Goal: Task Accomplishment & Management: Complete application form

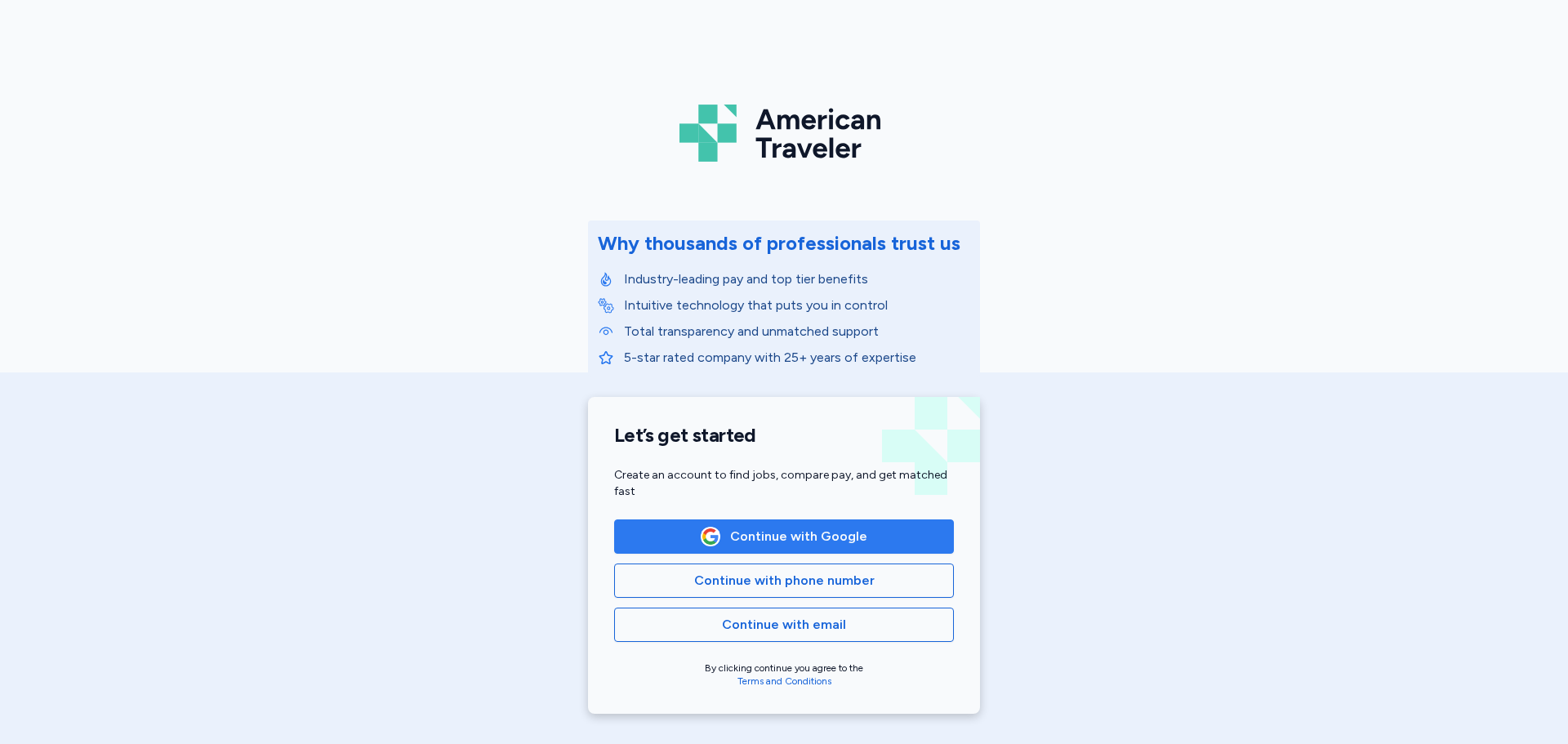
click at [852, 537] on span "Continue with Google" at bounding box center [798, 536] width 137 height 19
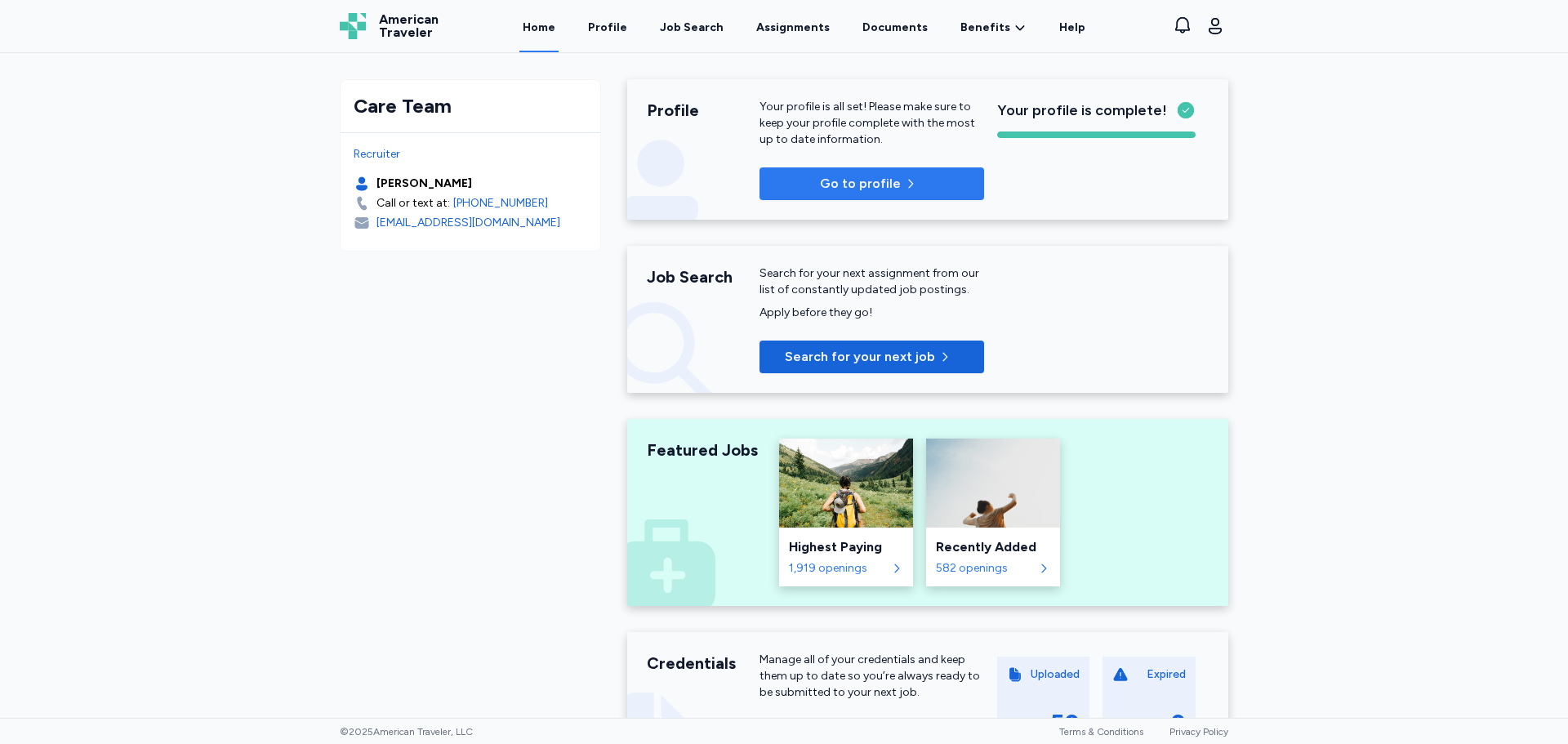
click at [904, 179] on icon "button" at bounding box center [910, 184] width 13 height 13
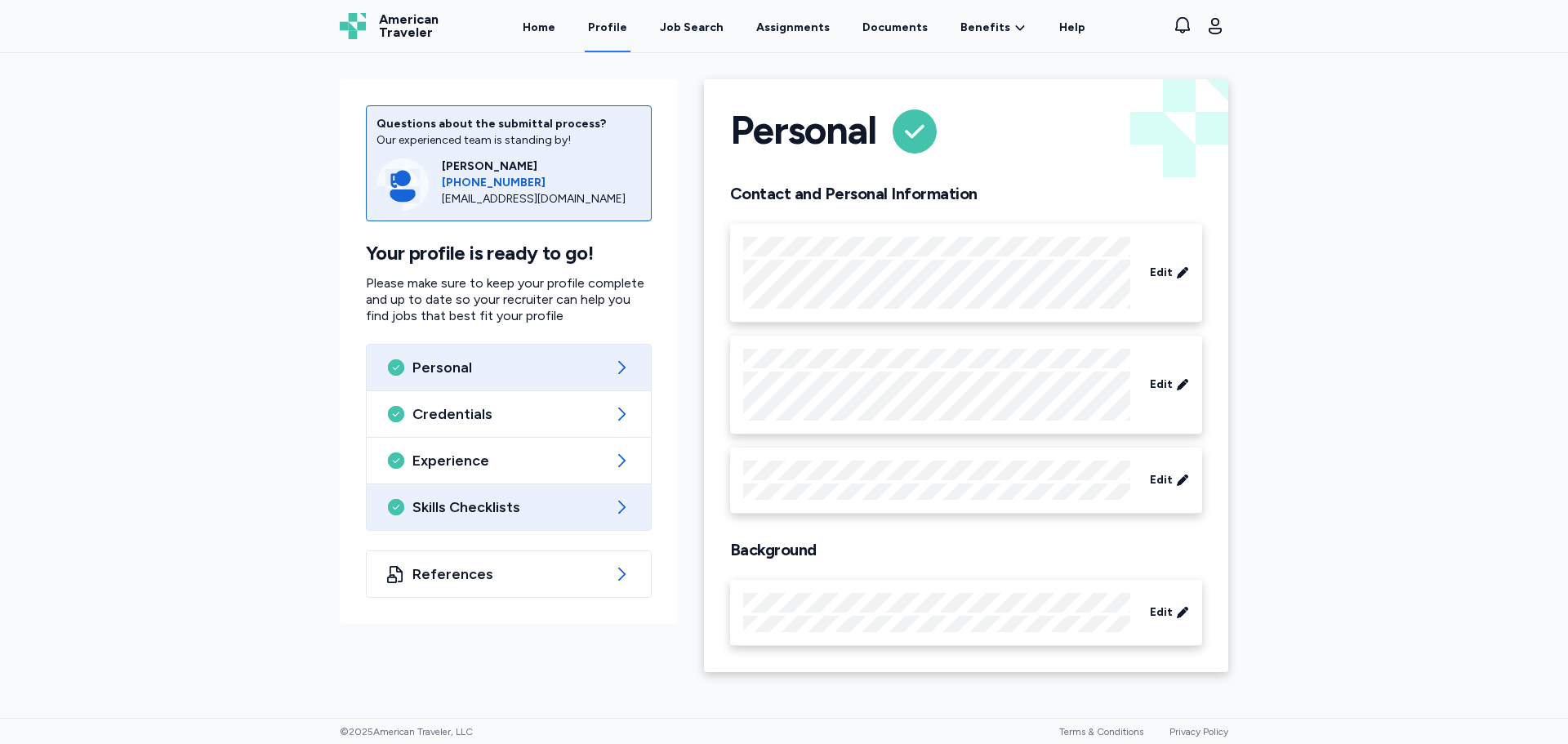
click at [516, 508] on span "Skills Checklists" at bounding box center [509, 507] width 193 height 19
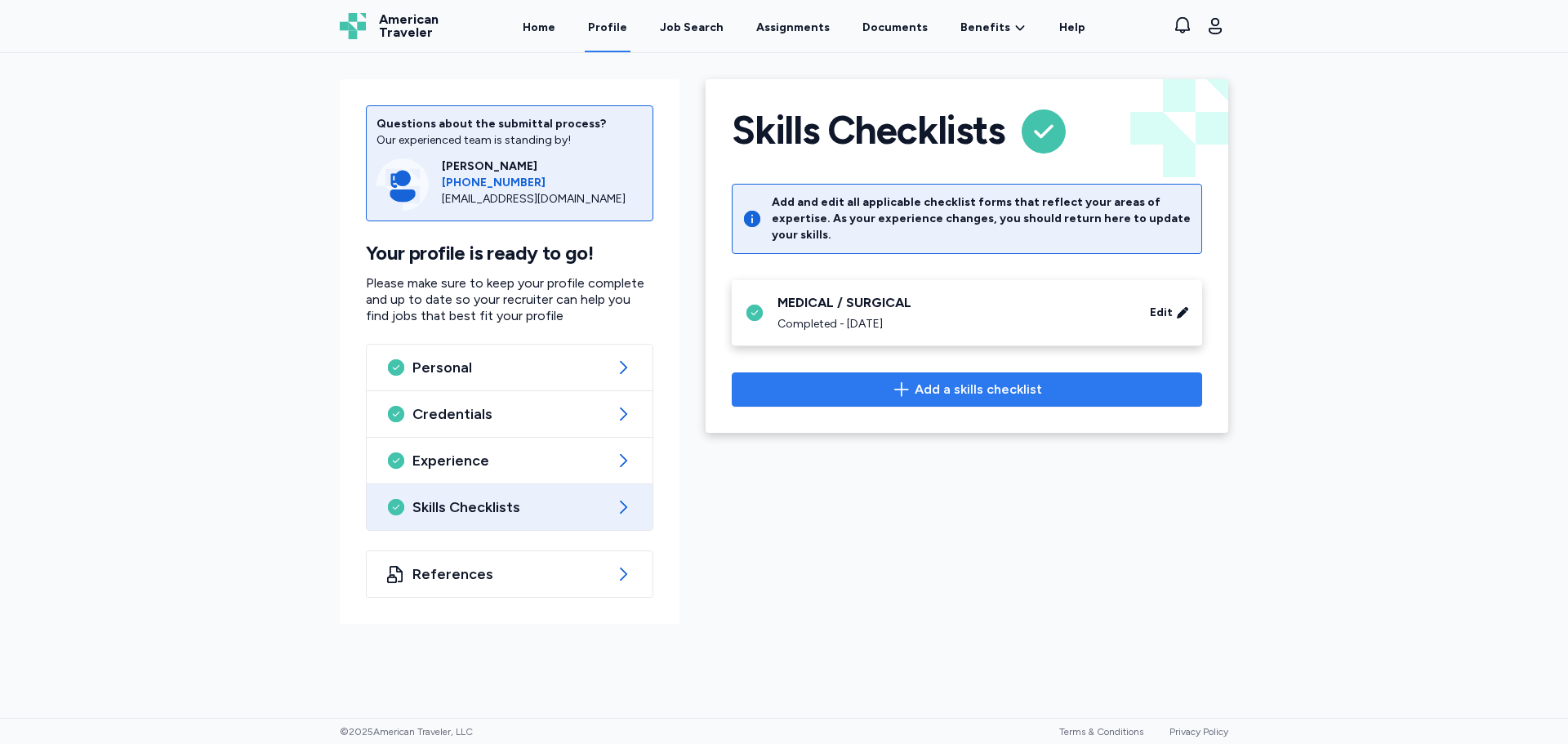
click at [904, 383] on icon "button" at bounding box center [902, 389] width 15 height 14
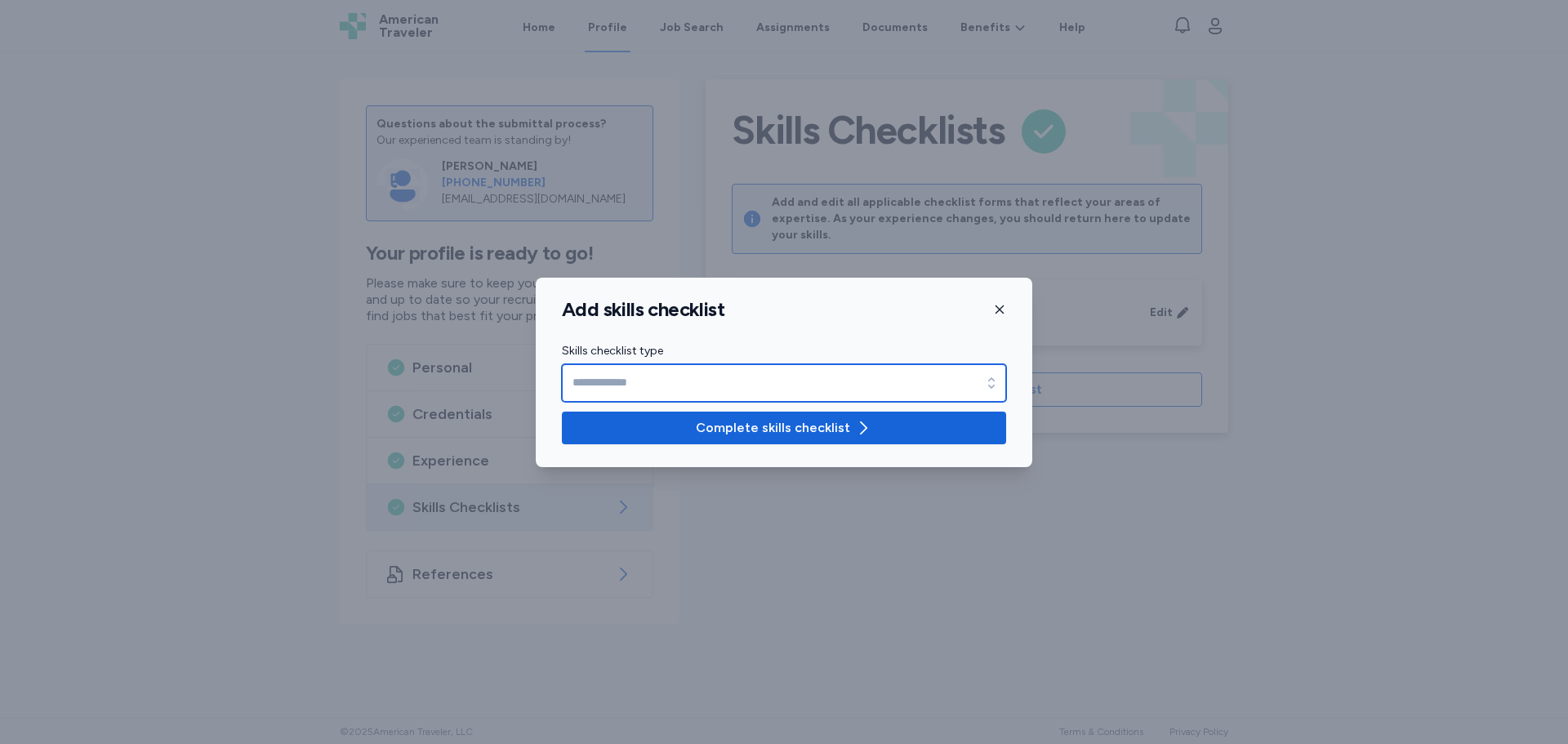
click at [773, 388] on input "Skills checklist type" at bounding box center [784, 383] width 444 height 38
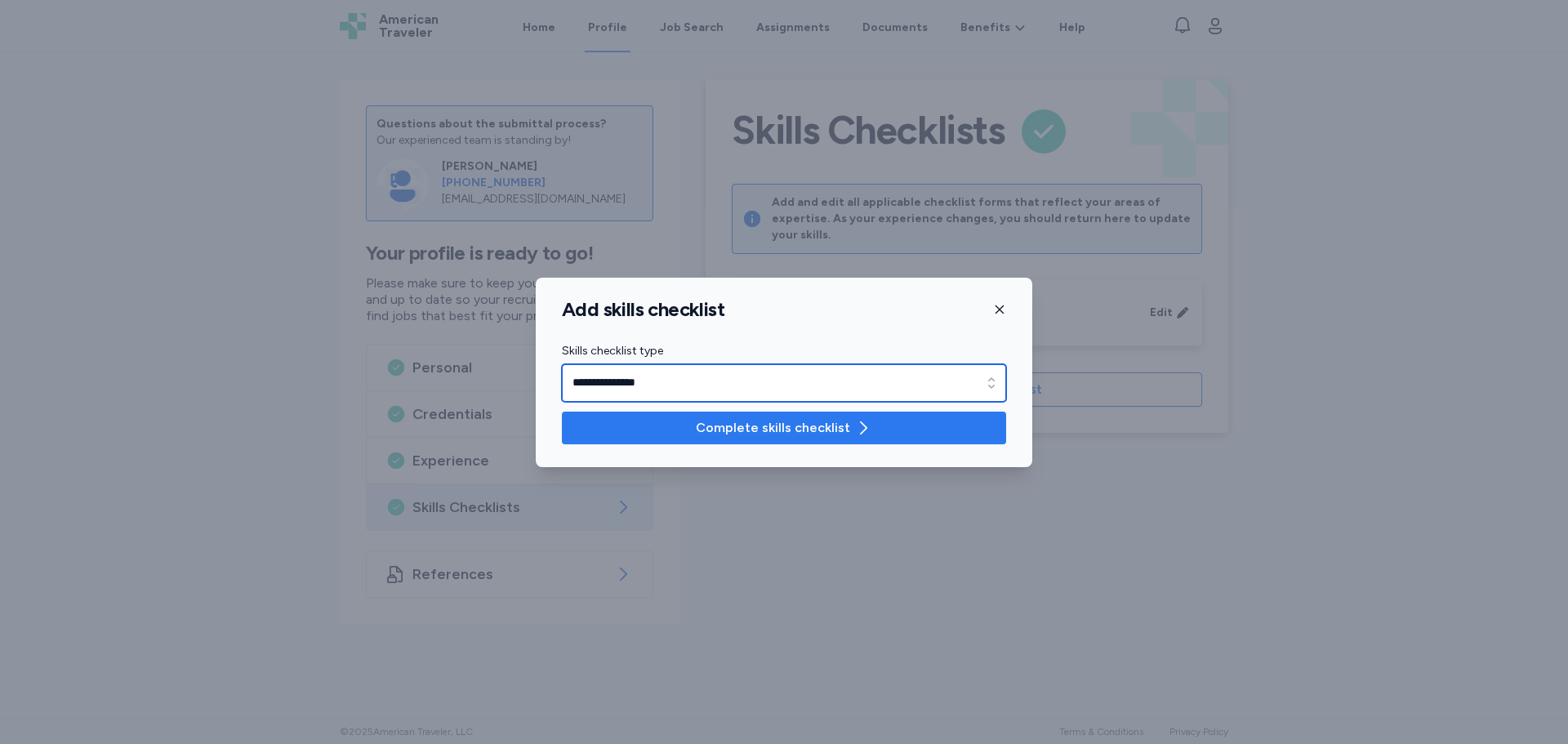
type input "**********"
click at [766, 428] on span "Complete skills checklist" at bounding box center [773, 428] width 155 height 19
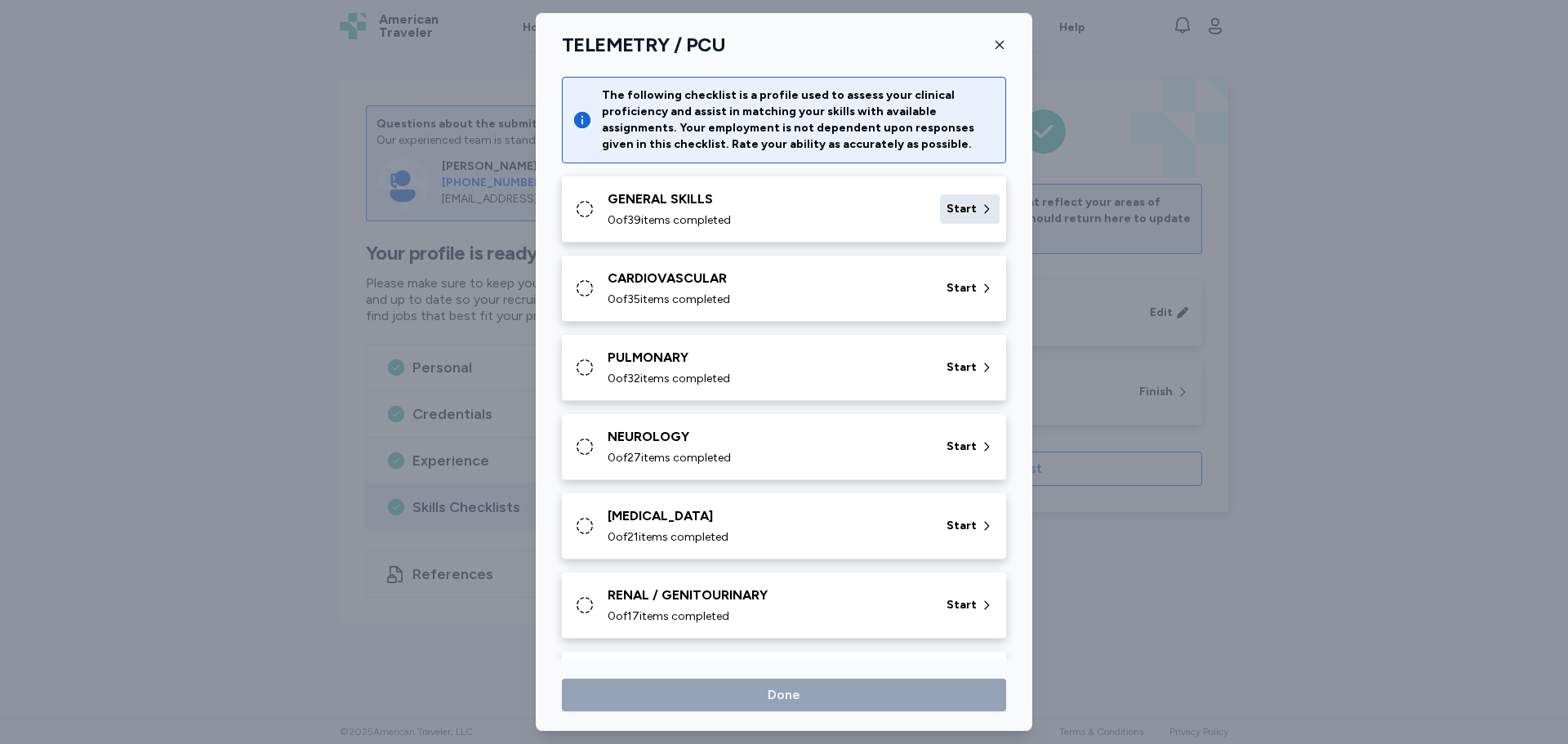
click at [949, 208] on span "Start" at bounding box center [961, 209] width 30 height 17
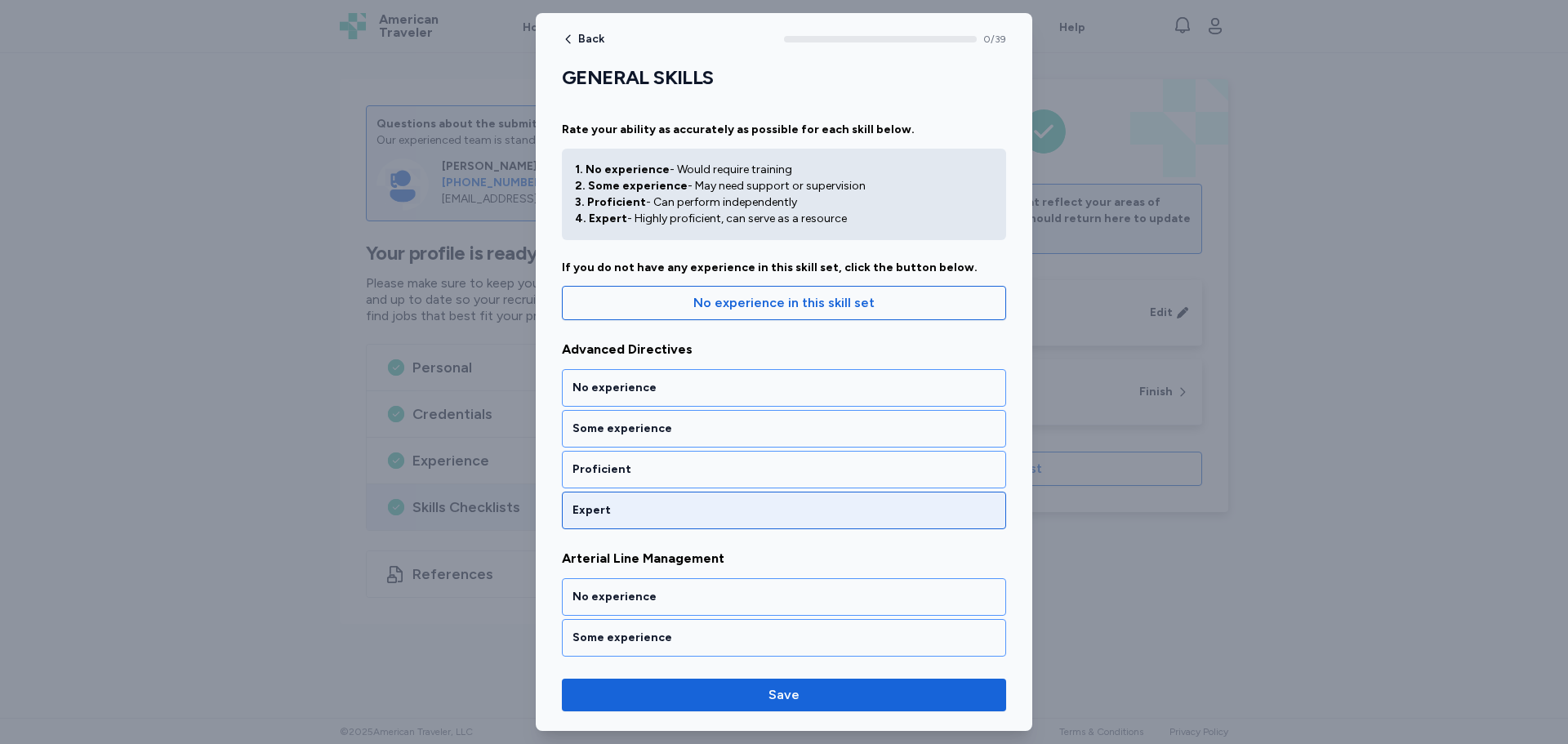
click at [664, 518] on div "Expert" at bounding box center [784, 510] width 423 height 17
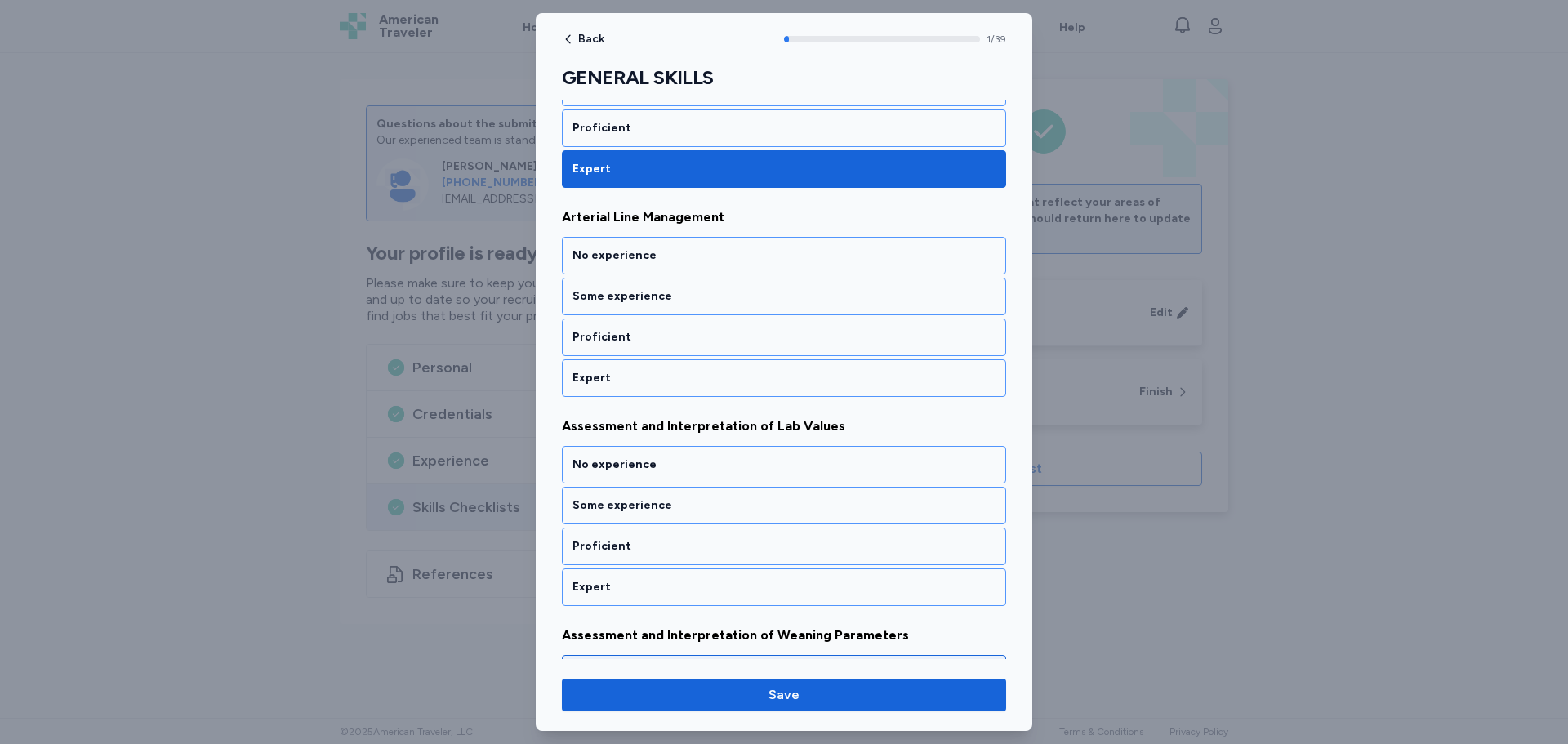
scroll to position [265, 0]
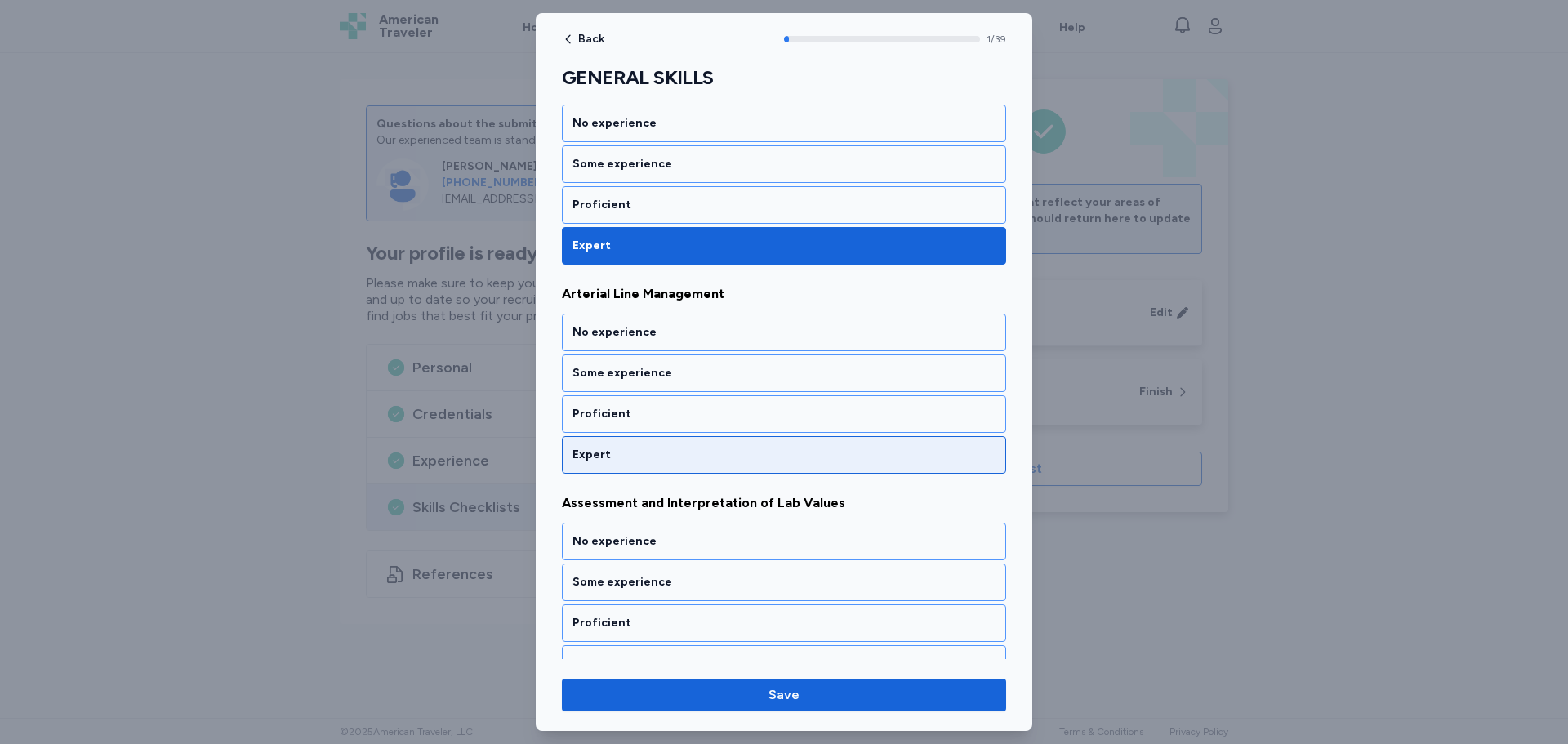
click at [672, 454] on div "Expert" at bounding box center [784, 455] width 423 height 17
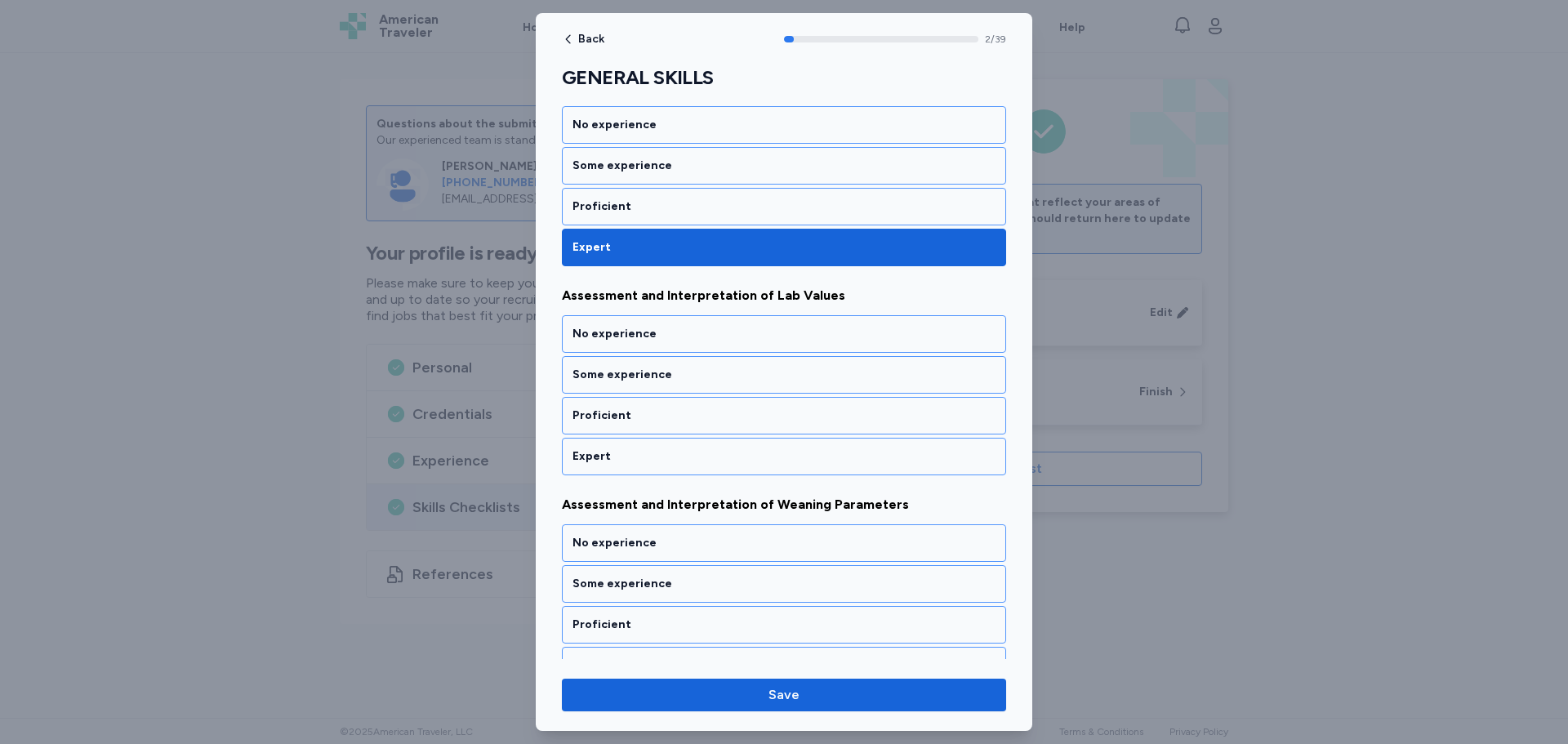
scroll to position [474, 0]
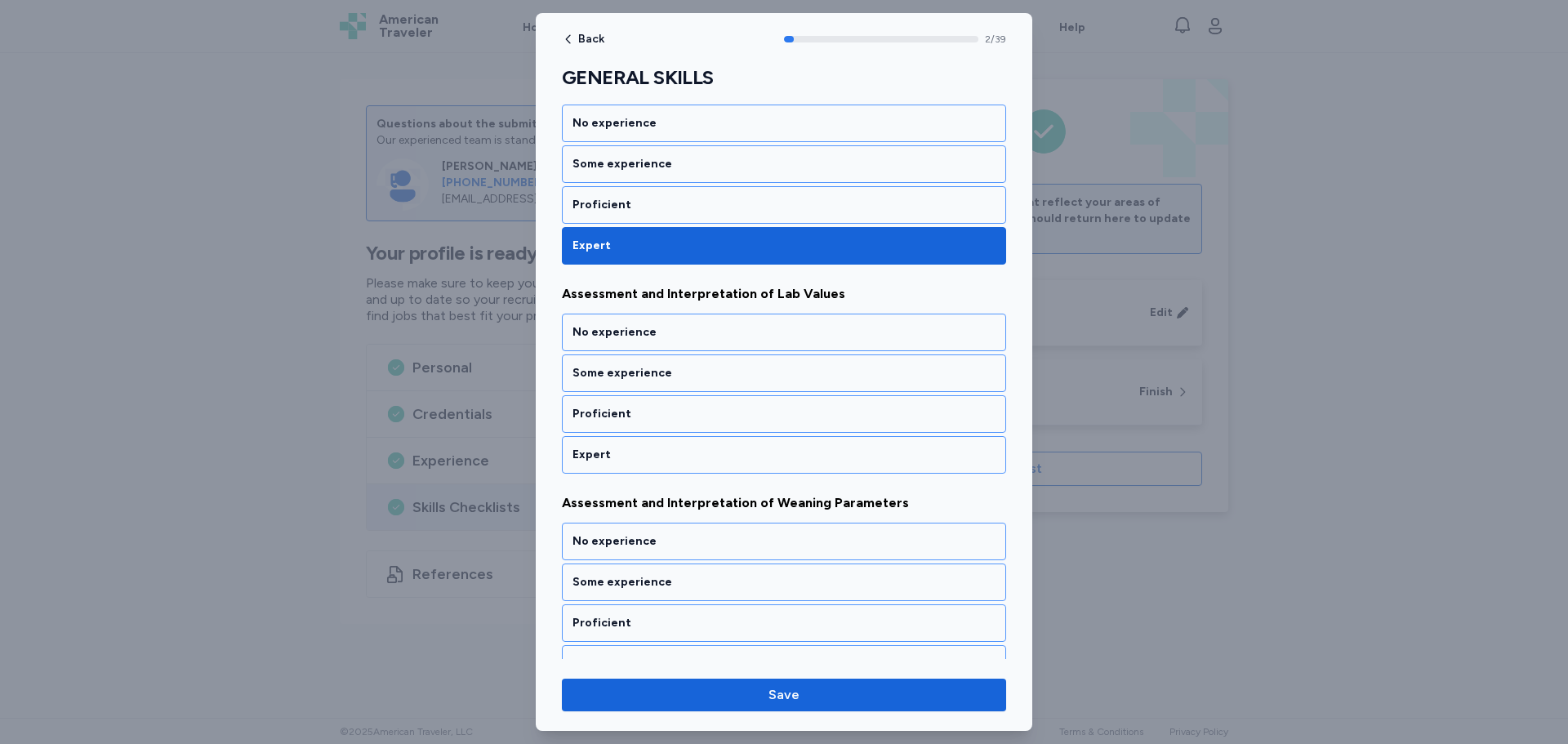
click at [672, 454] on div "Expert" at bounding box center [784, 455] width 423 height 17
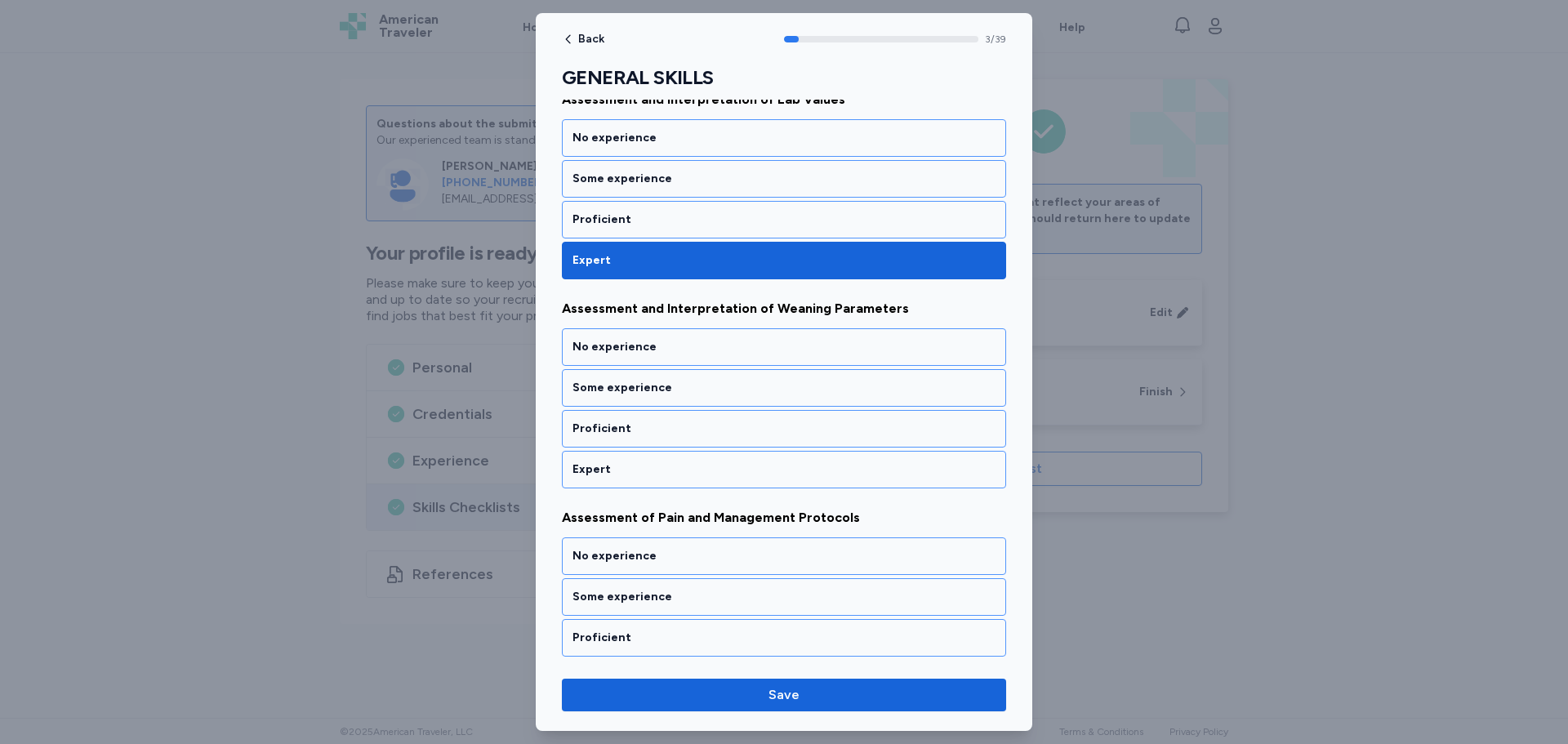
scroll to position [683, 0]
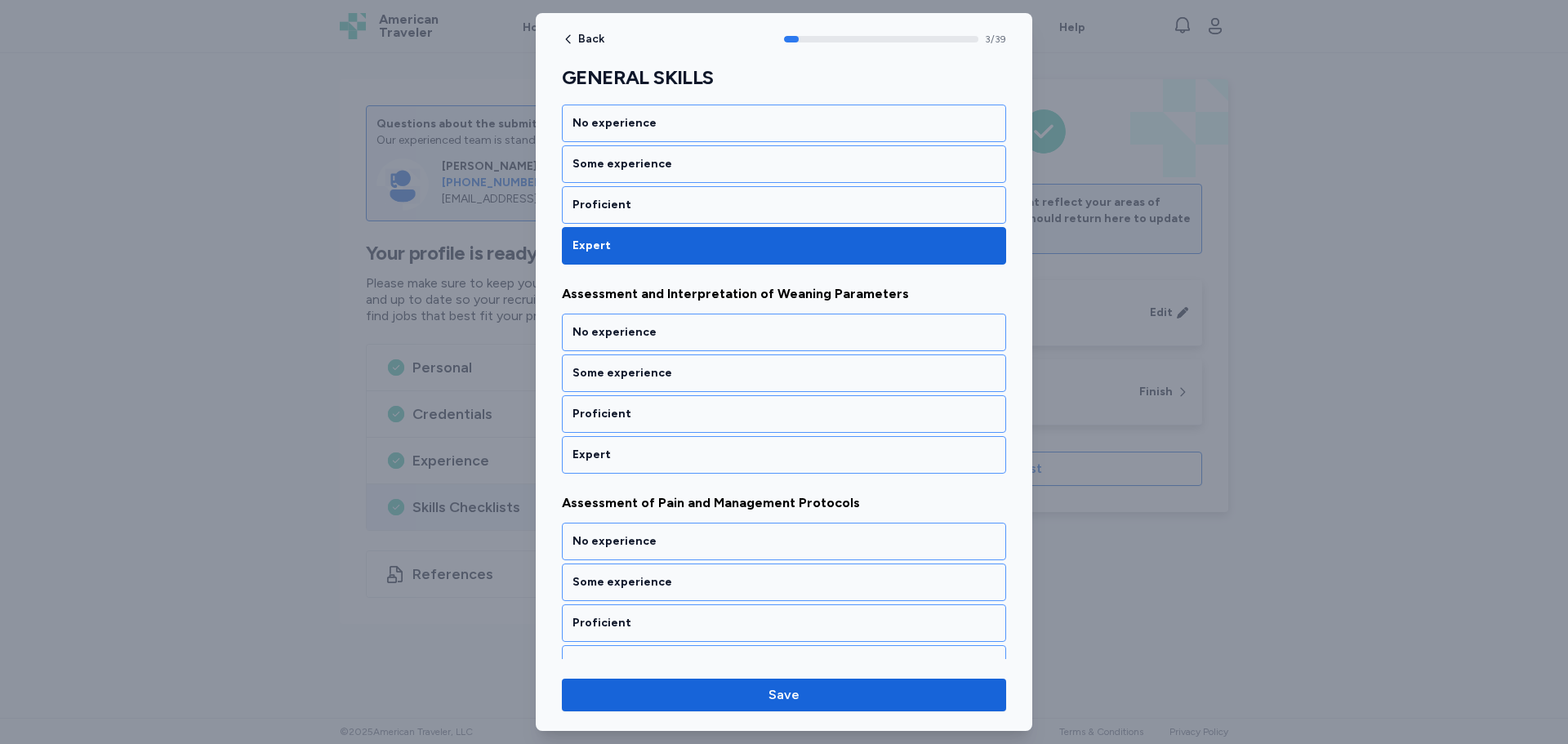
click at [672, 454] on div "Expert" at bounding box center [784, 455] width 423 height 17
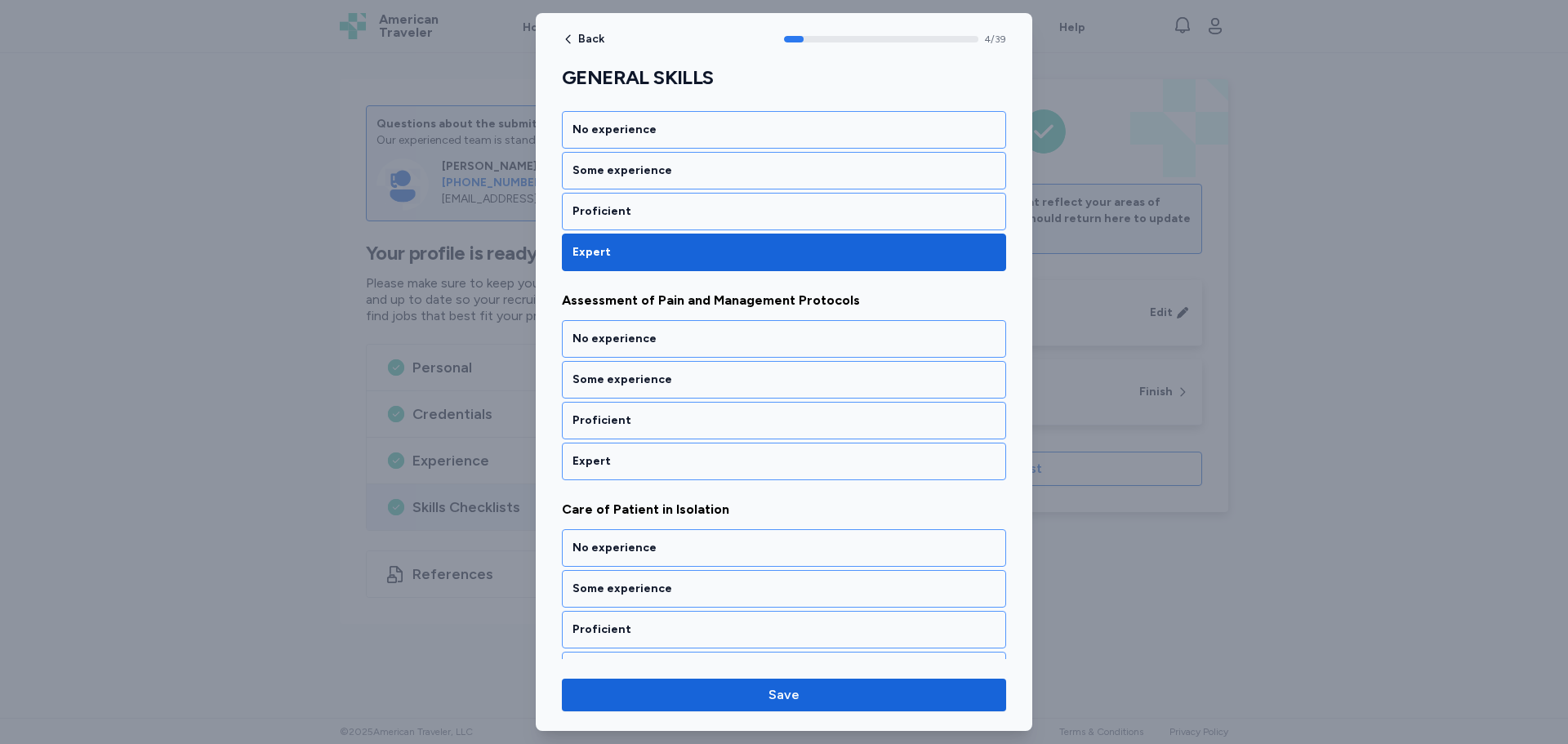
scroll to position [892, 0]
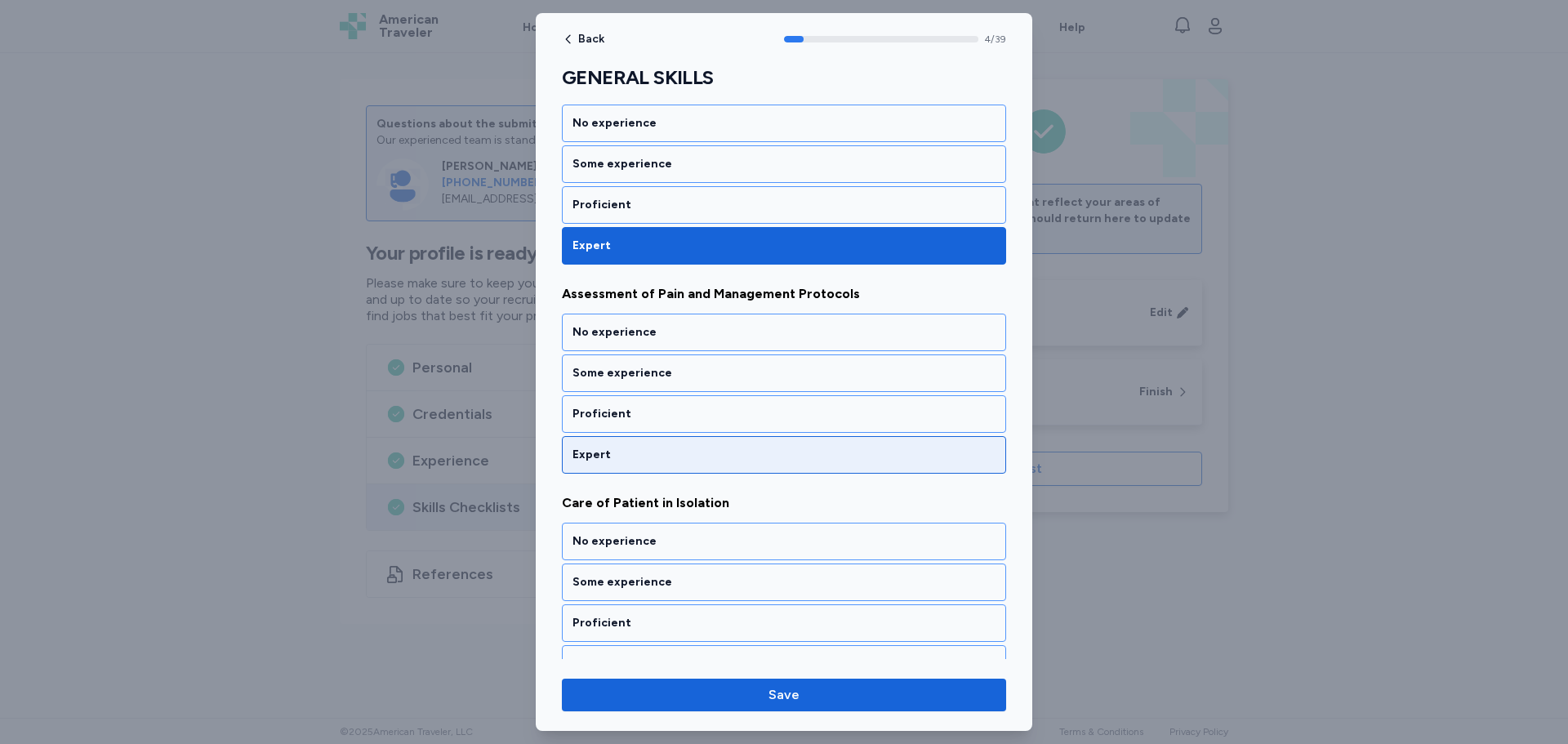
click at [670, 456] on div "Expert" at bounding box center [784, 455] width 423 height 17
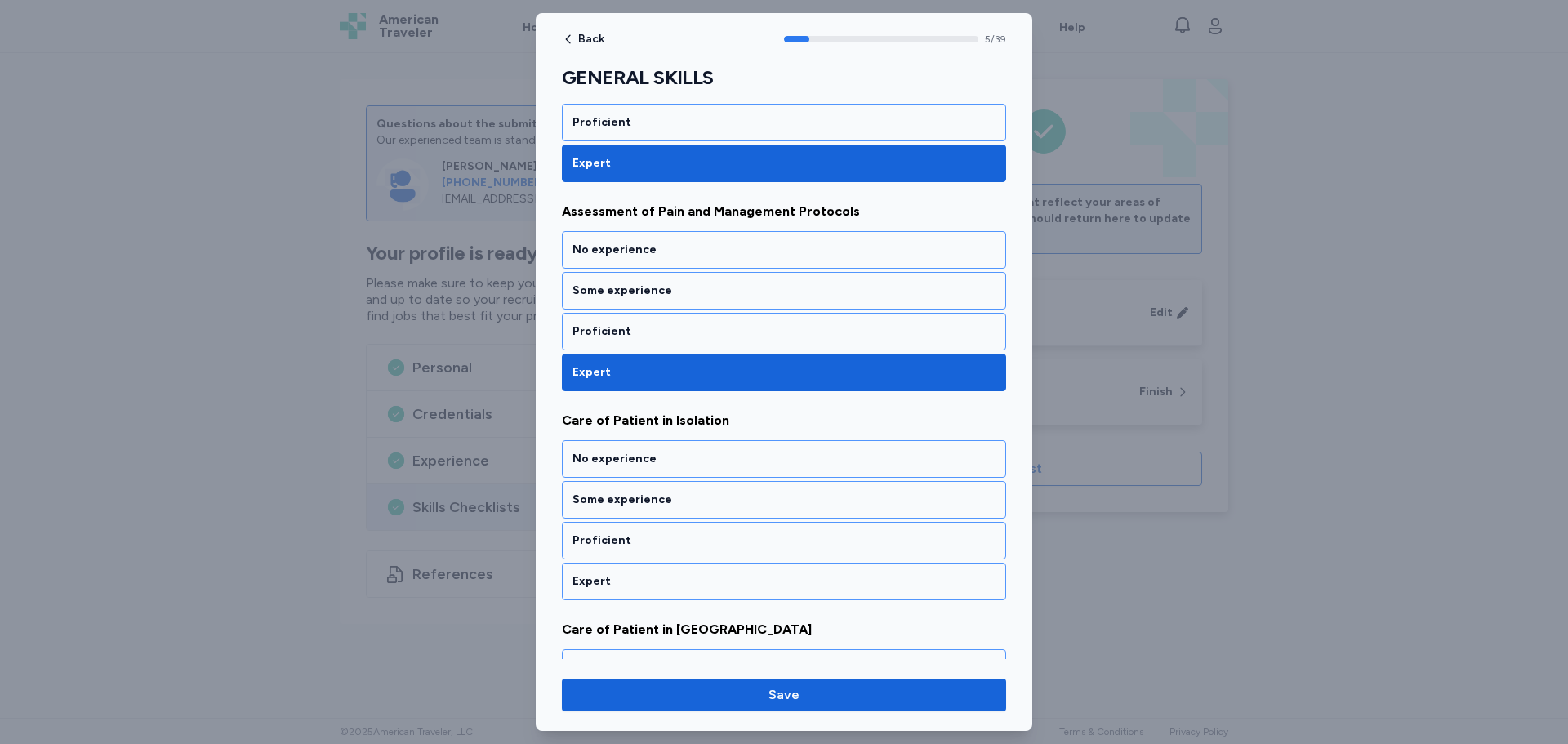
scroll to position [1101, 0]
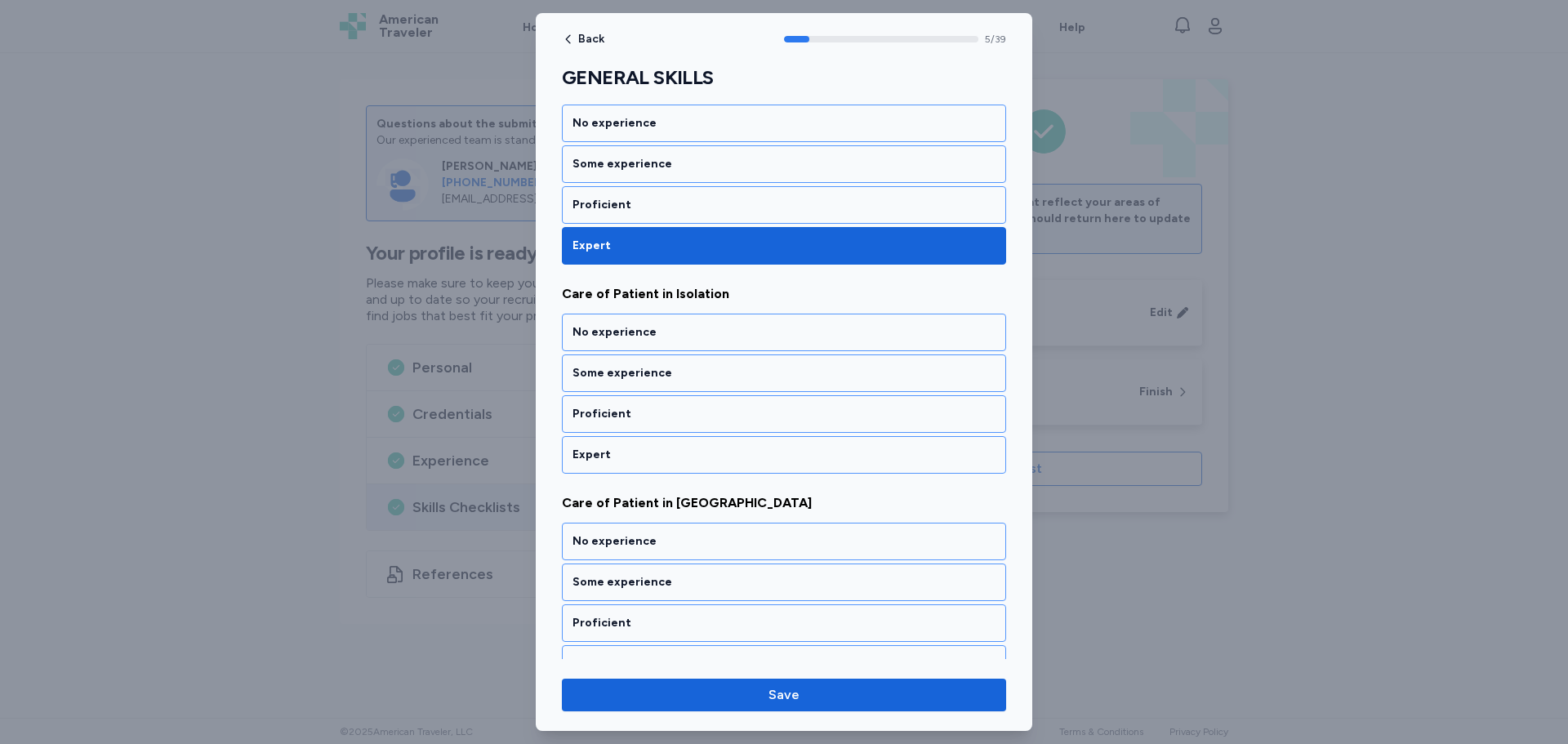
click at [670, 456] on div "Expert" at bounding box center [784, 455] width 423 height 17
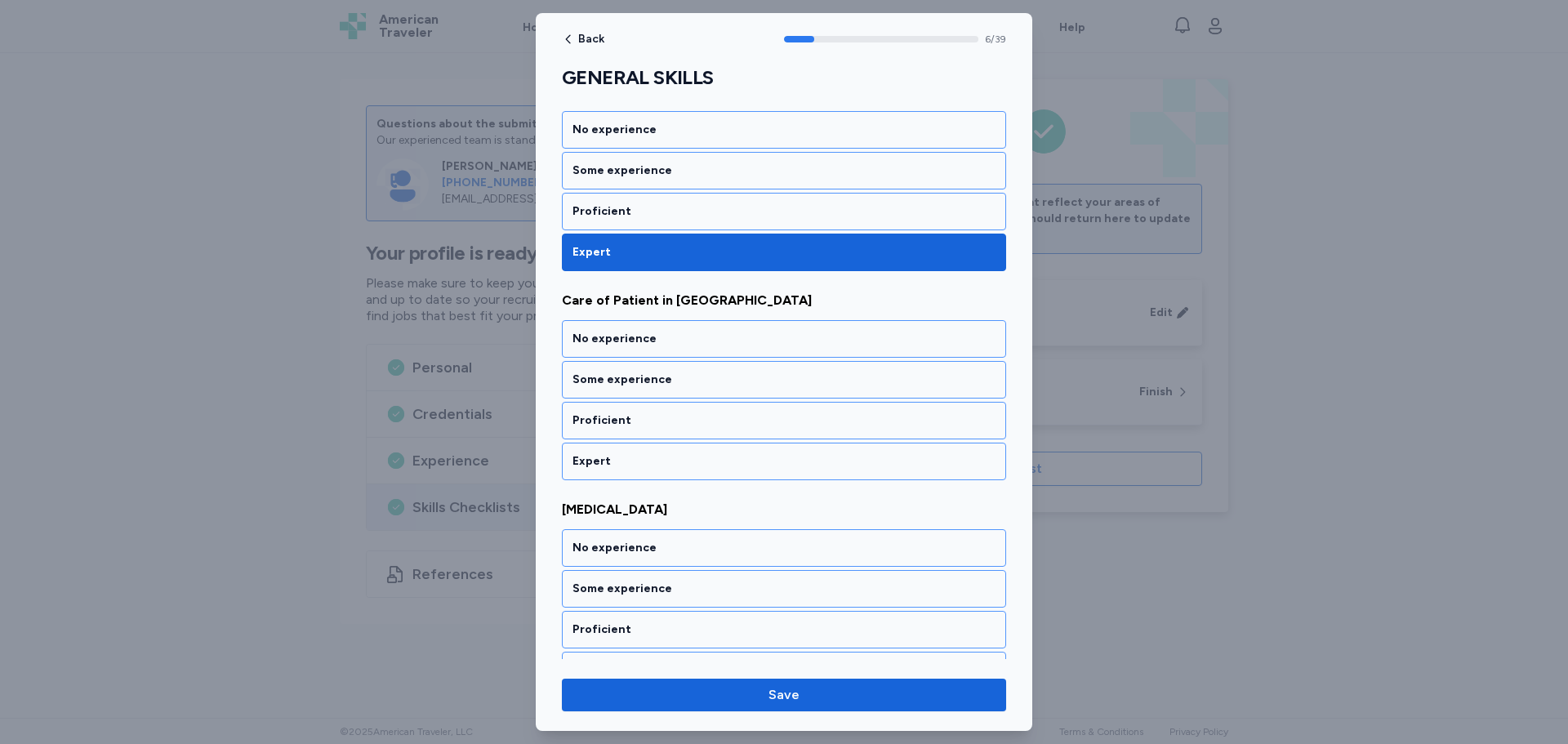
scroll to position [1311, 0]
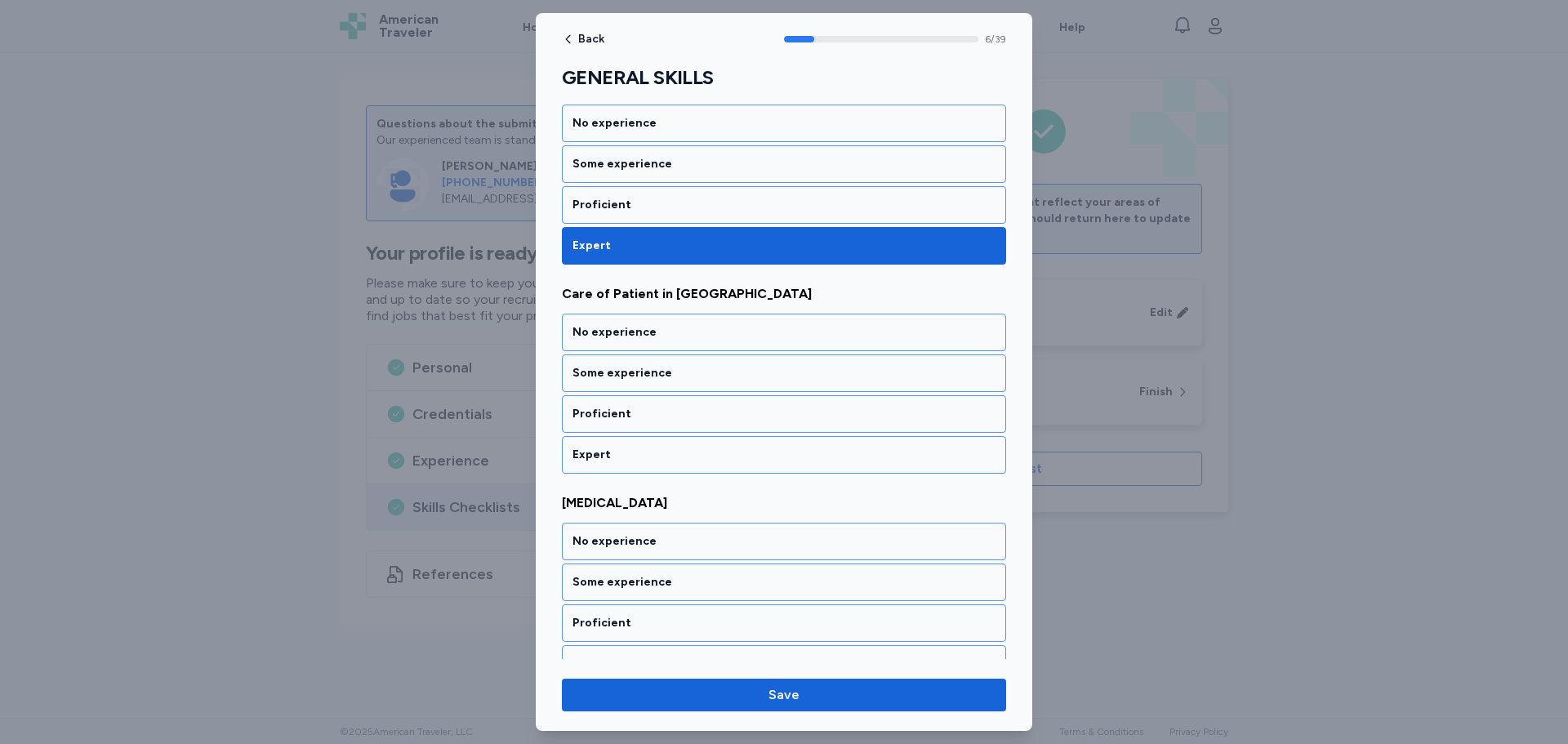
click at [670, 456] on div "Expert" at bounding box center [784, 455] width 423 height 17
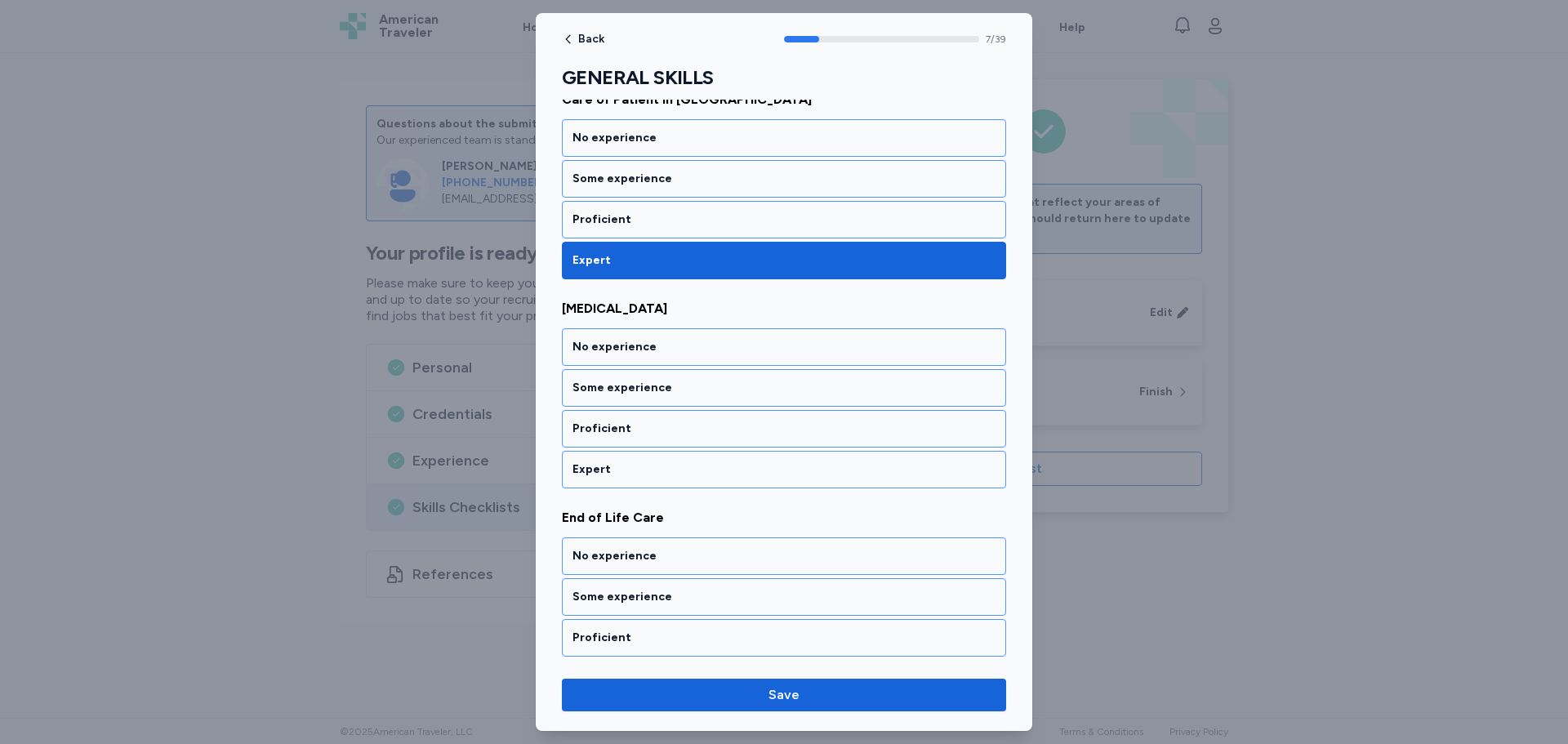
scroll to position [1519, 0]
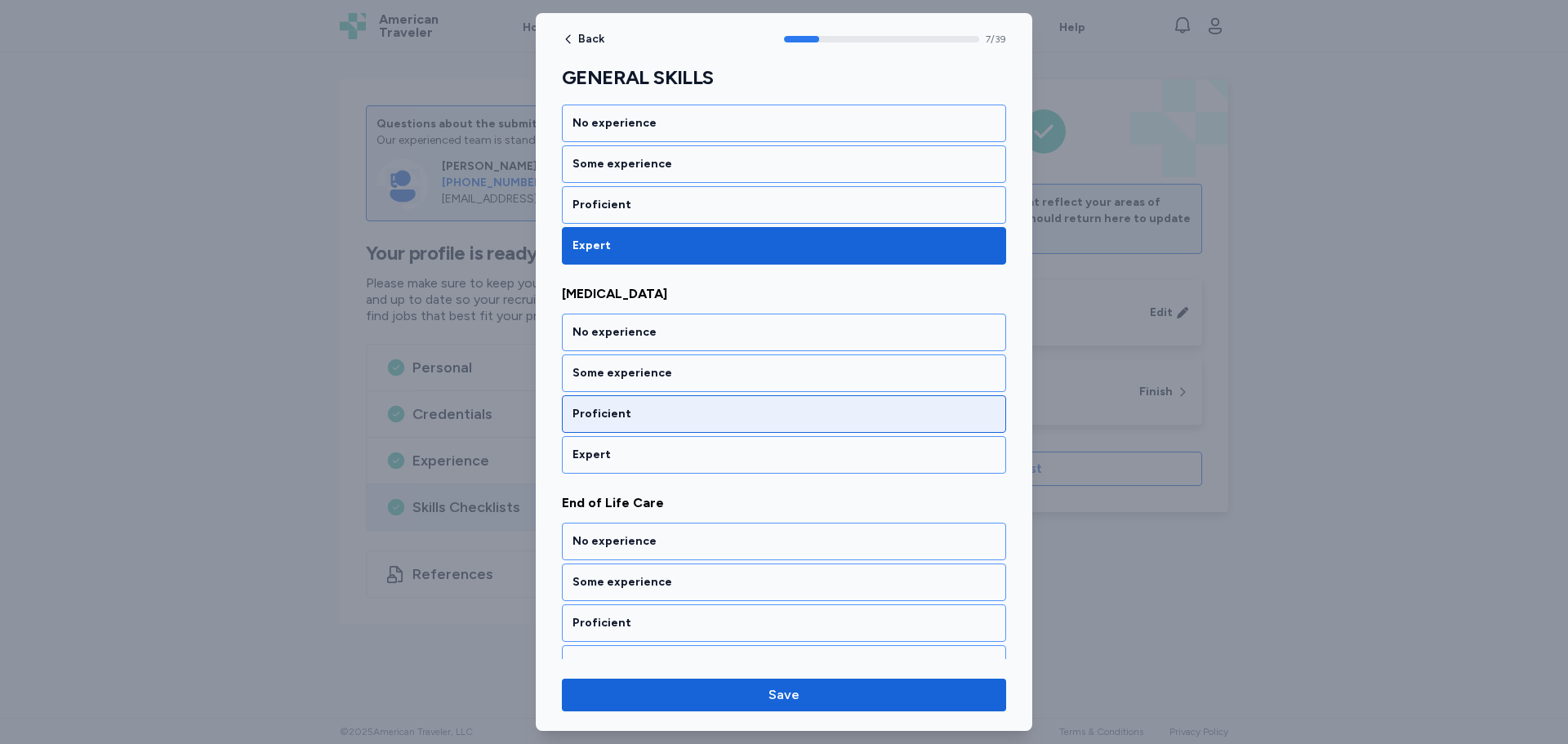
click at [670, 416] on div "Proficient" at bounding box center [784, 414] width 423 height 17
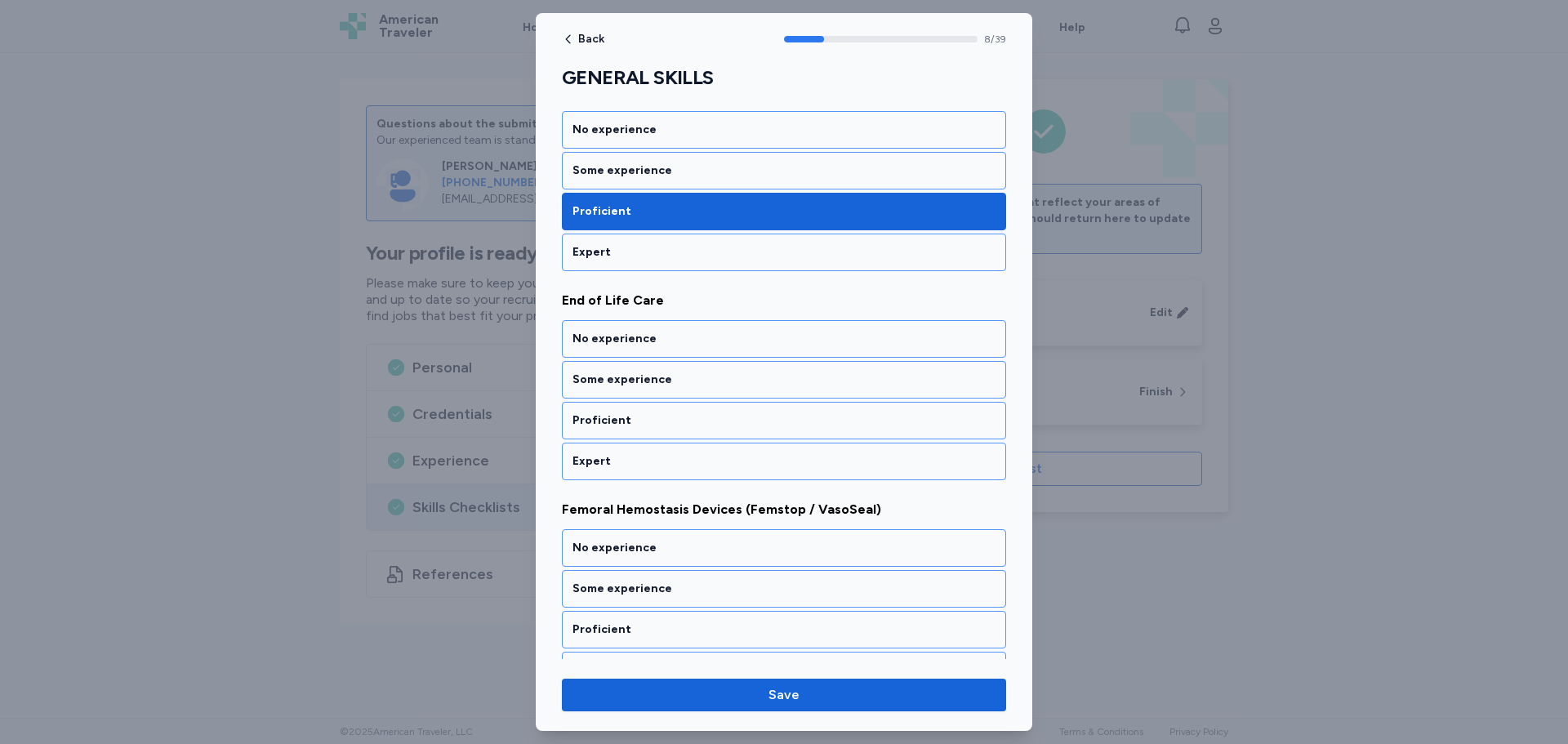
scroll to position [1728, 0]
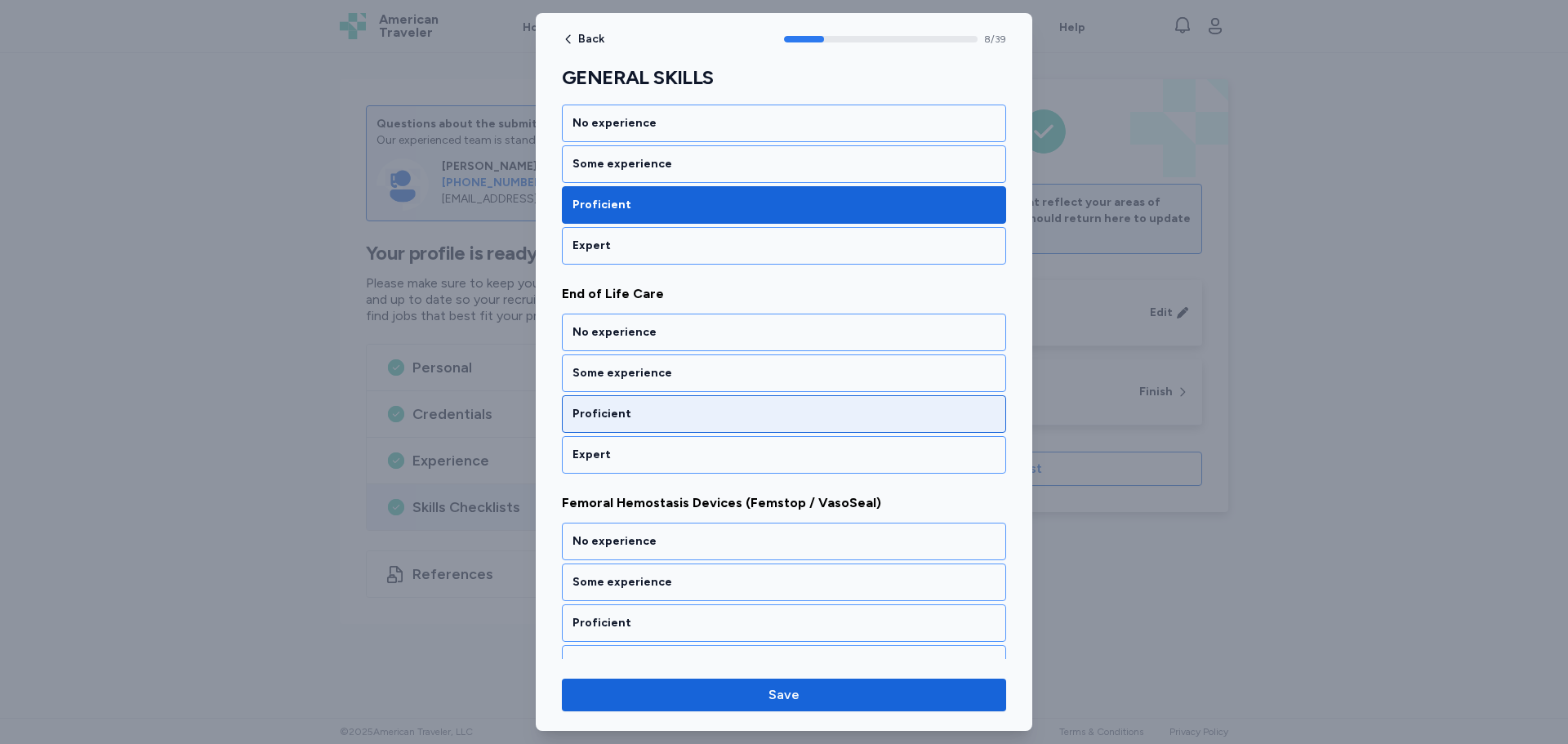
drag, startPoint x: 670, startPoint y: 417, endPoint x: 666, endPoint y: 432, distance: 15.5
click at [666, 430] on div "Proficient" at bounding box center [784, 414] width 444 height 38
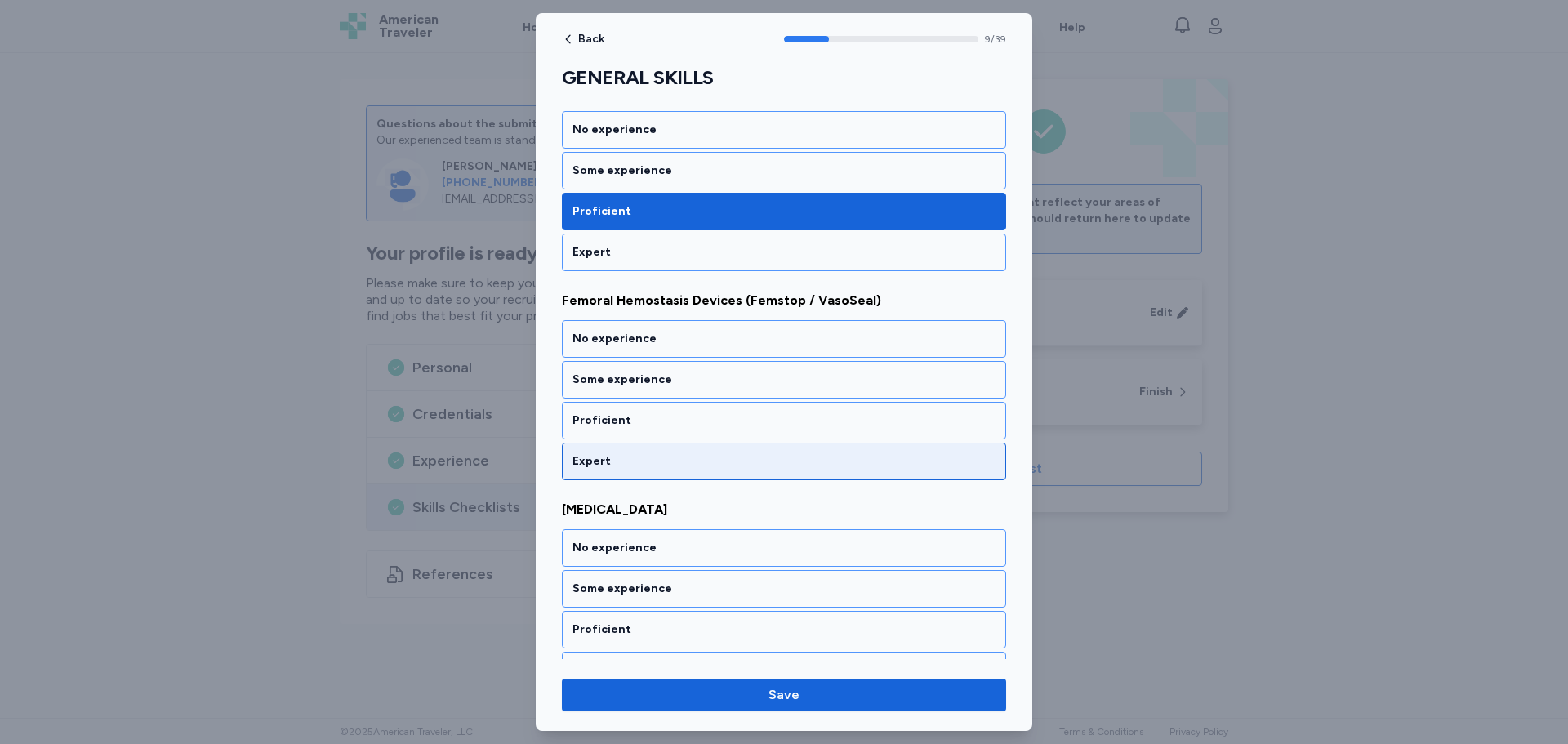
scroll to position [1938, 0]
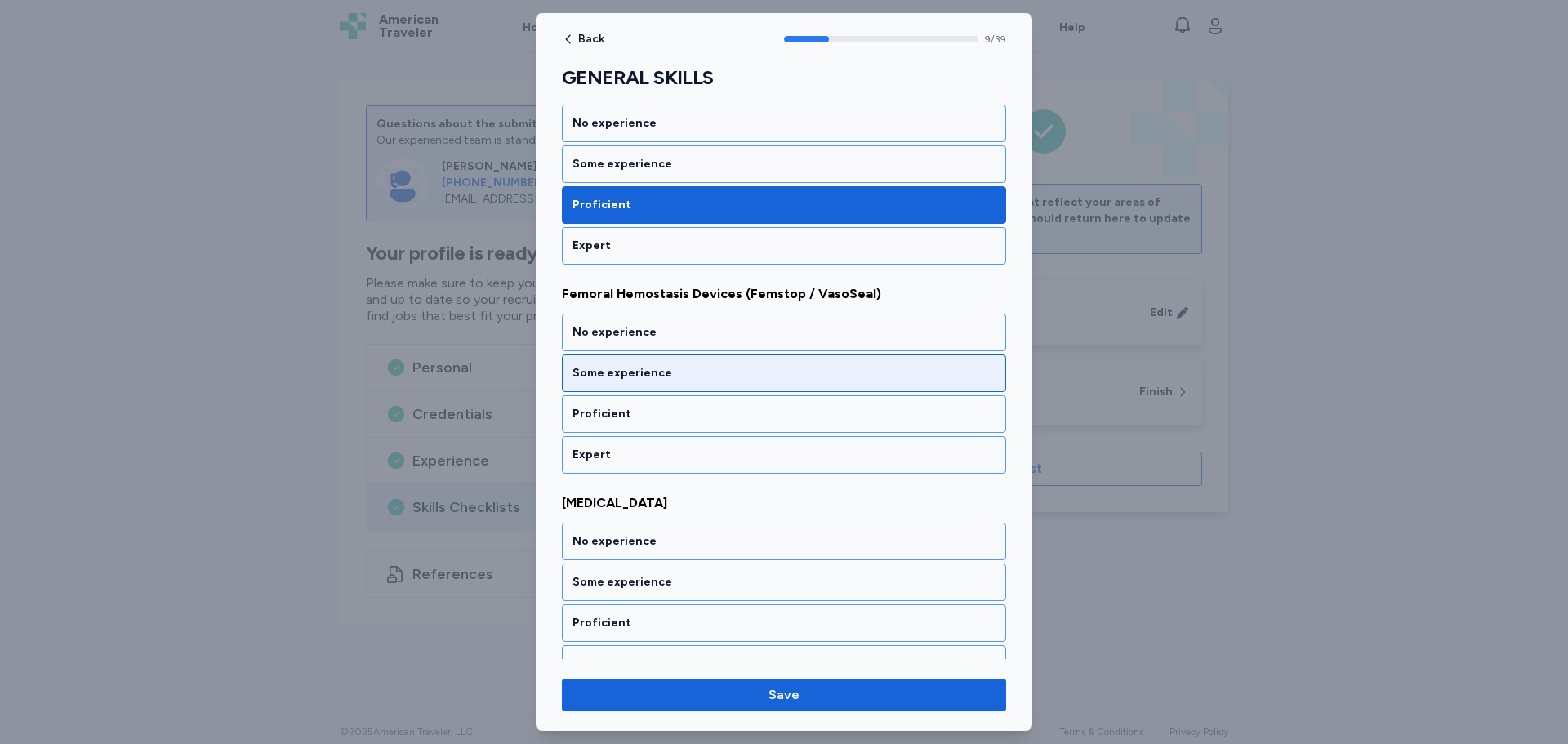
click at [665, 380] on div "Some experience" at bounding box center [784, 373] width 423 height 17
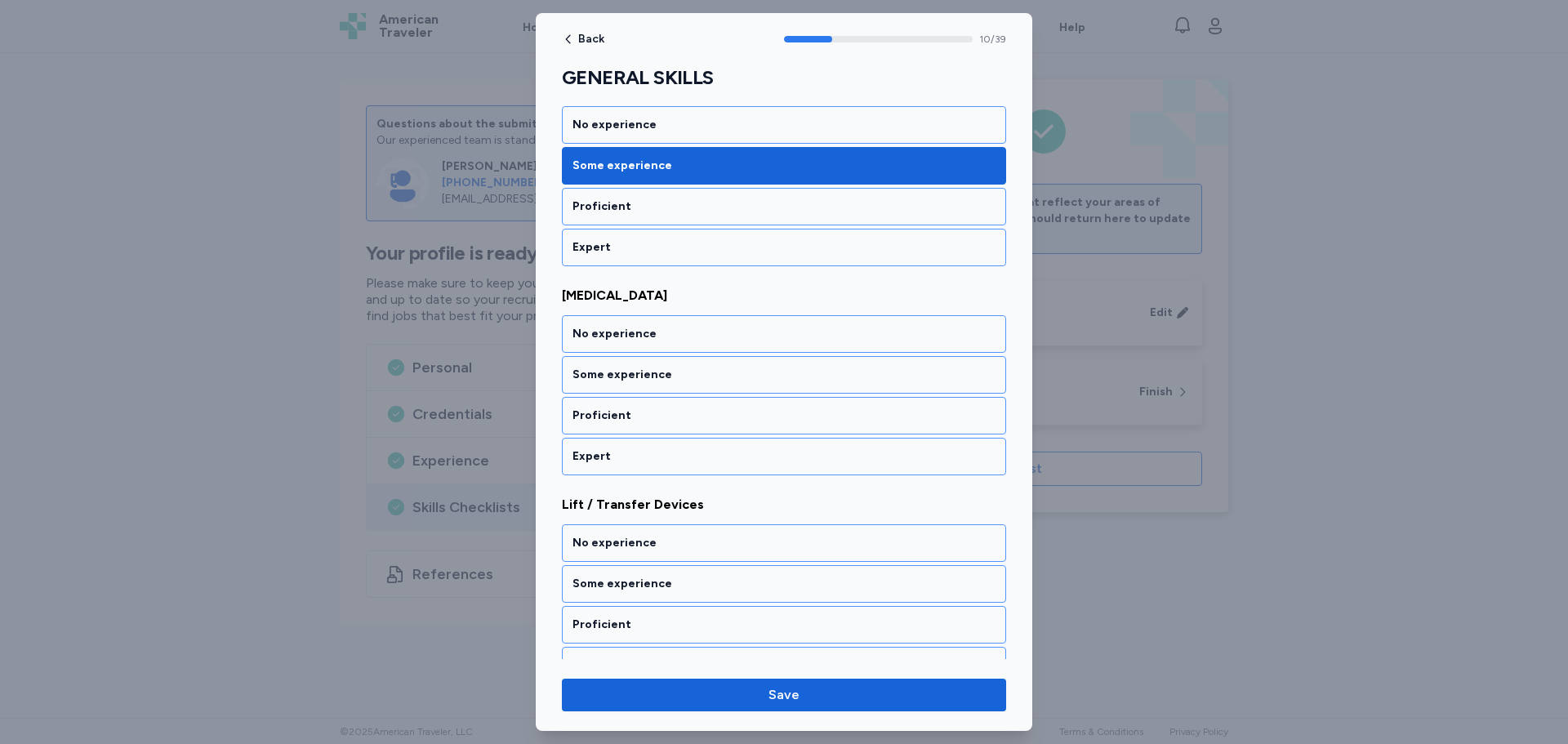
scroll to position [2146, 0]
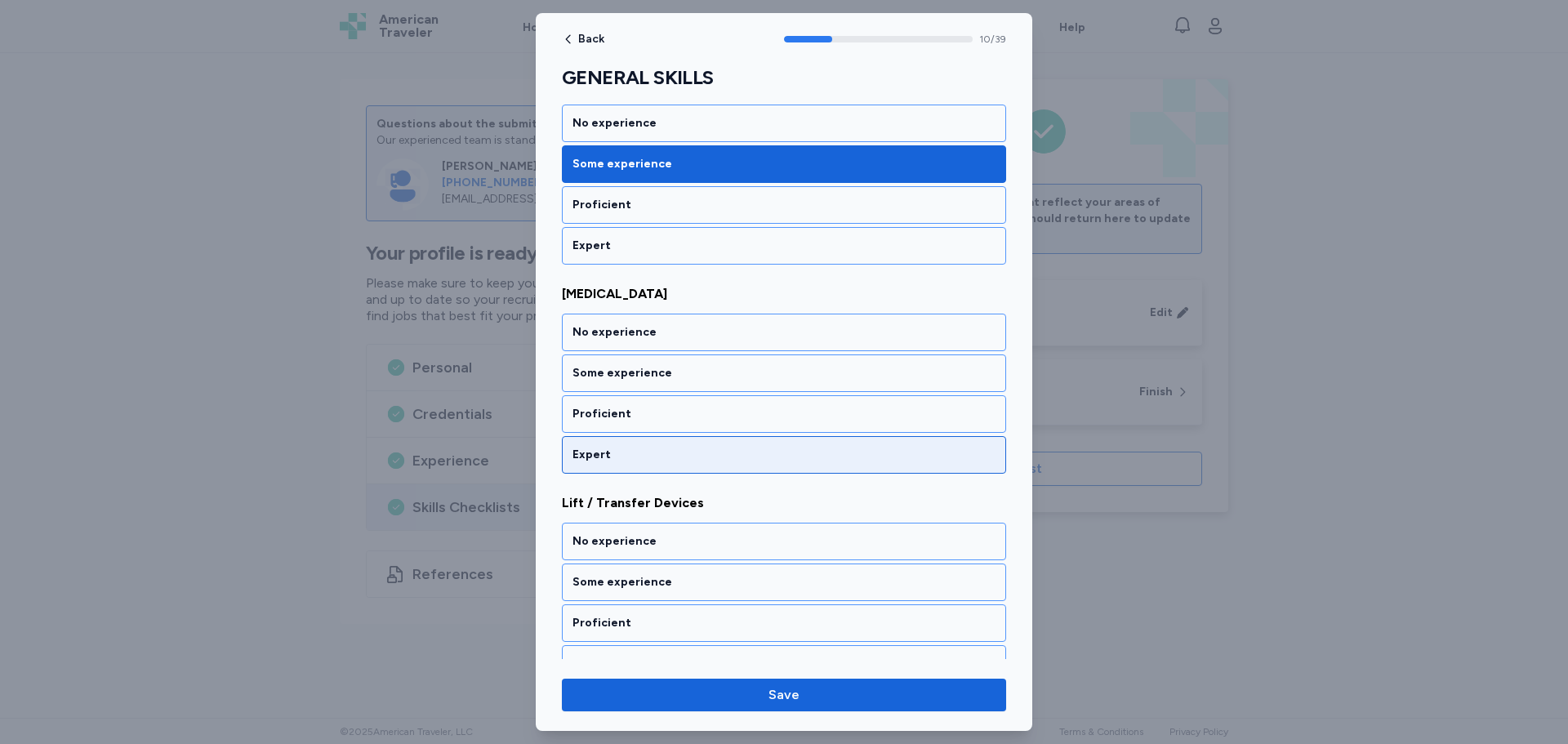
click at [650, 459] on div "Expert" at bounding box center [784, 455] width 423 height 17
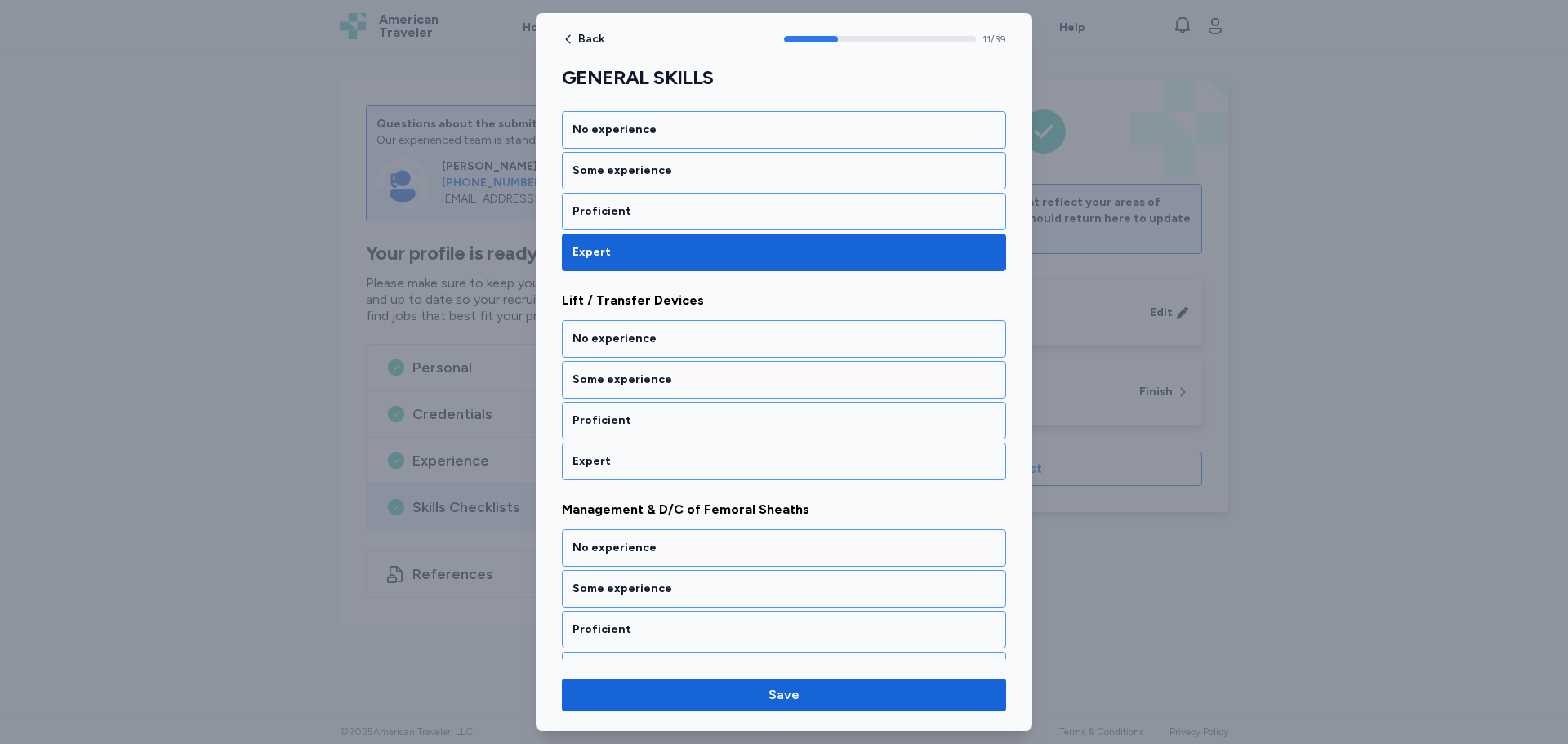
scroll to position [2355, 0]
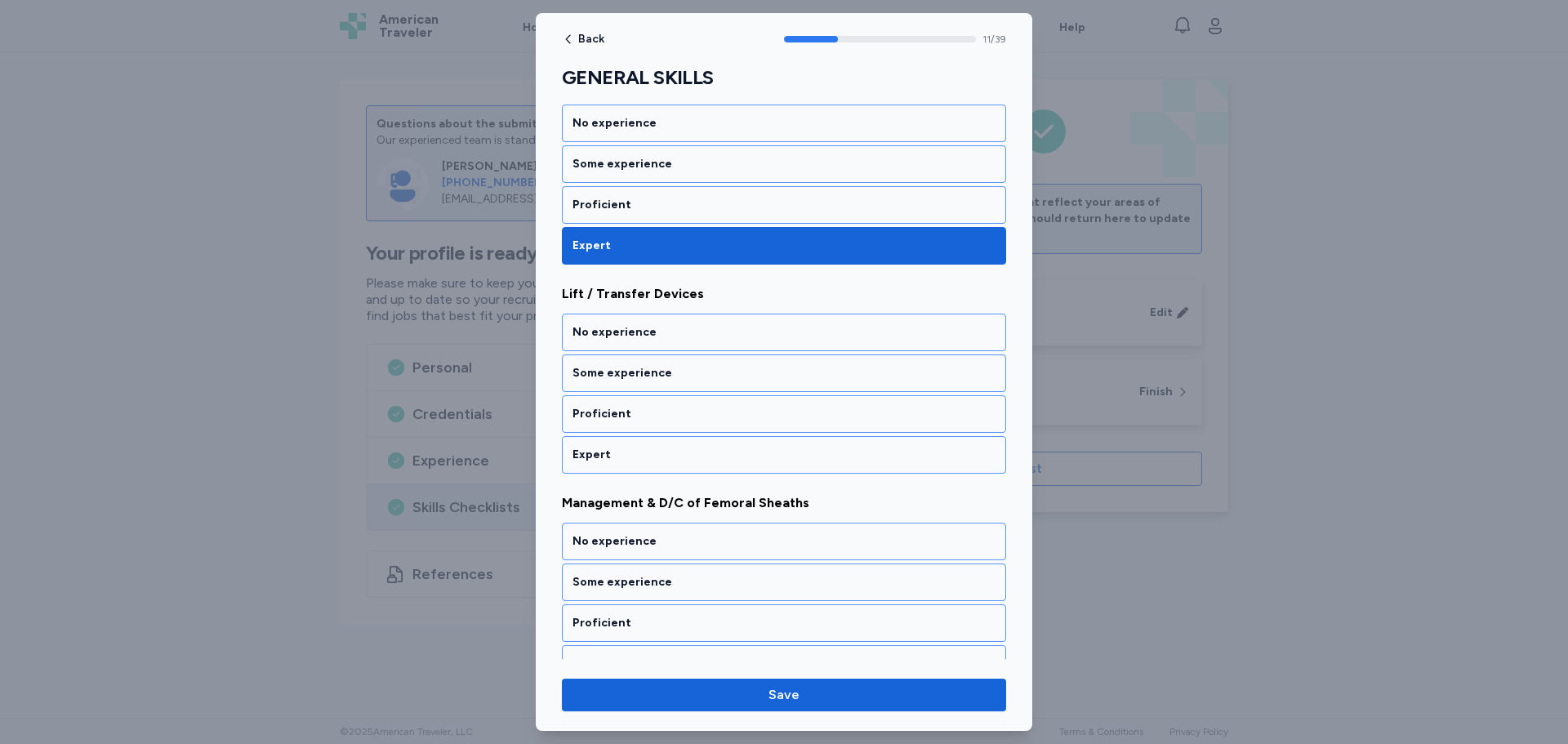
click at [650, 459] on div "Expert" at bounding box center [784, 455] width 423 height 17
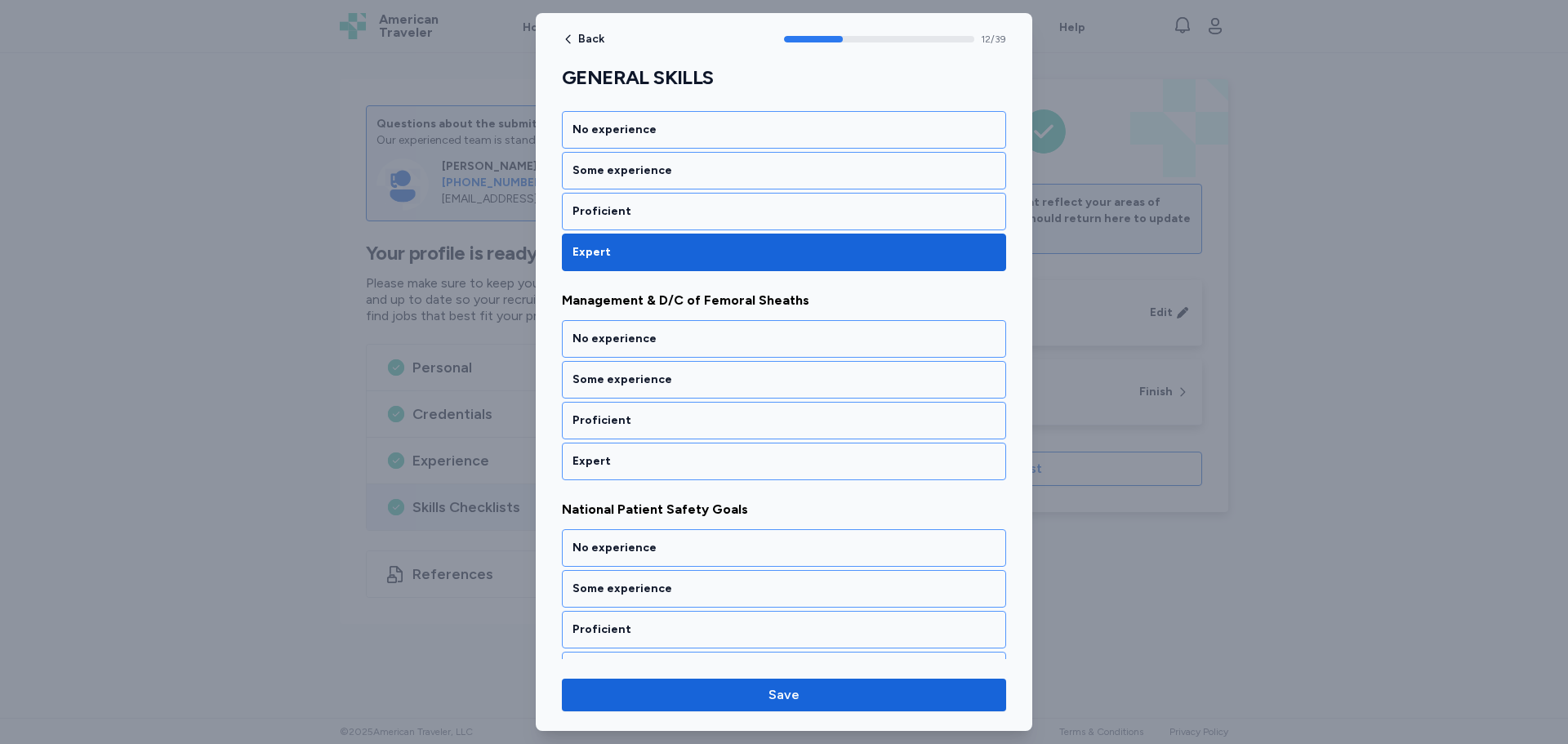
scroll to position [2565, 0]
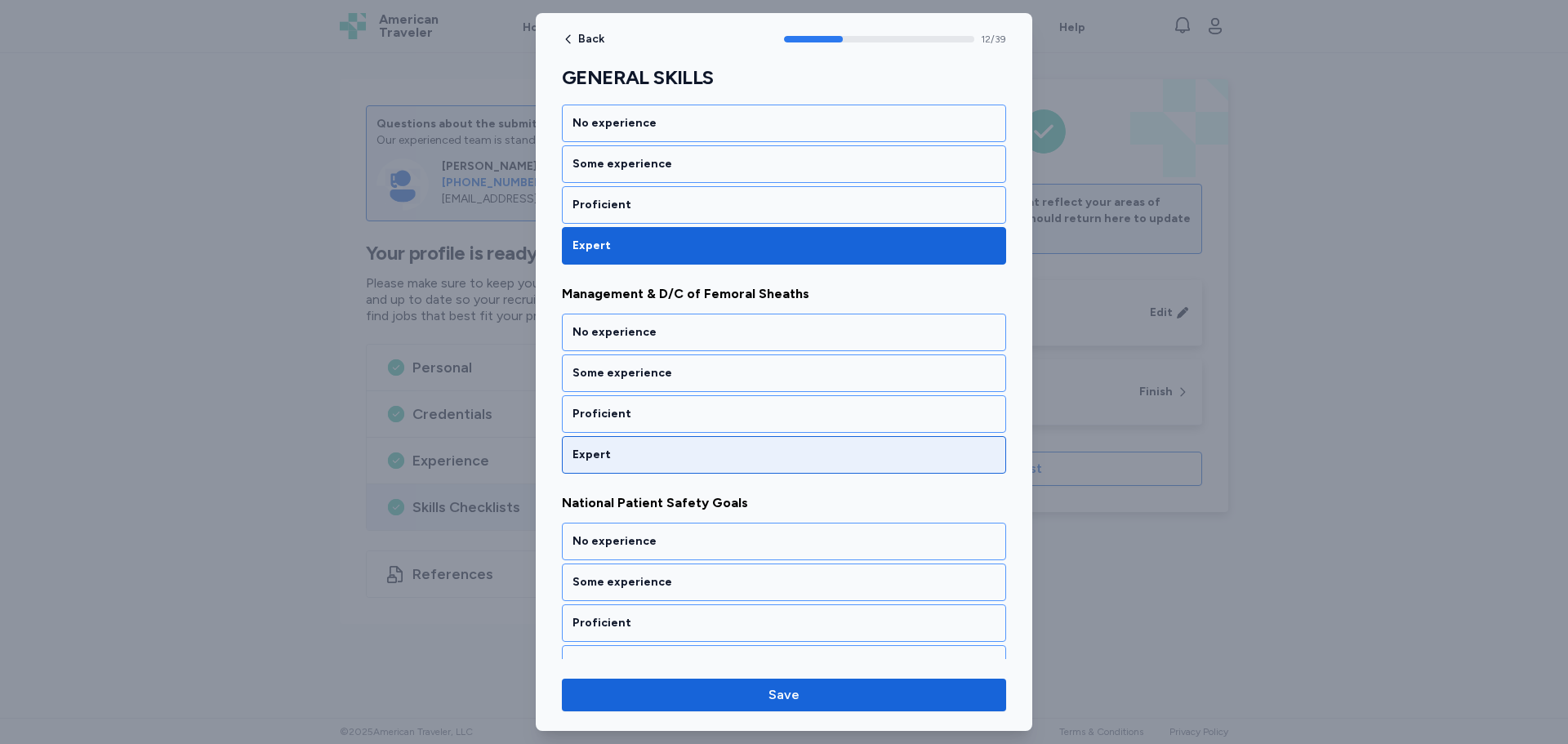
click at [650, 450] on div "Expert" at bounding box center [784, 455] width 423 height 17
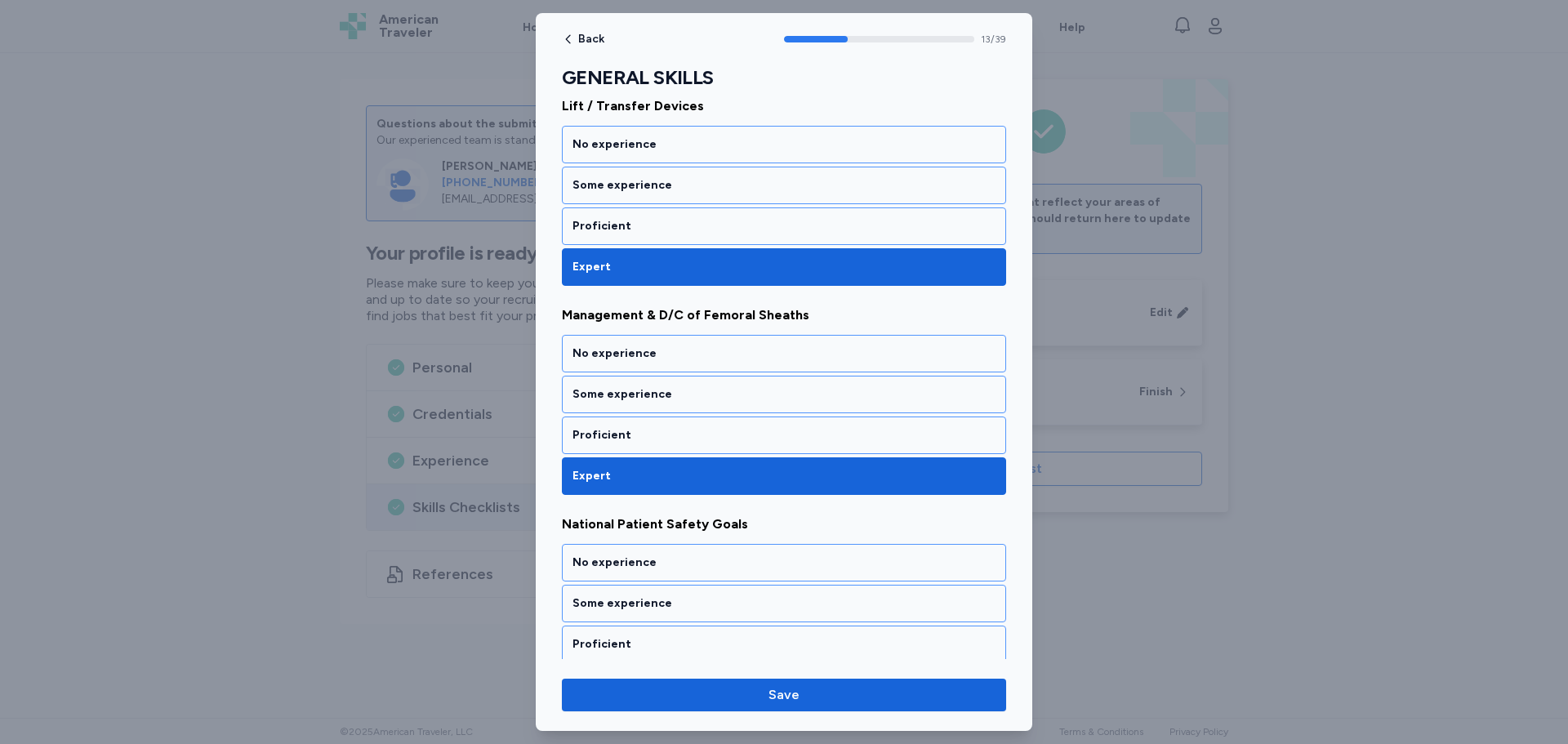
scroll to position [2529, 0]
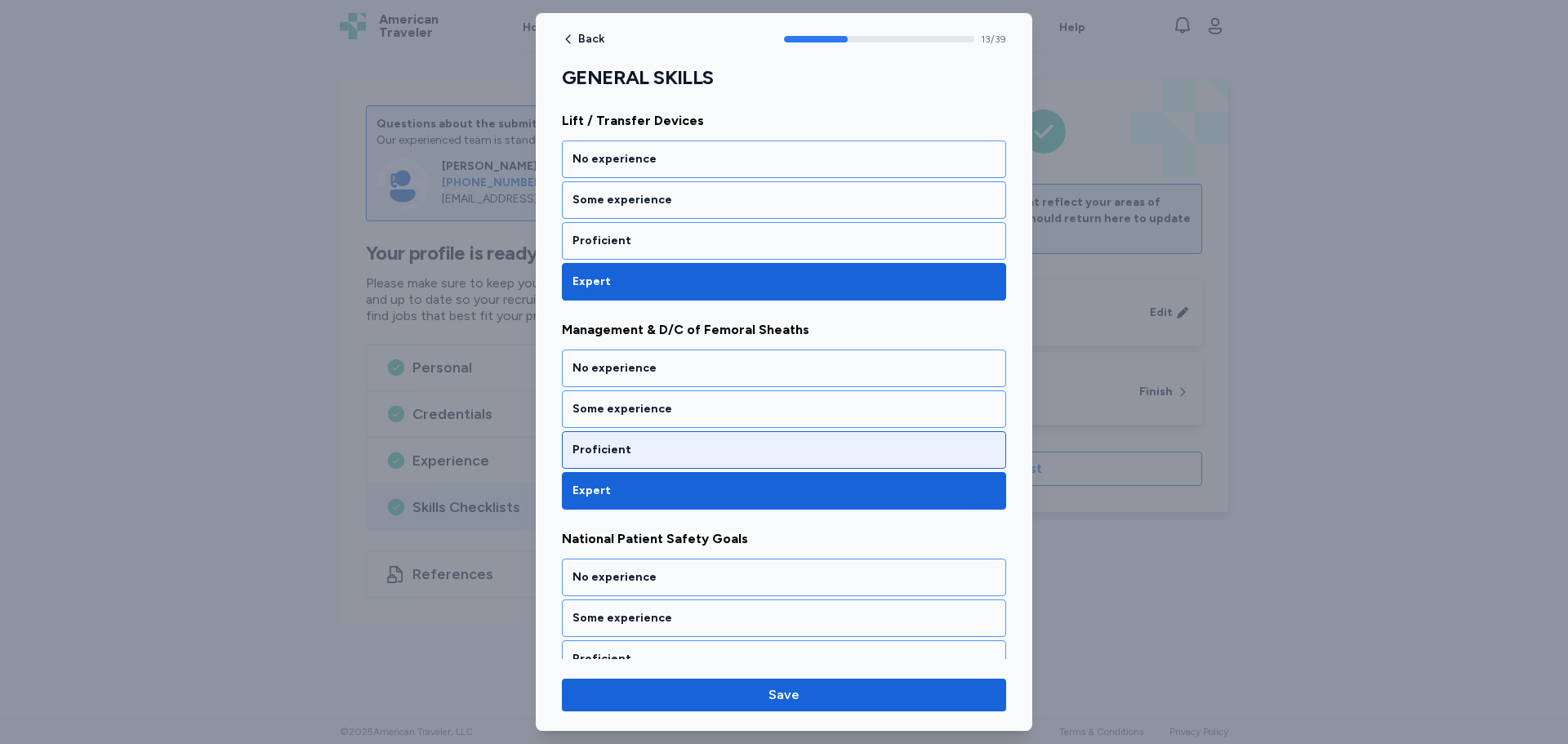
click at [650, 449] on div "Proficient" at bounding box center [784, 451] width 423 height 17
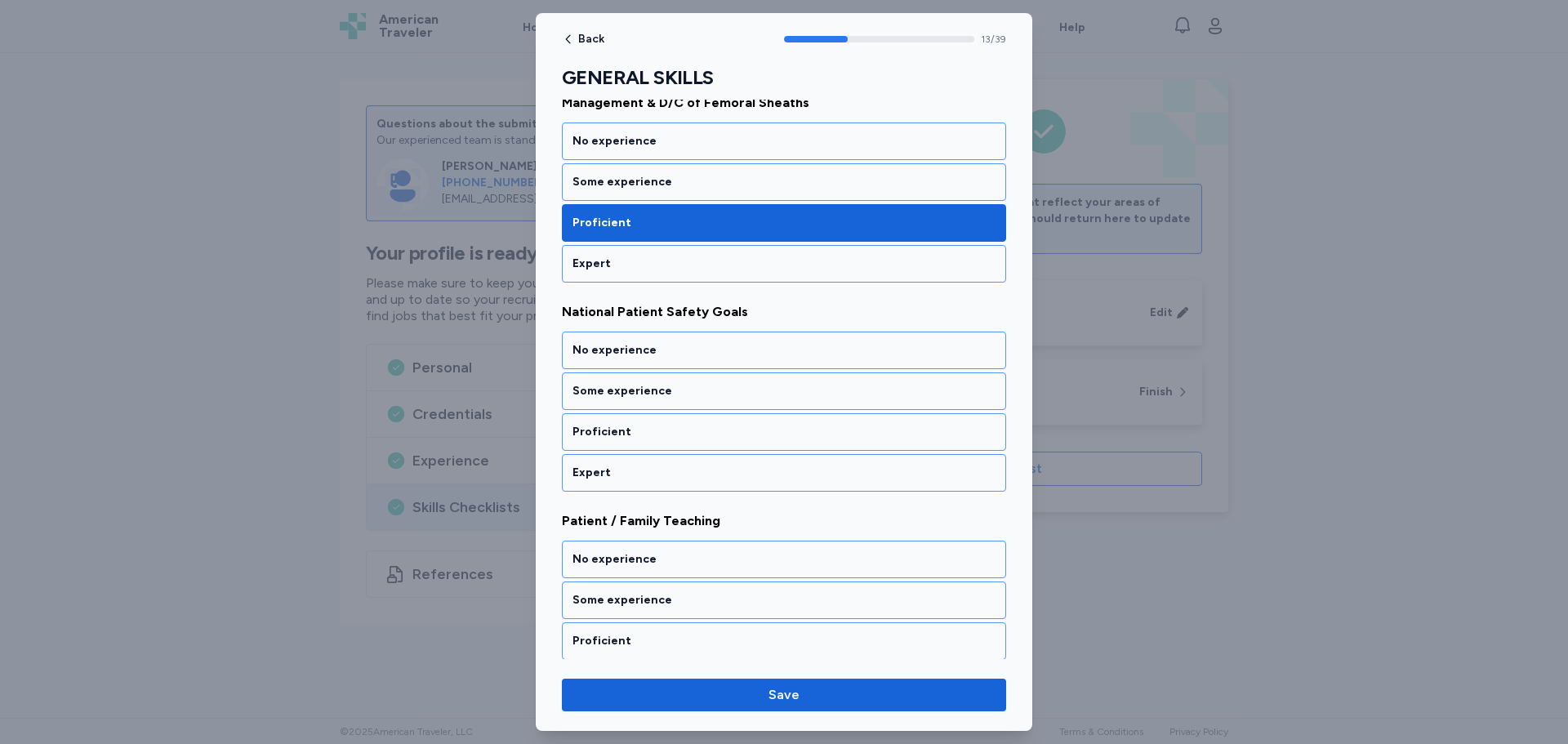
scroll to position [2774, 0]
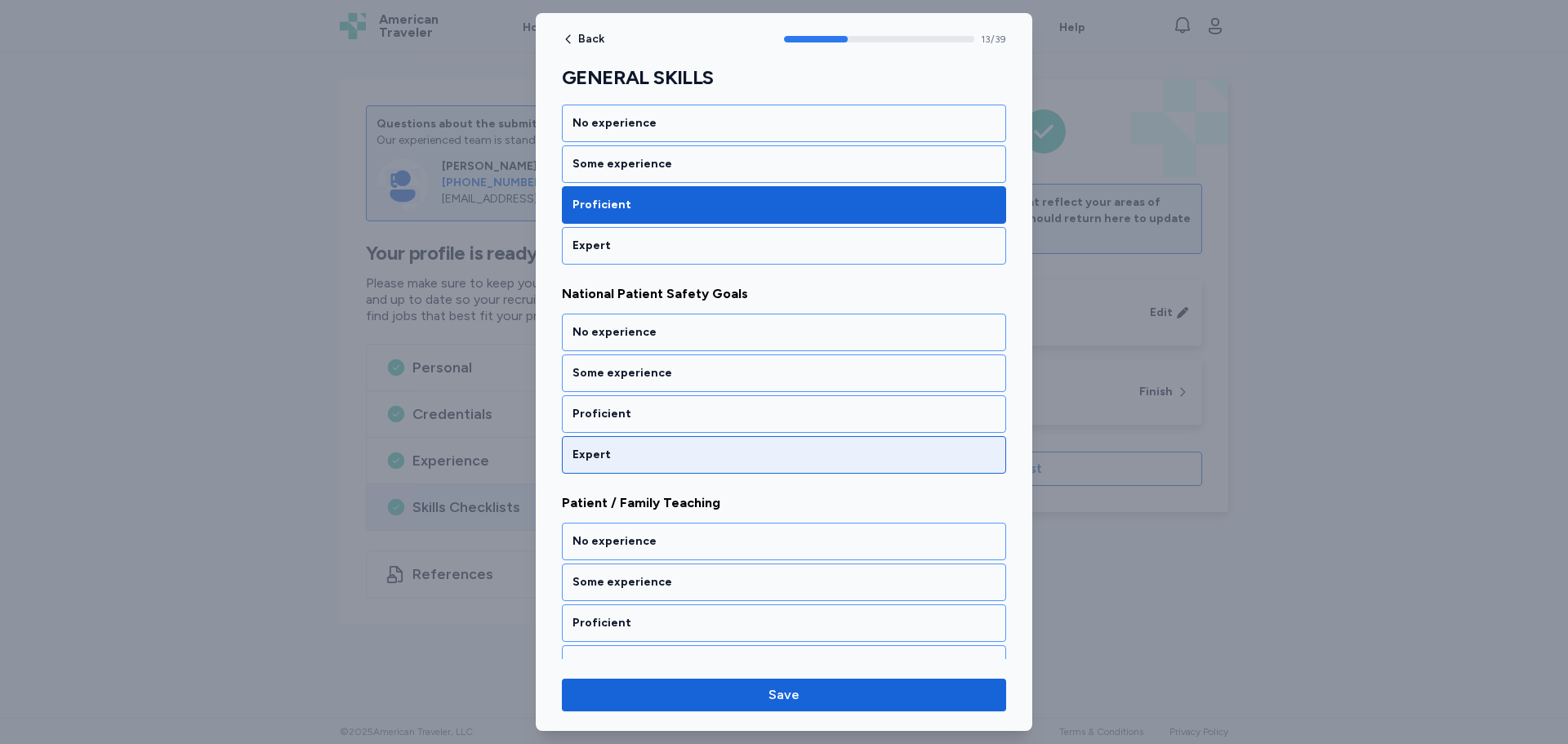
click at [635, 465] on div "Expert" at bounding box center [784, 454] width 444 height 38
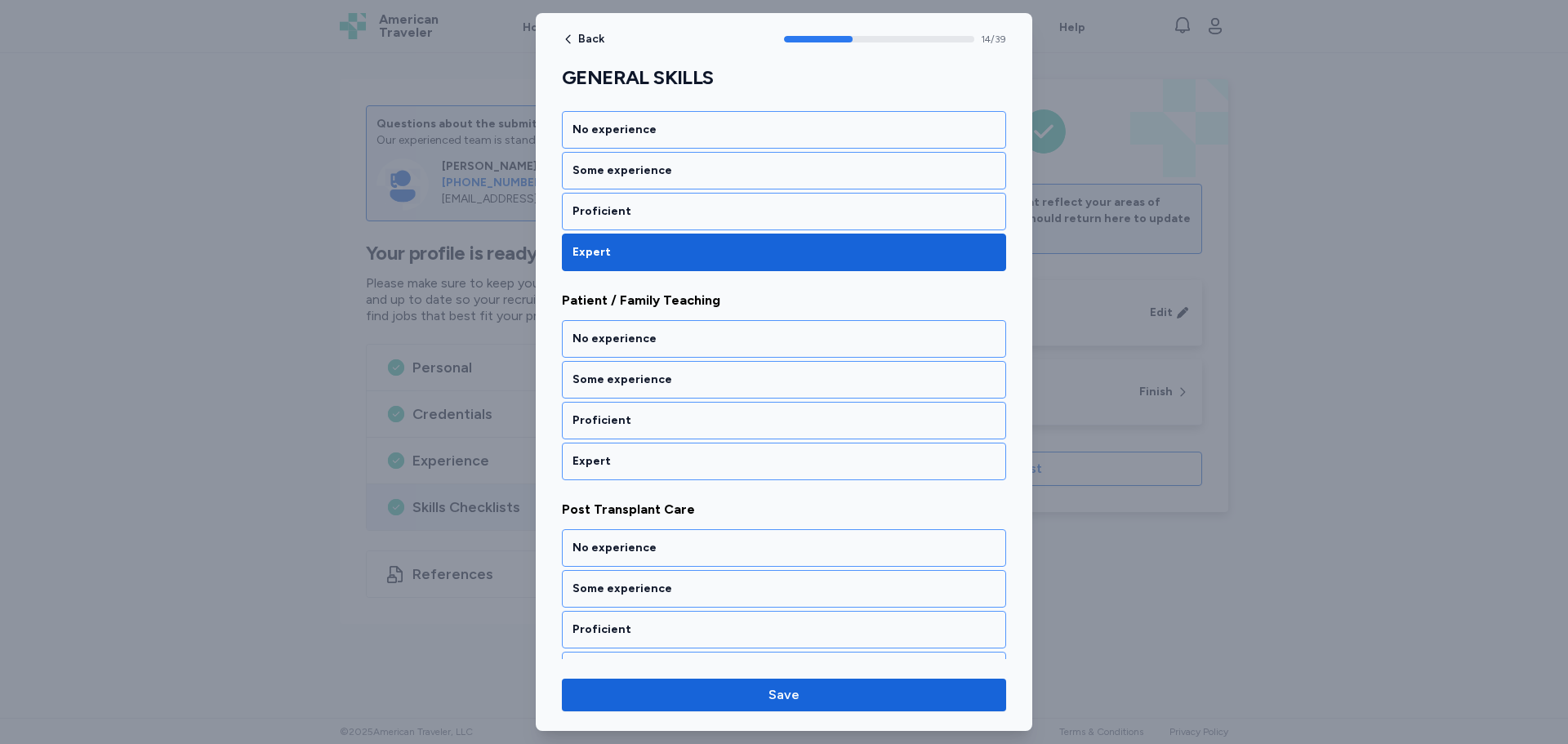
scroll to position [2983, 0]
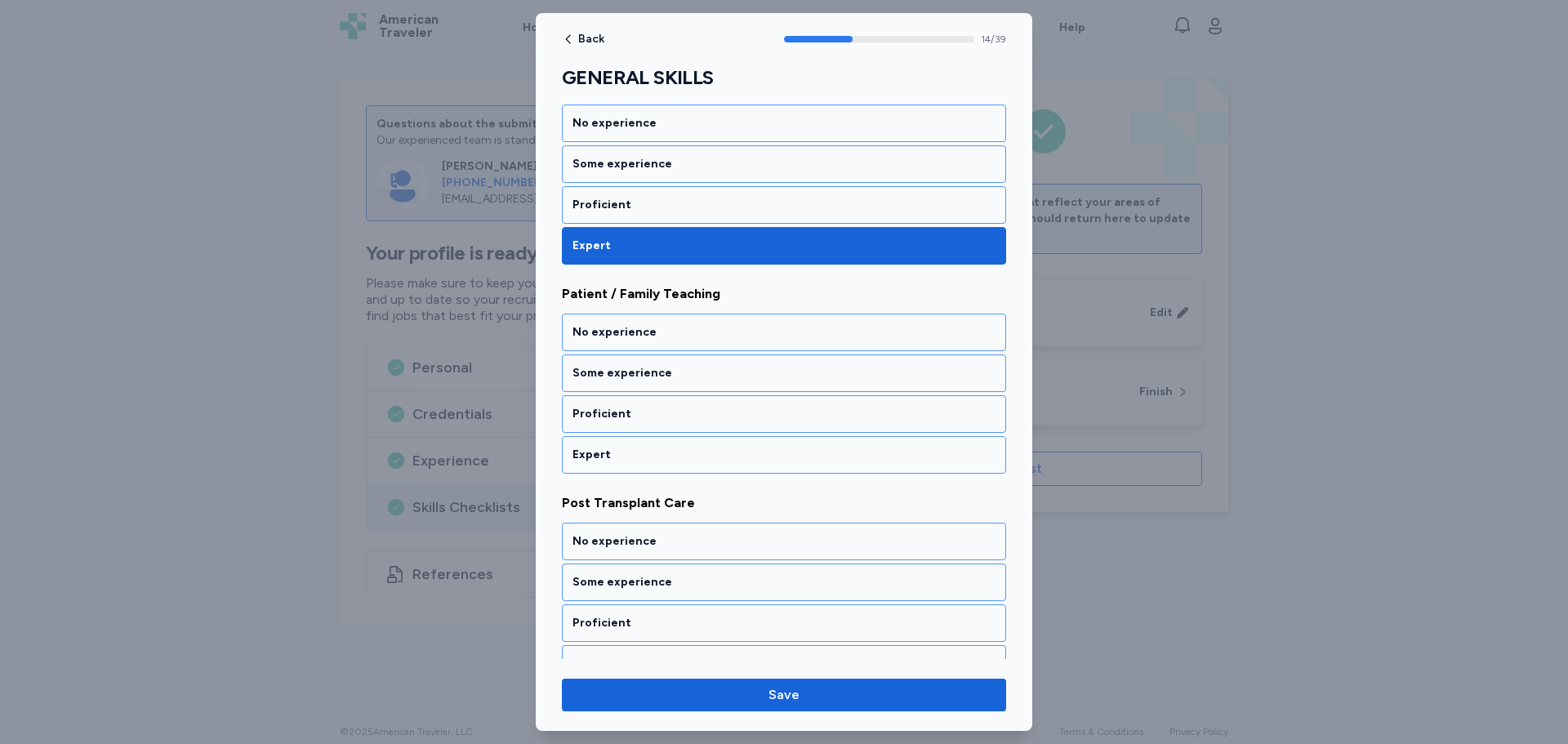
click at [635, 465] on div "Expert" at bounding box center [784, 454] width 444 height 38
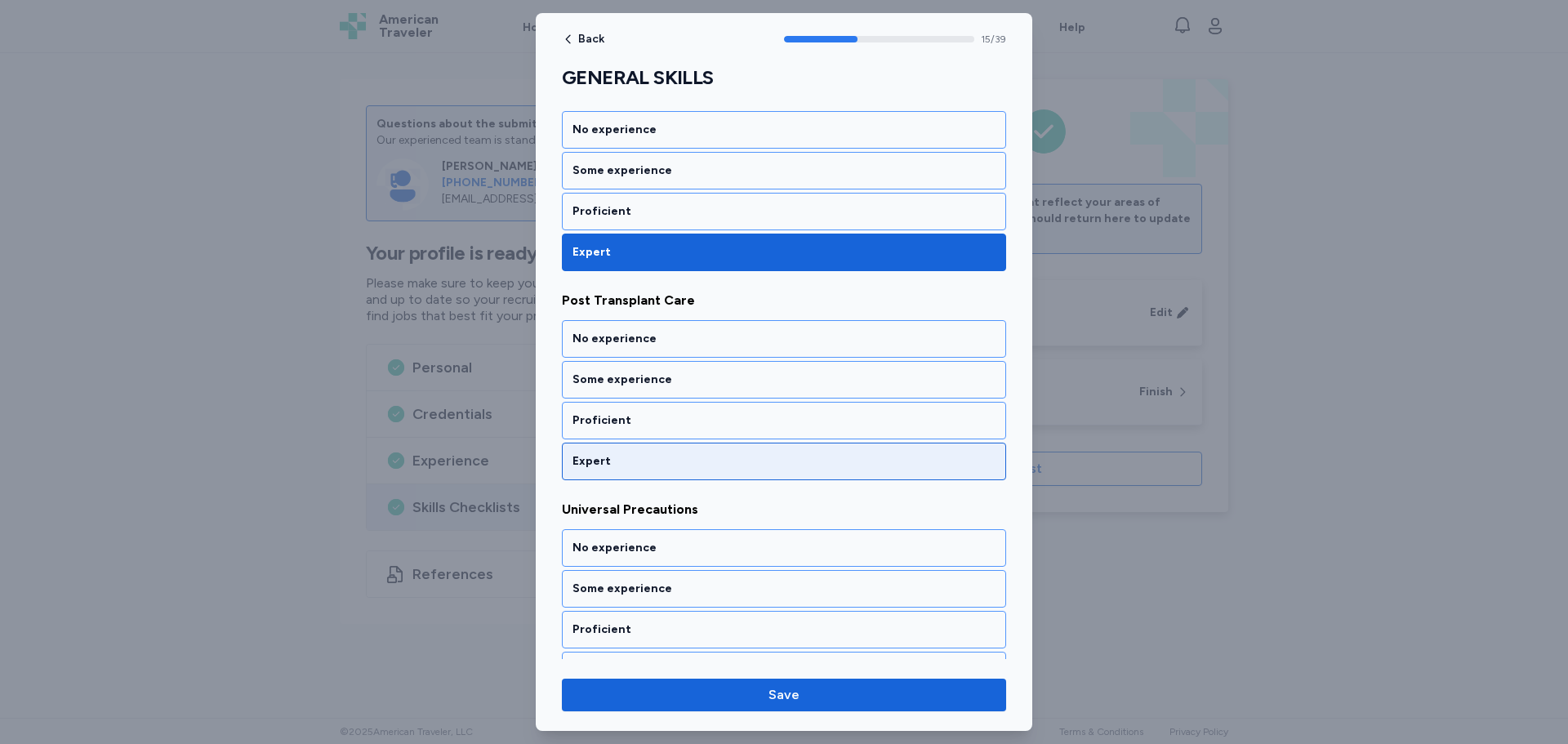
scroll to position [3192, 0]
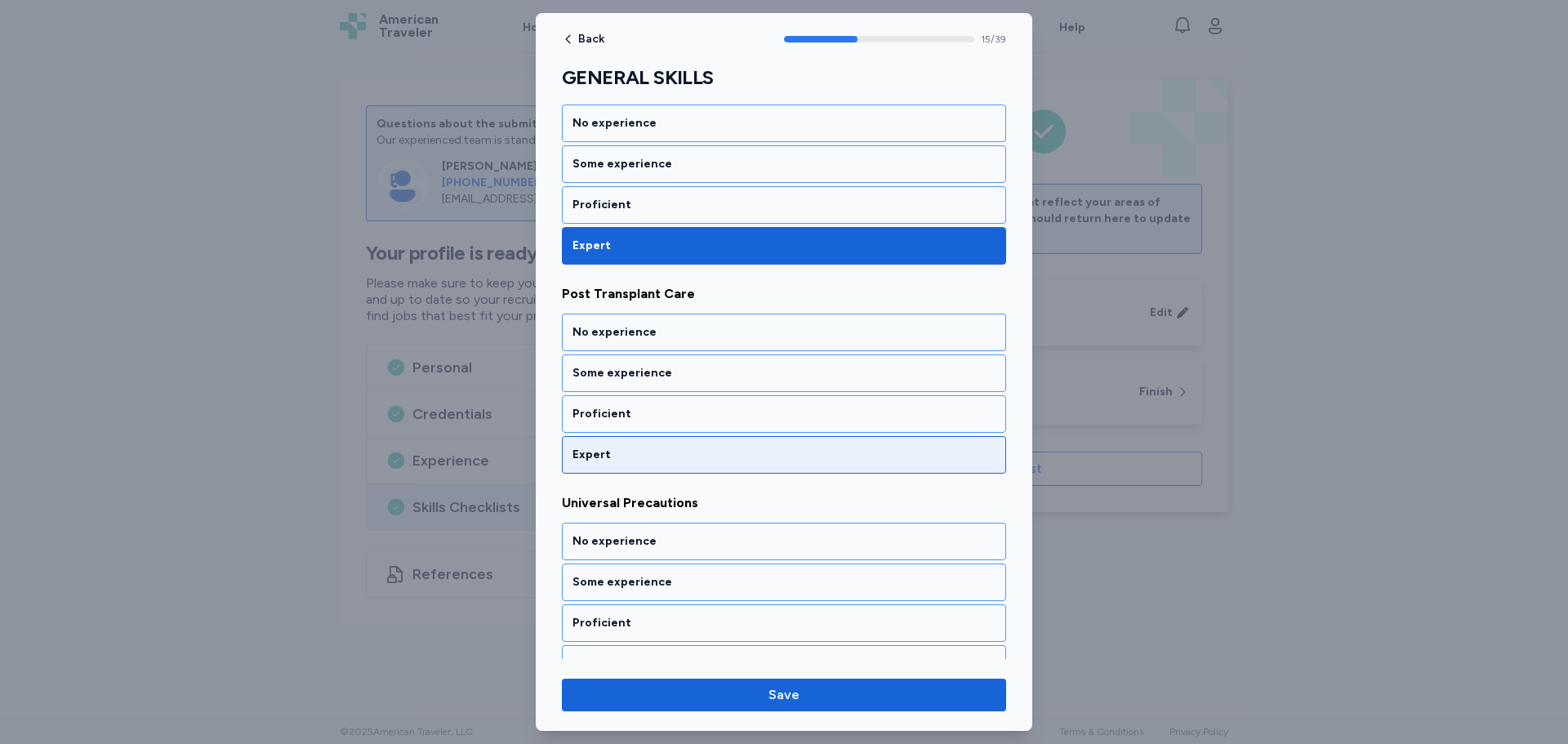
click at [636, 464] on div "Expert" at bounding box center [784, 454] width 444 height 38
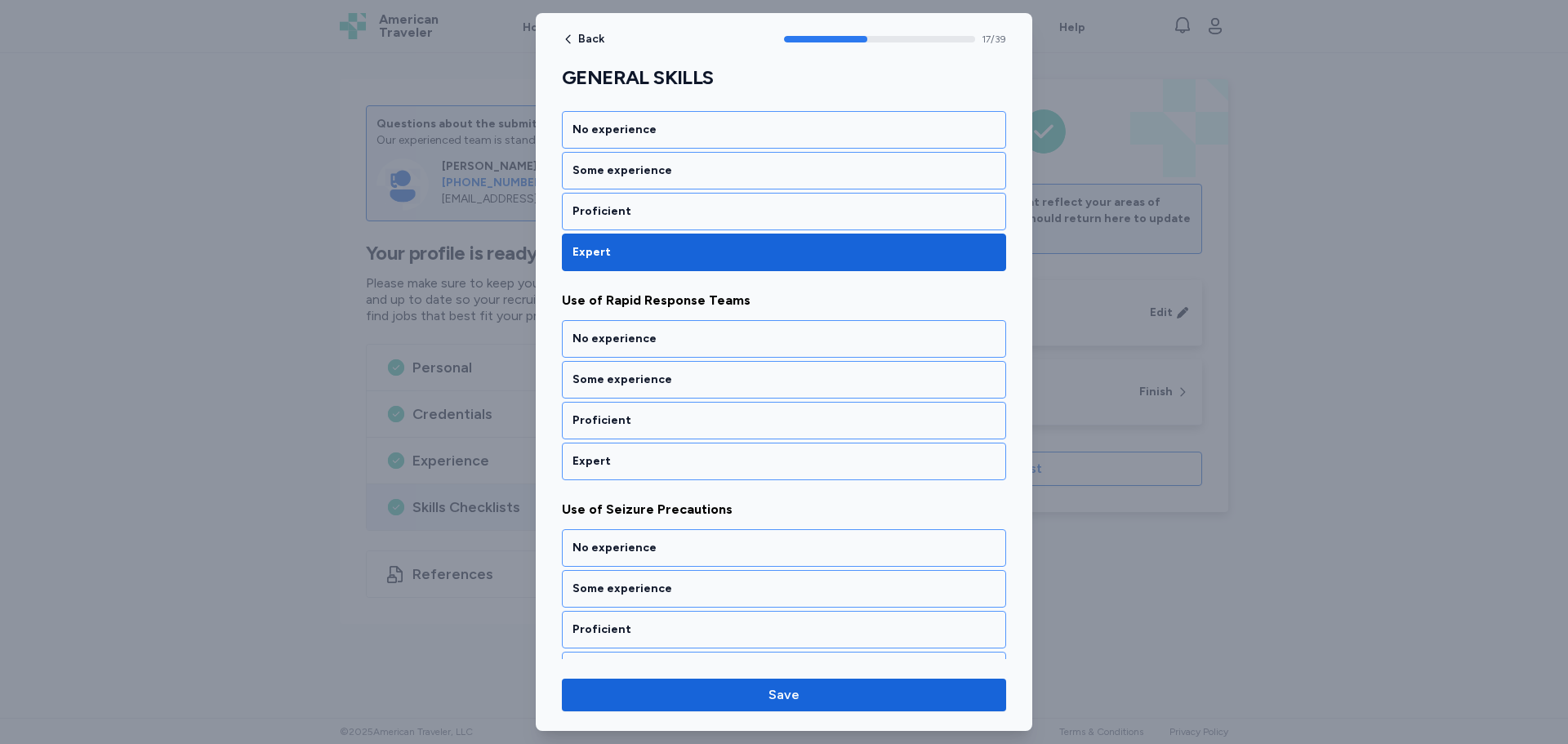
scroll to position [3611, 0]
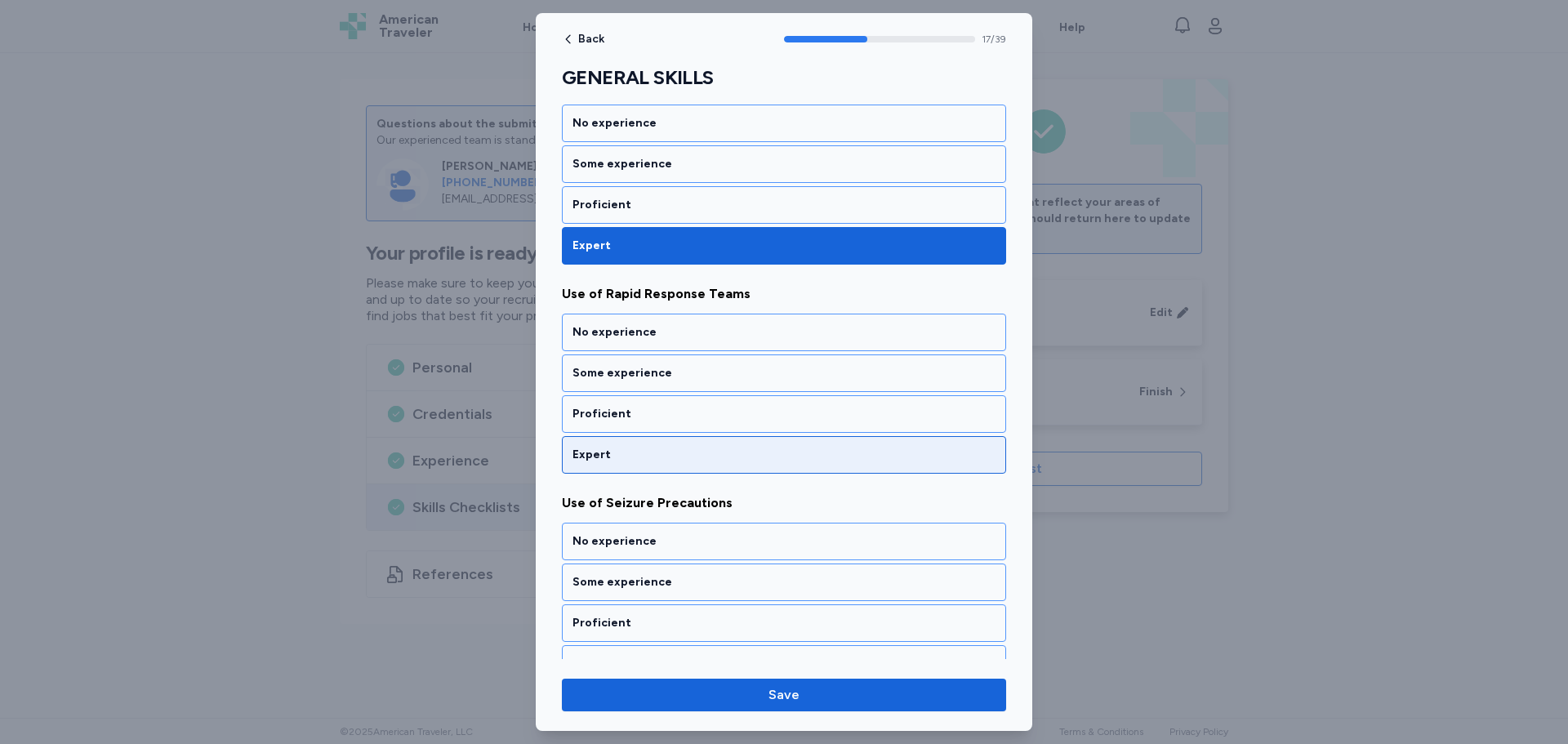
click at [632, 464] on div "Expert" at bounding box center [784, 454] width 444 height 38
click at [665, 464] on div "Expert" at bounding box center [784, 454] width 444 height 38
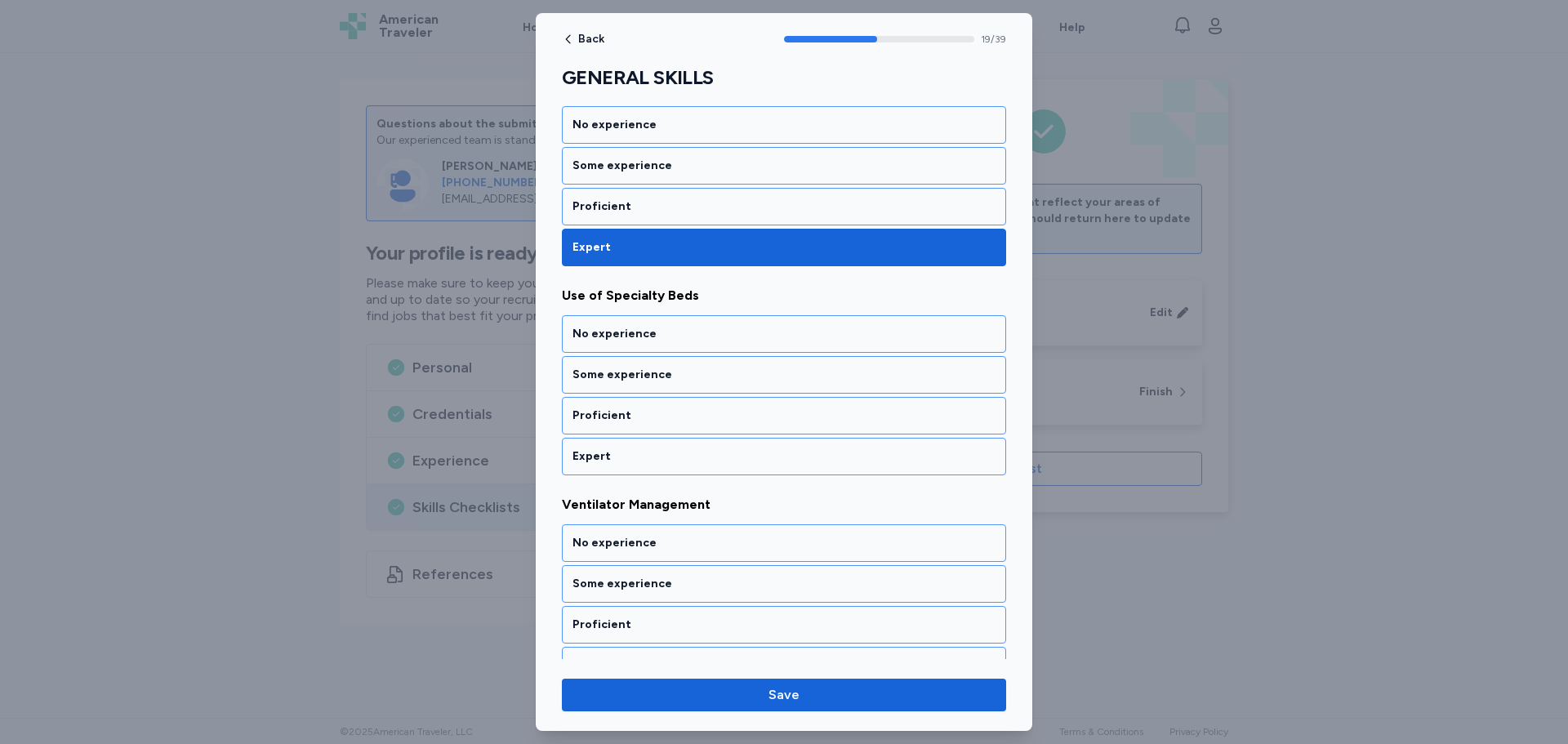
scroll to position [4028, 0]
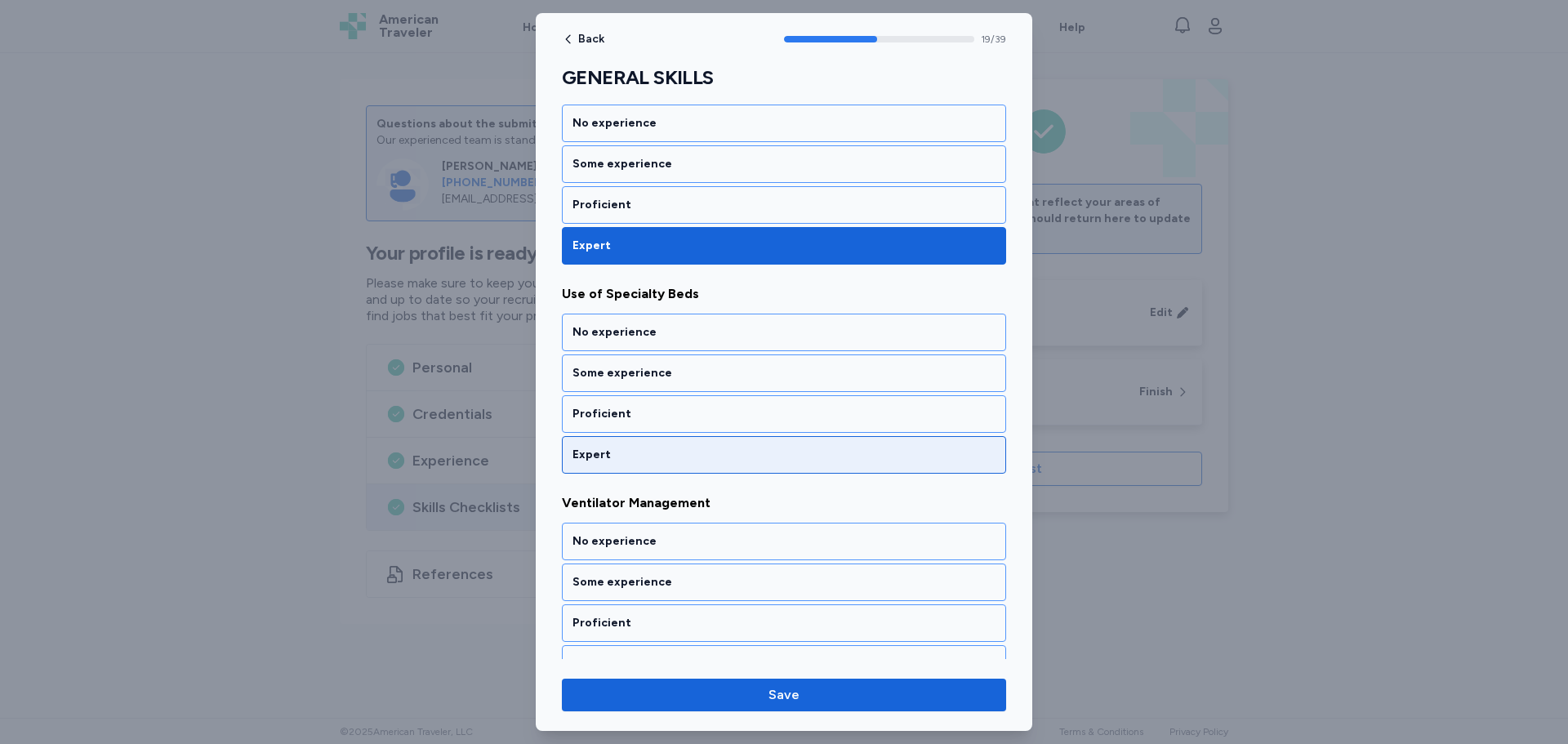
click at [664, 449] on div "Expert" at bounding box center [784, 455] width 423 height 17
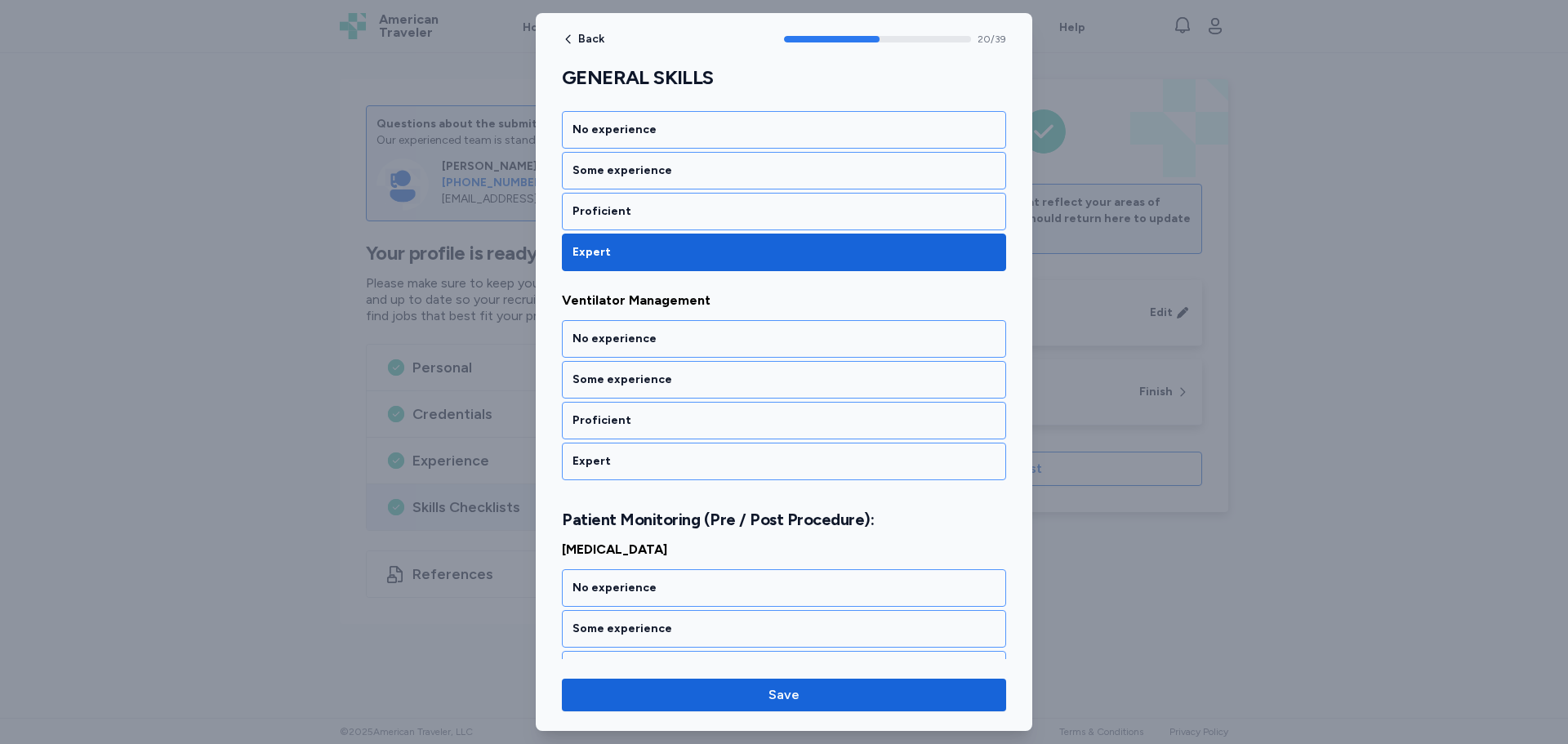
scroll to position [4238, 0]
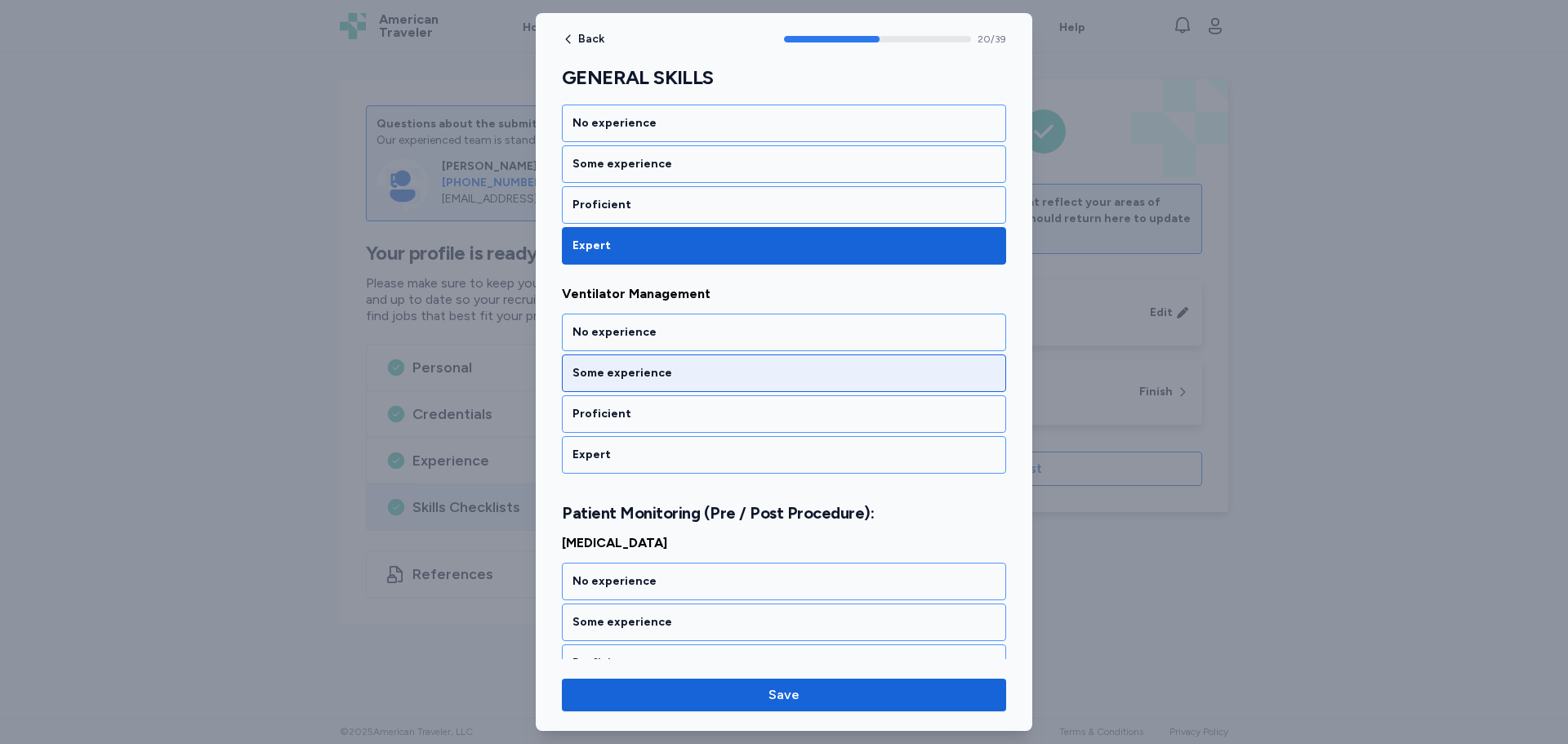
click at [680, 369] on div "Some experience" at bounding box center [784, 373] width 423 height 17
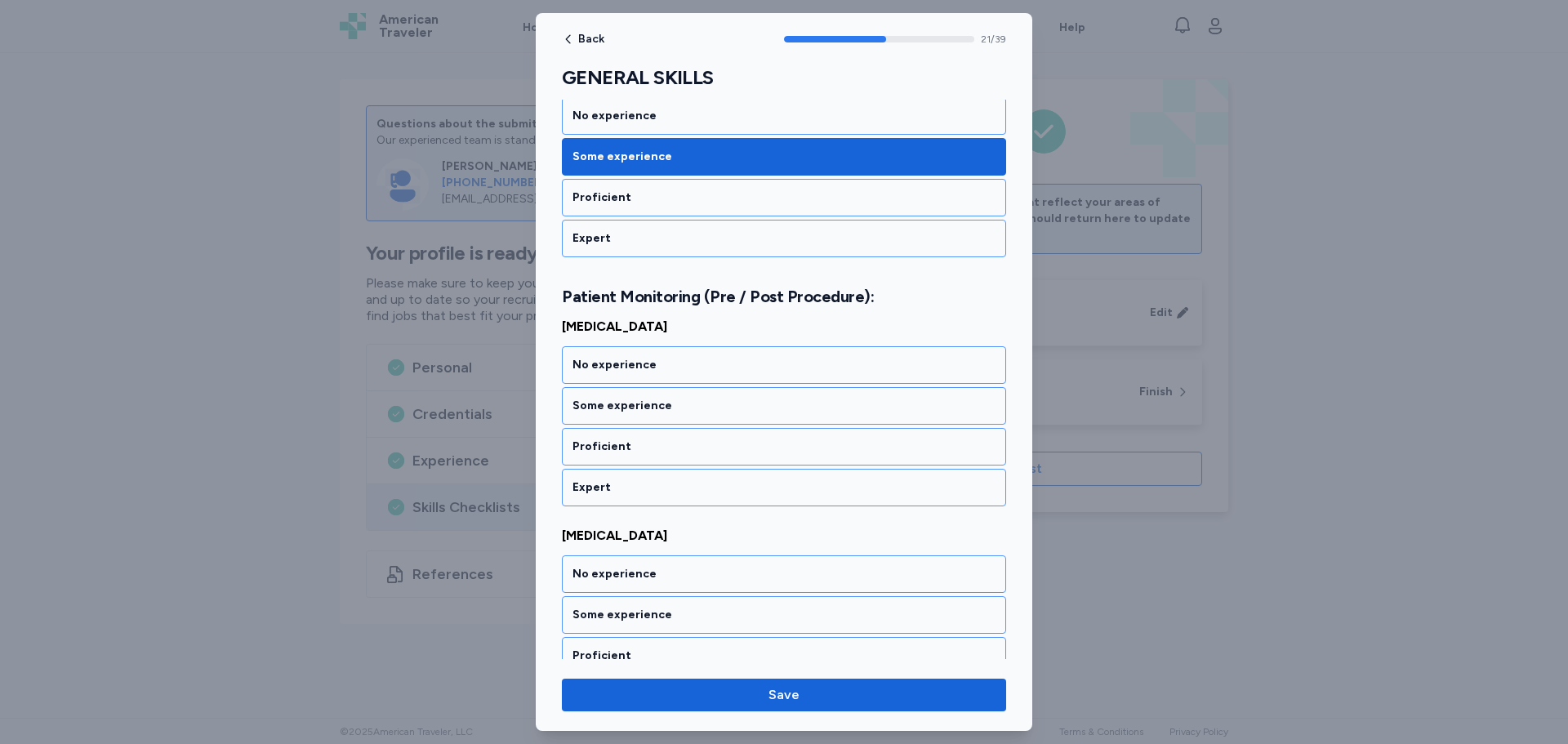
scroll to position [4467, 0]
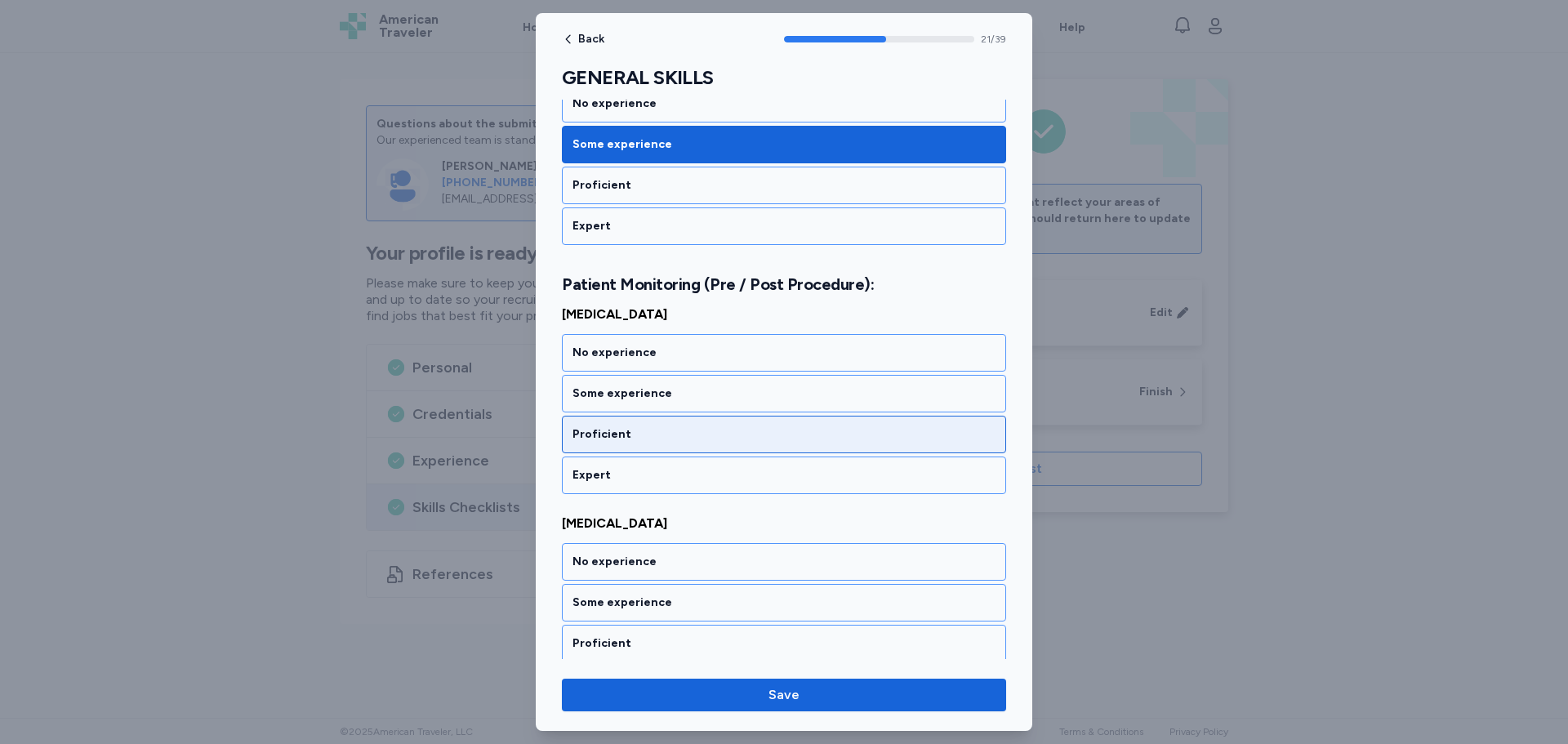
click at [667, 433] on div "Proficient" at bounding box center [784, 435] width 423 height 17
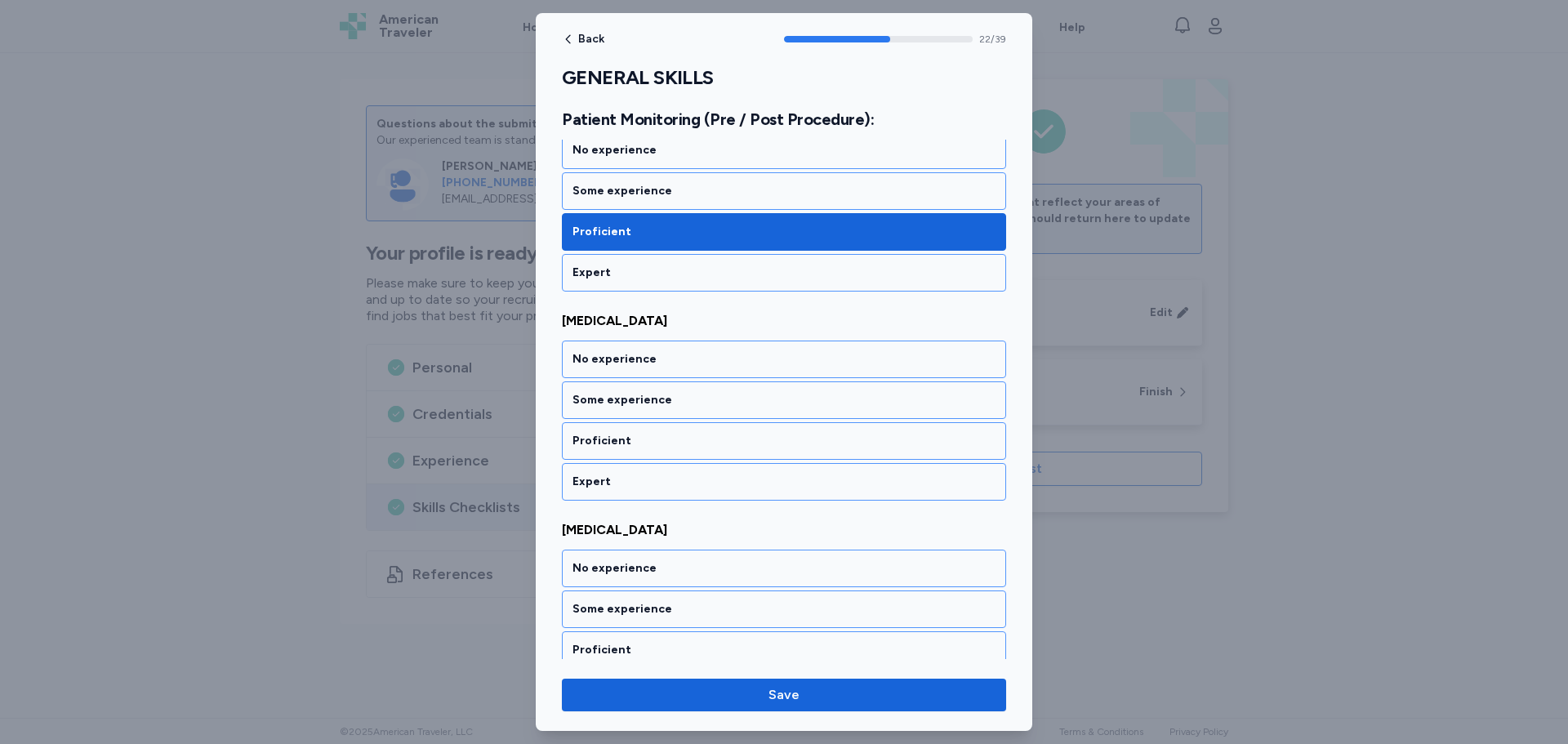
scroll to position [4676, 0]
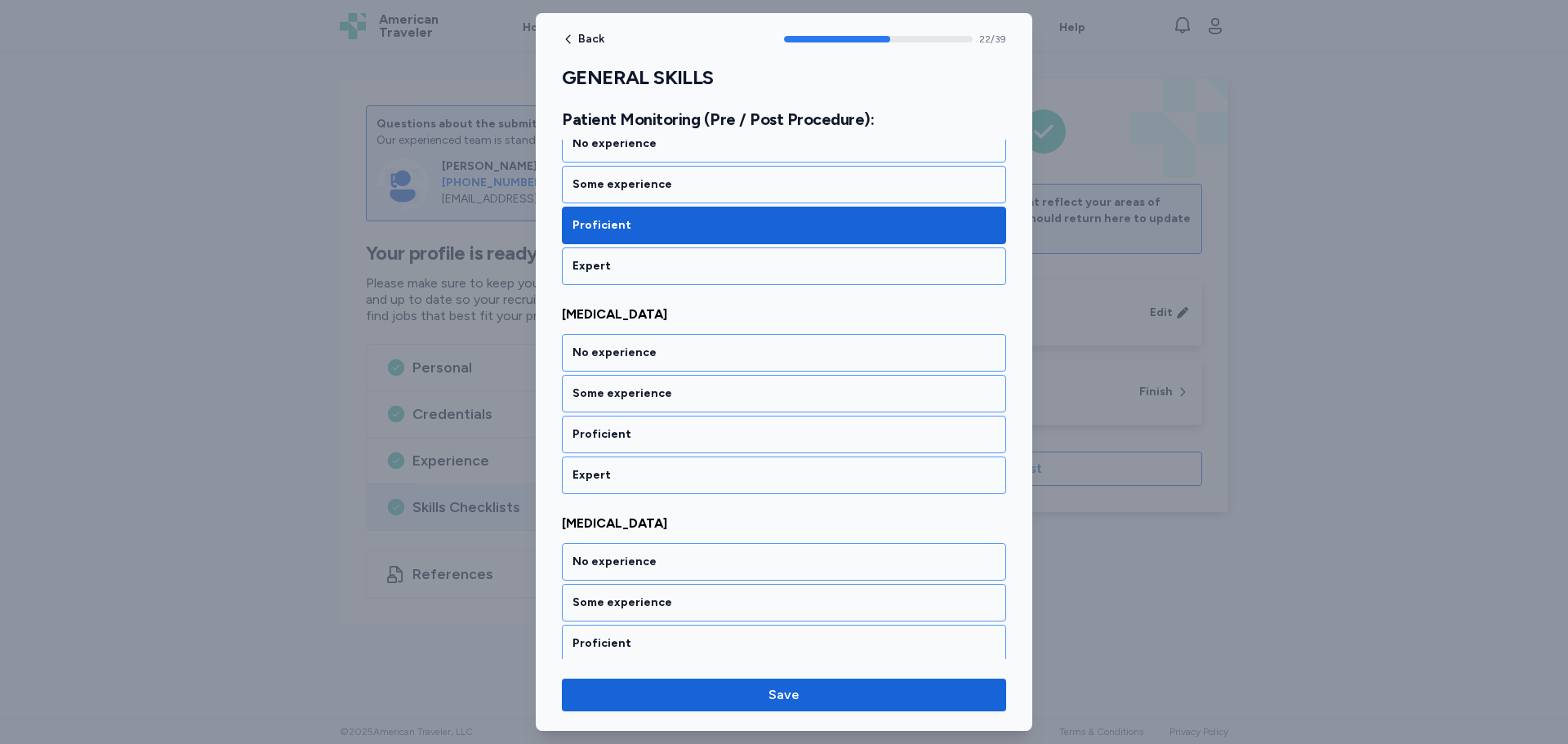
click at [667, 433] on div "Proficient" at bounding box center [784, 435] width 423 height 17
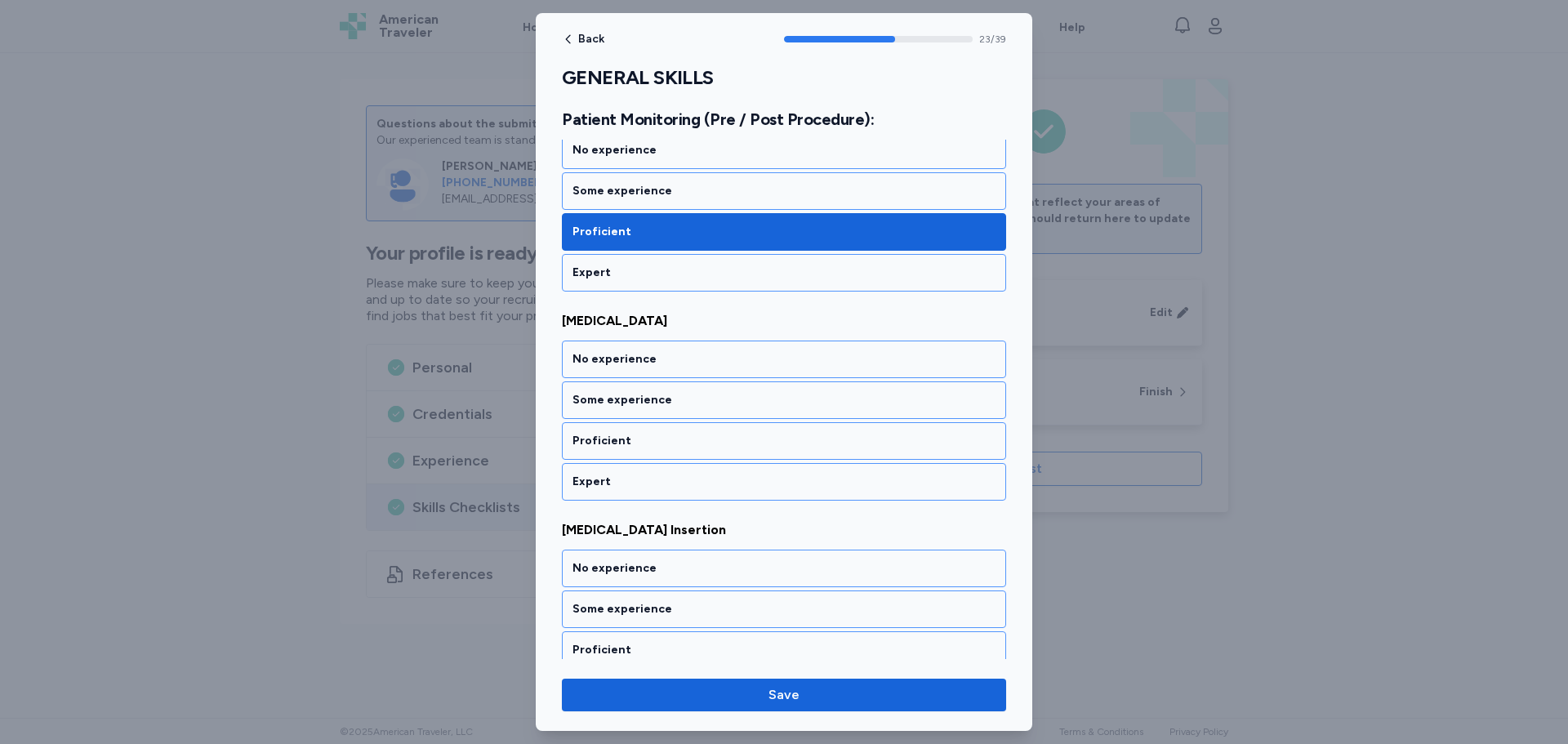
scroll to position [4884, 0]
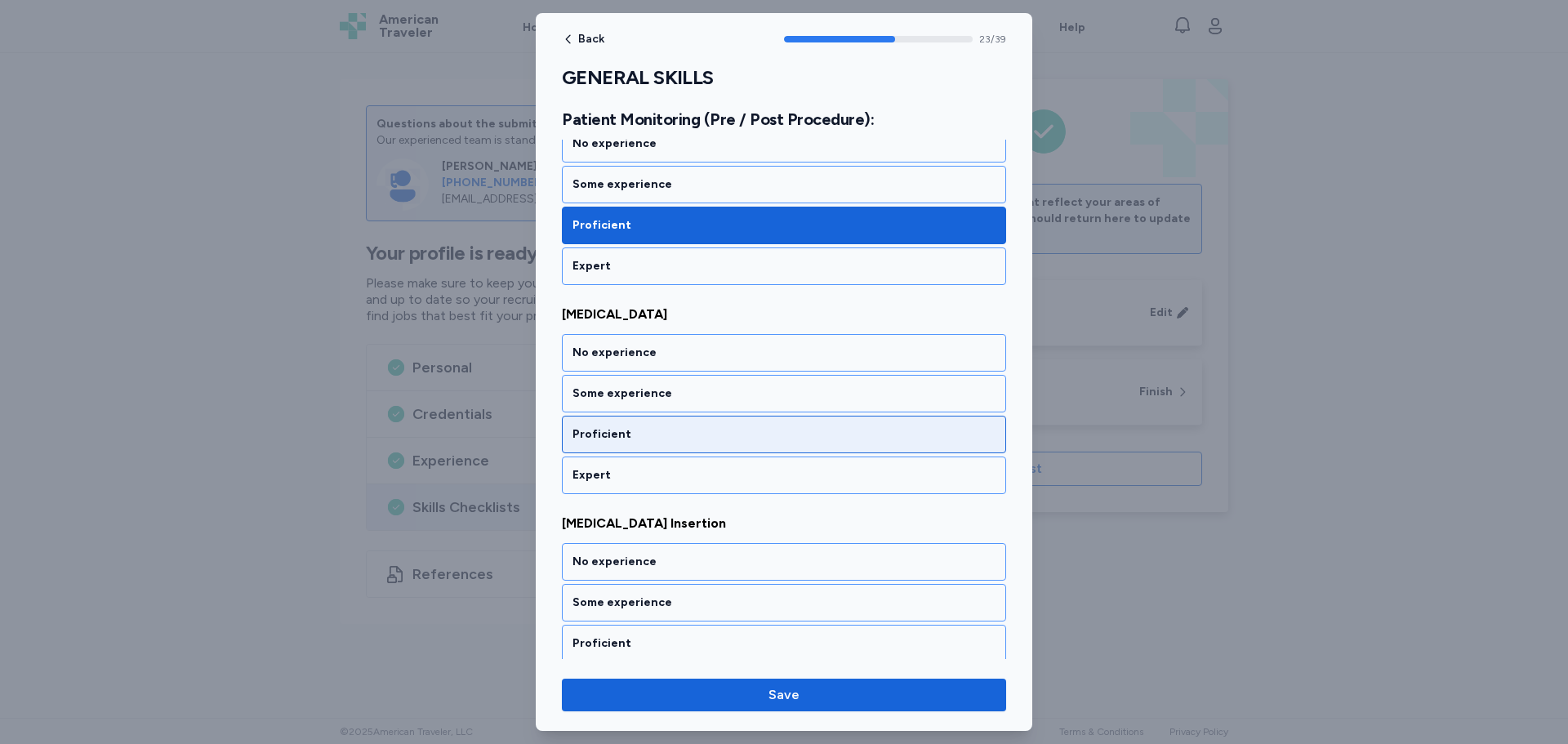
click at [667, 430] on div "Proficient" at bounding box center [784, 435] width 423 height 17
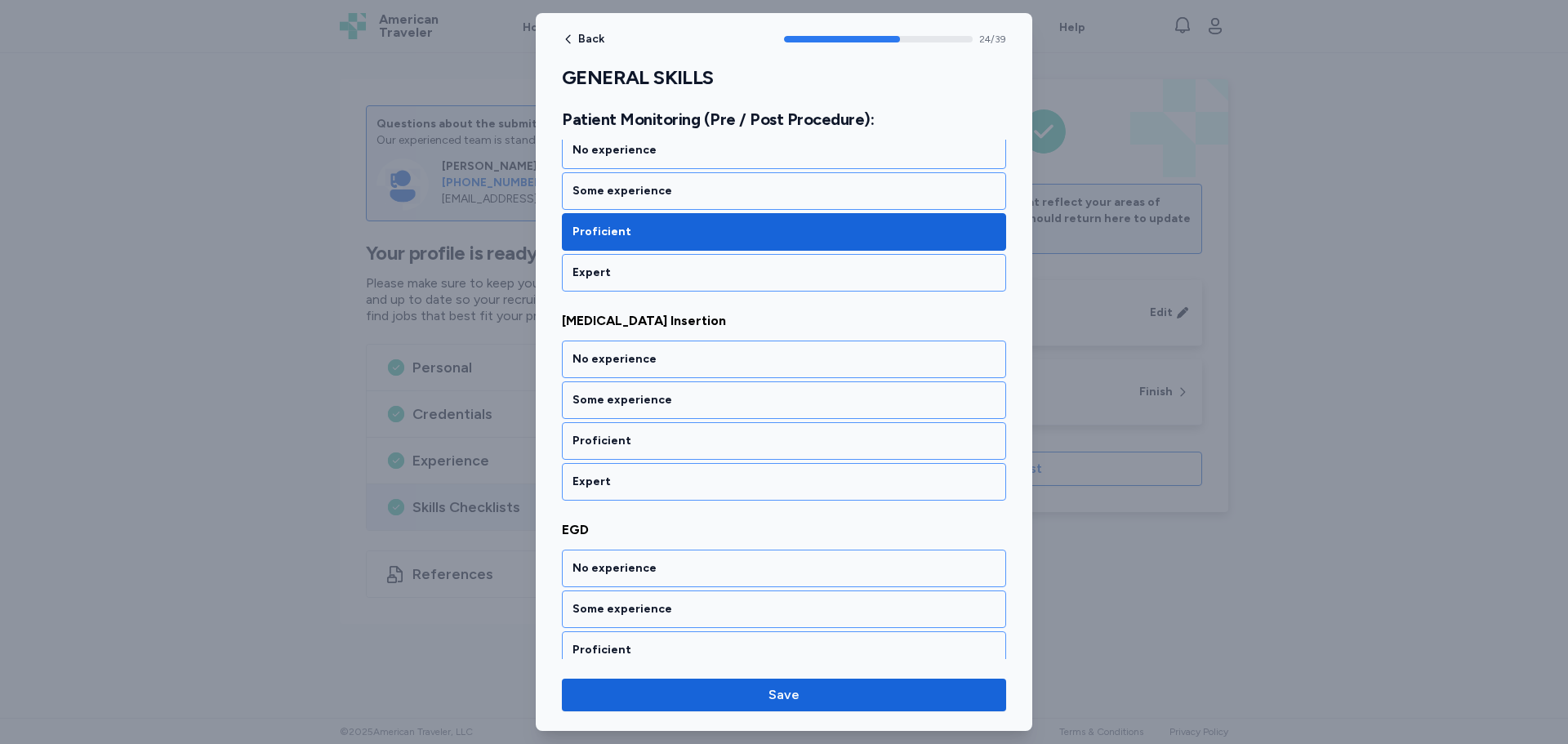
scroll to position [5094, 0]
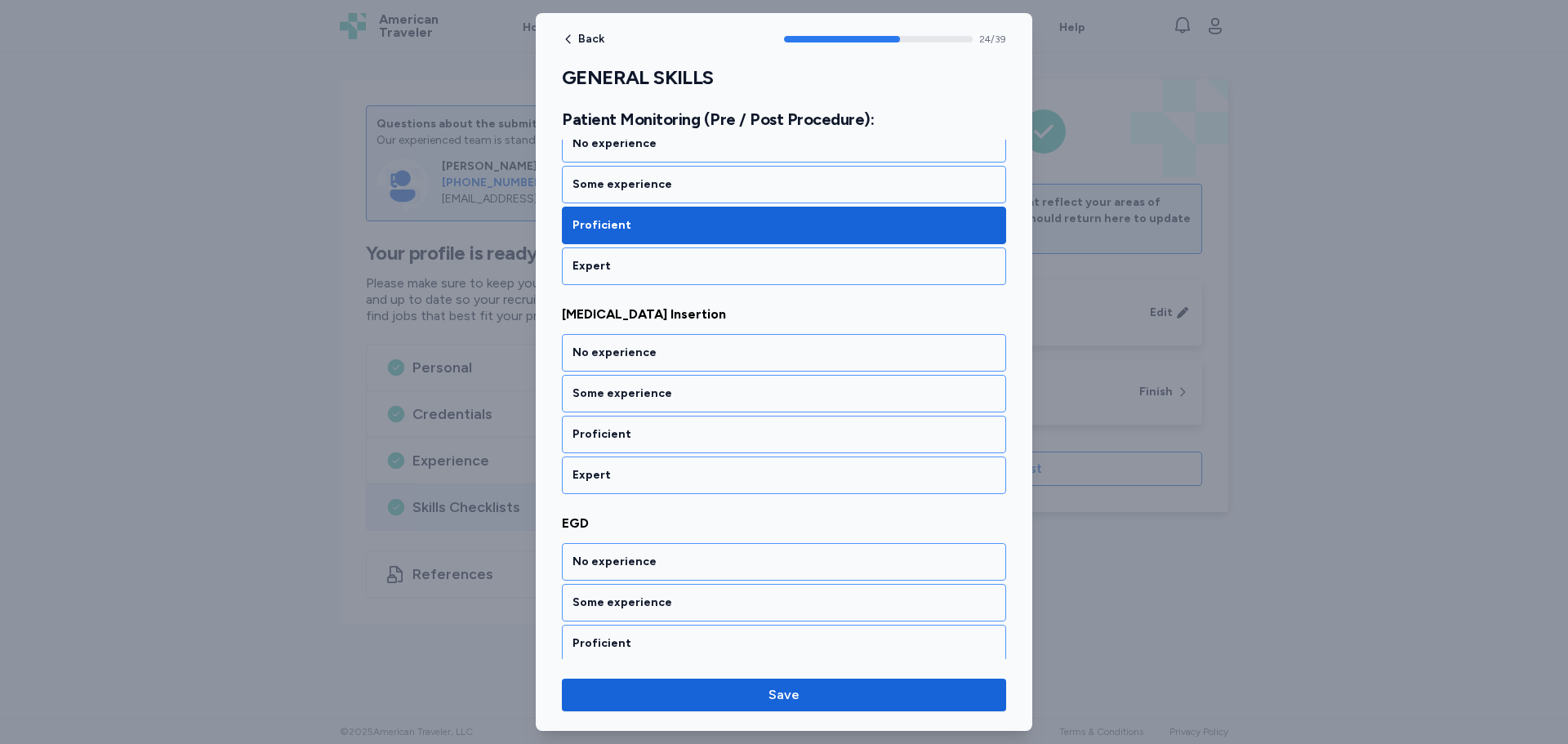
click at [667, 430] on div "Proficient" at bounding box center [784, 435] width 423 height 17
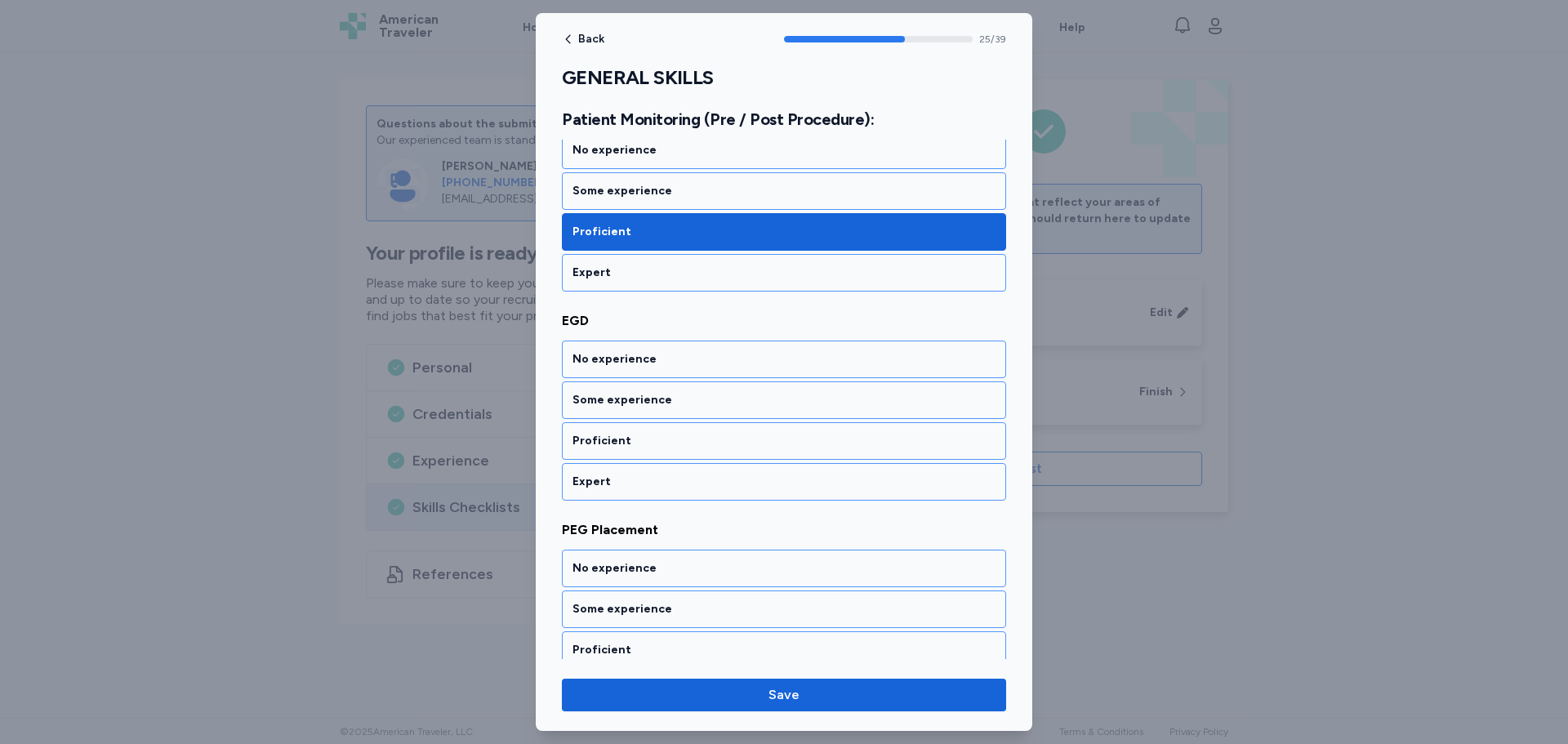
scroll to position [5303, 0]
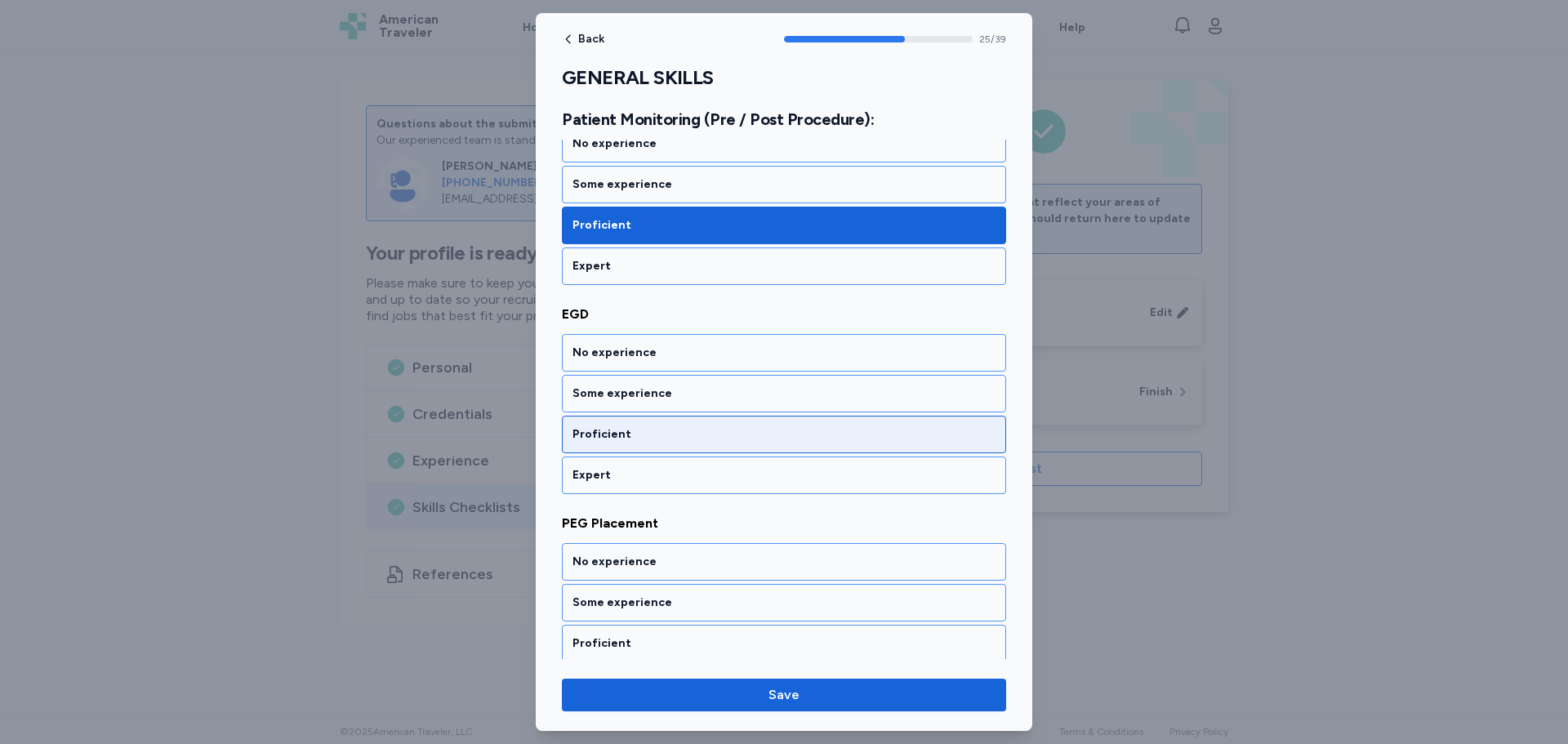
click at [665, 433] on div "Proficient" at bounding box center [784, 435] width 423 height 17
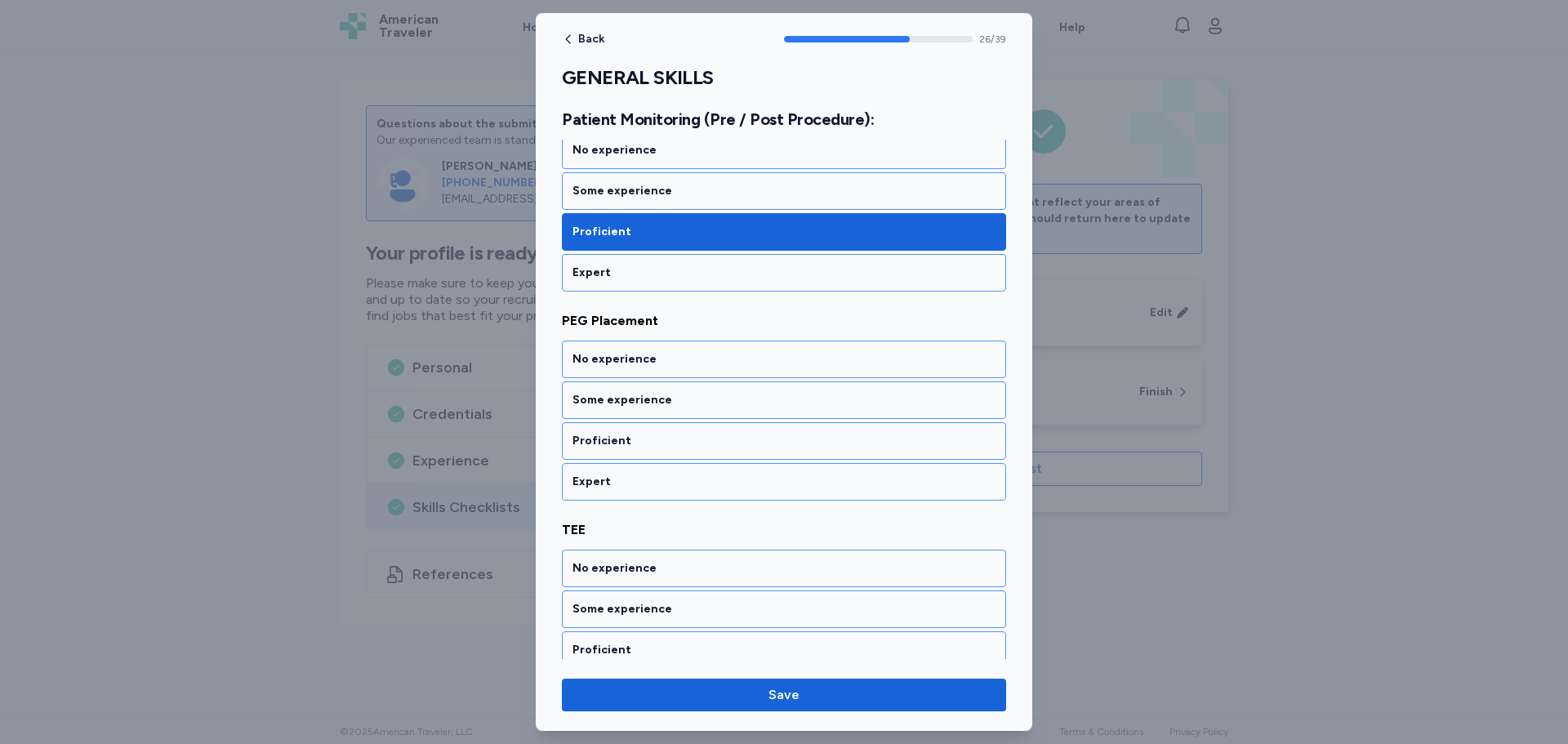
scroll to position [5511, 0]
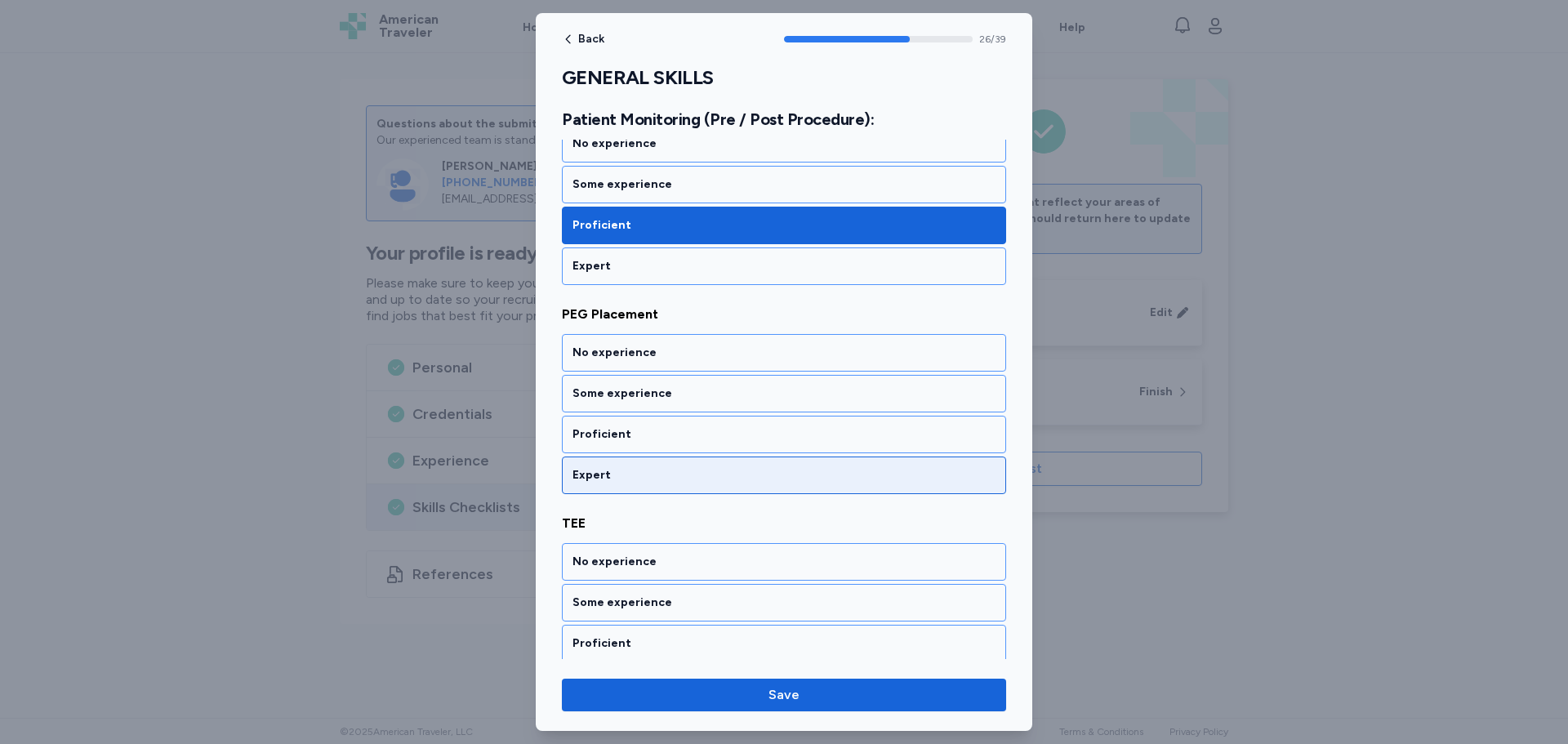
click at [655, 475] on div "Expert" at bounding box center [784, 475] width 423 height 17
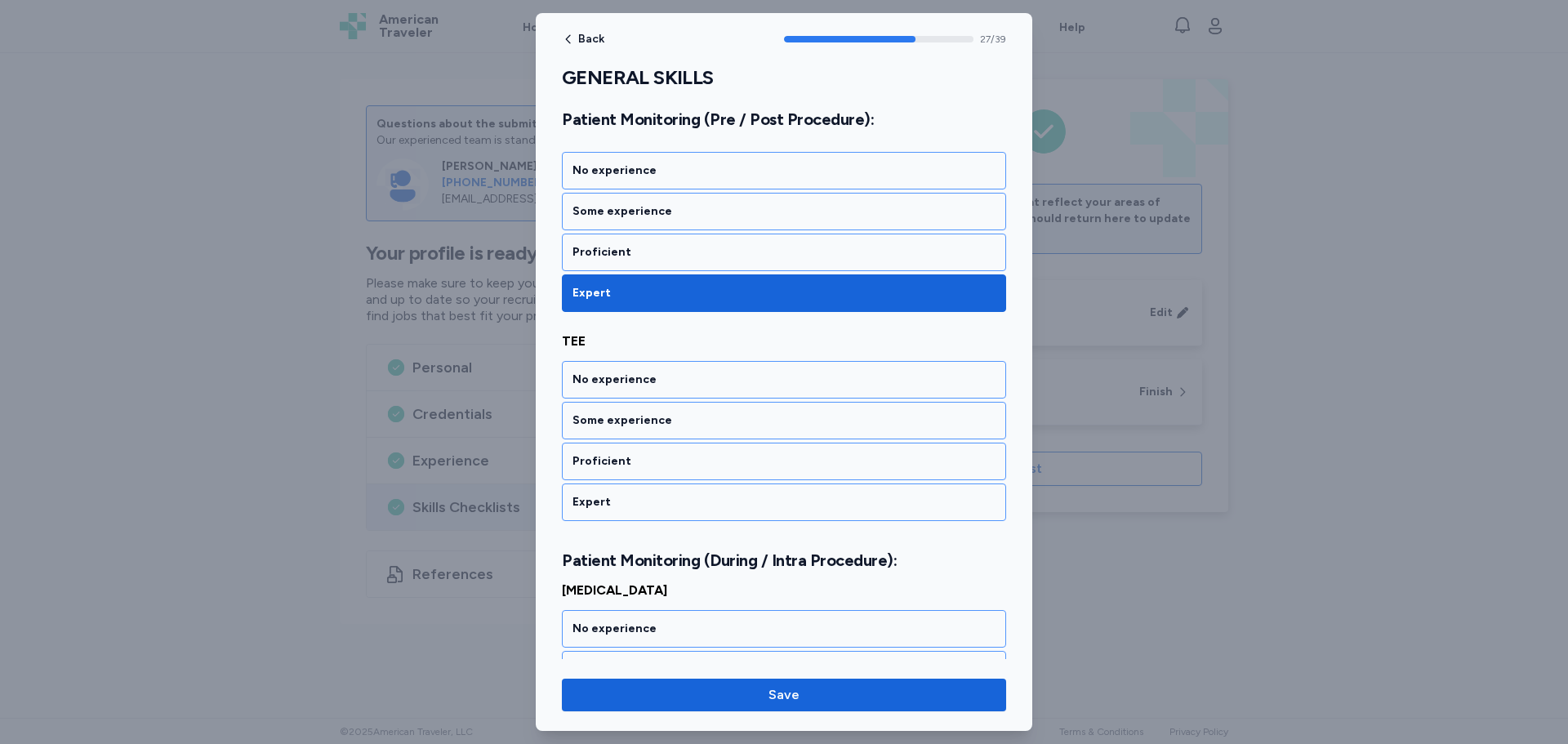
scroll to position [5721, 0]
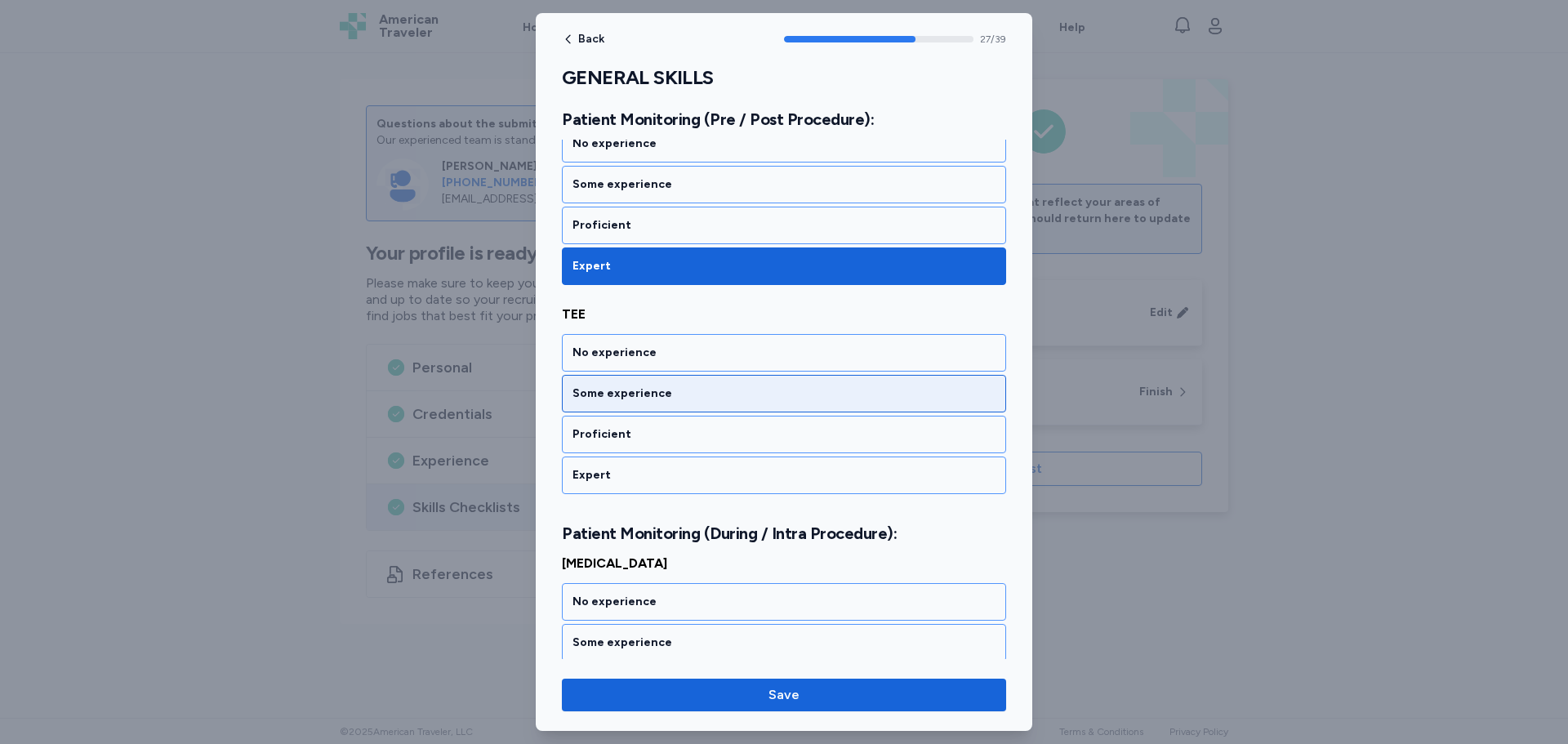
click at [685, 396] on div "Some experience" at bounding box center [784, 394] width 423 height 17
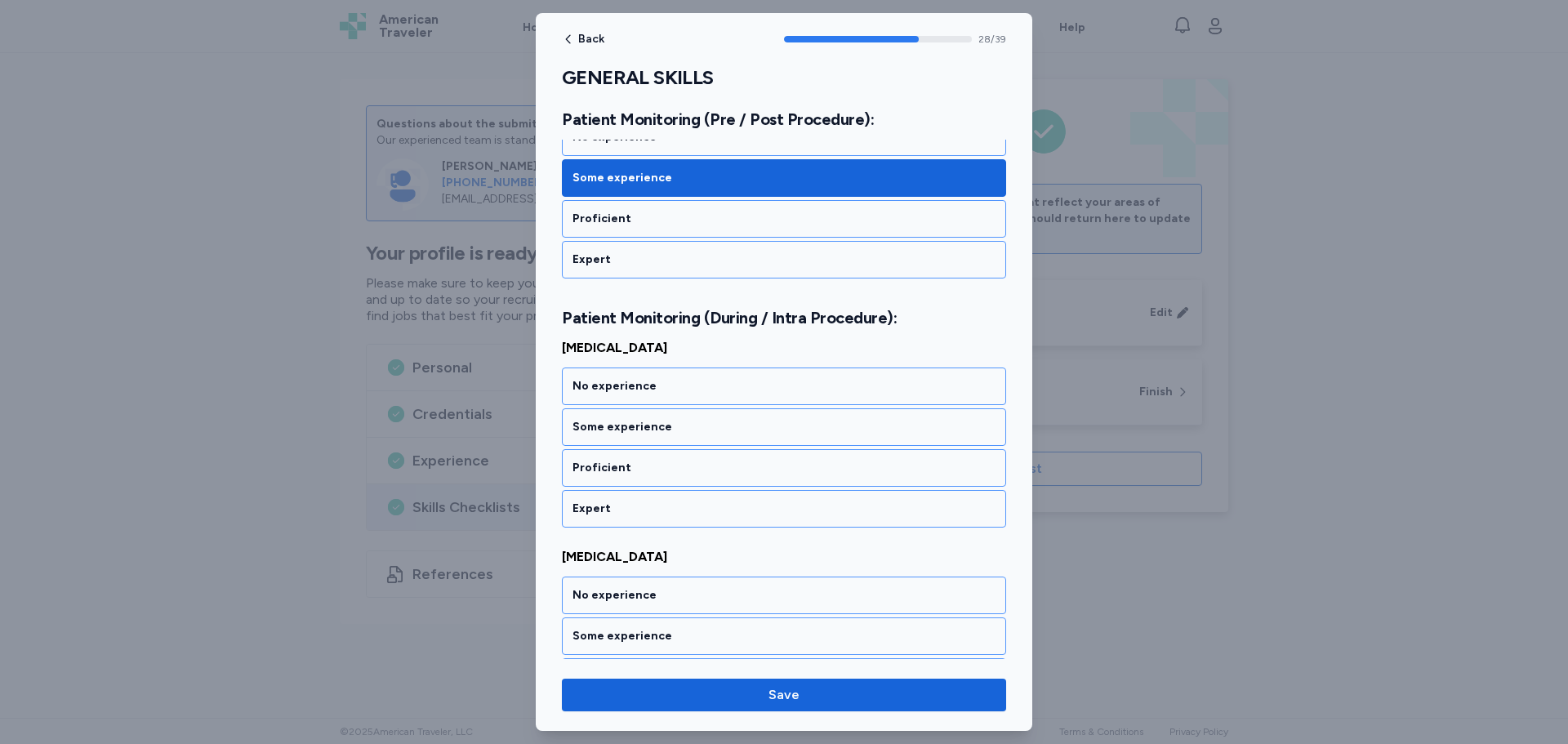
scroll to position [5970, 0]
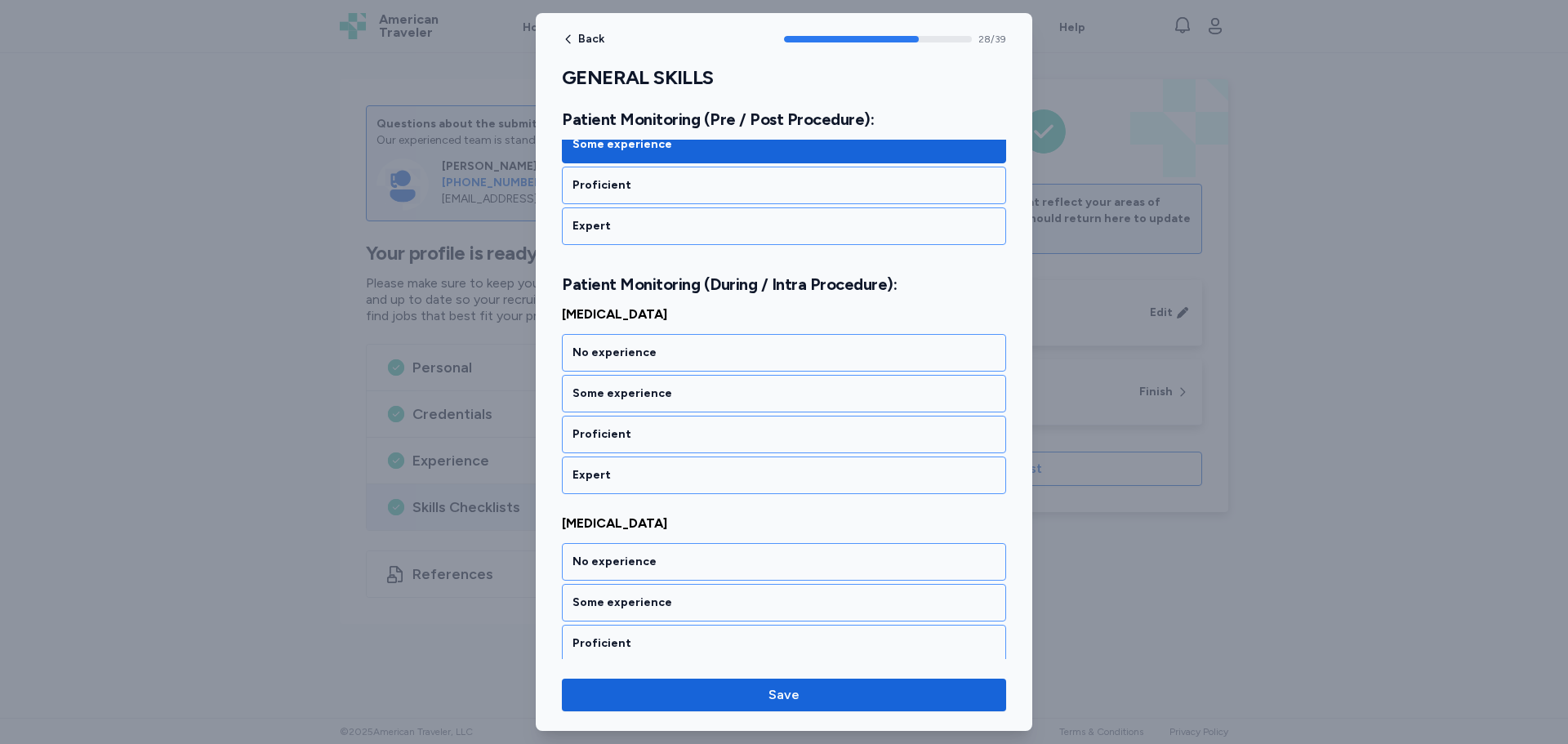
click at [685, 396] on div "Some experience" at bounding box center [784, 394] width 423 height 17
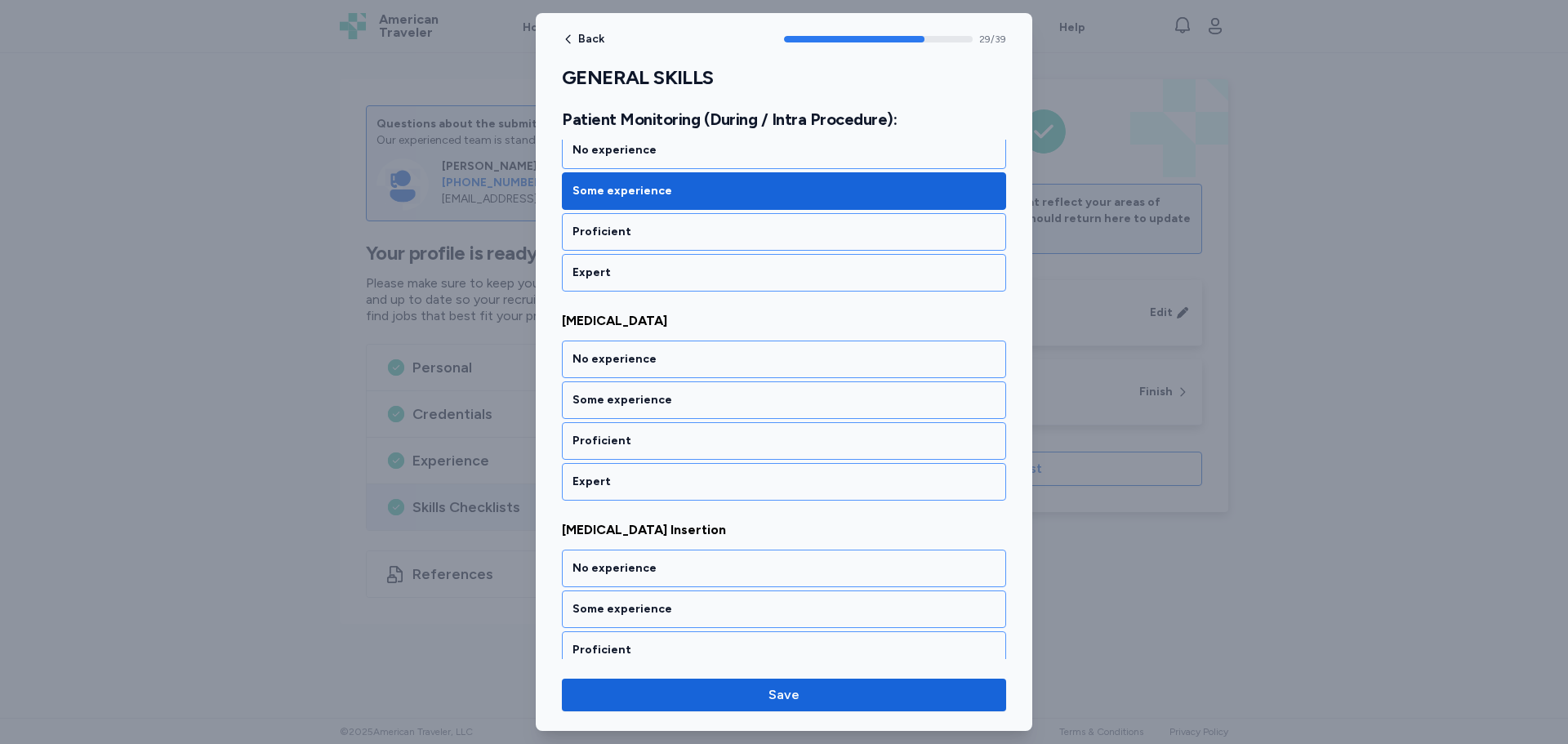
scroll to position [6179, 0]
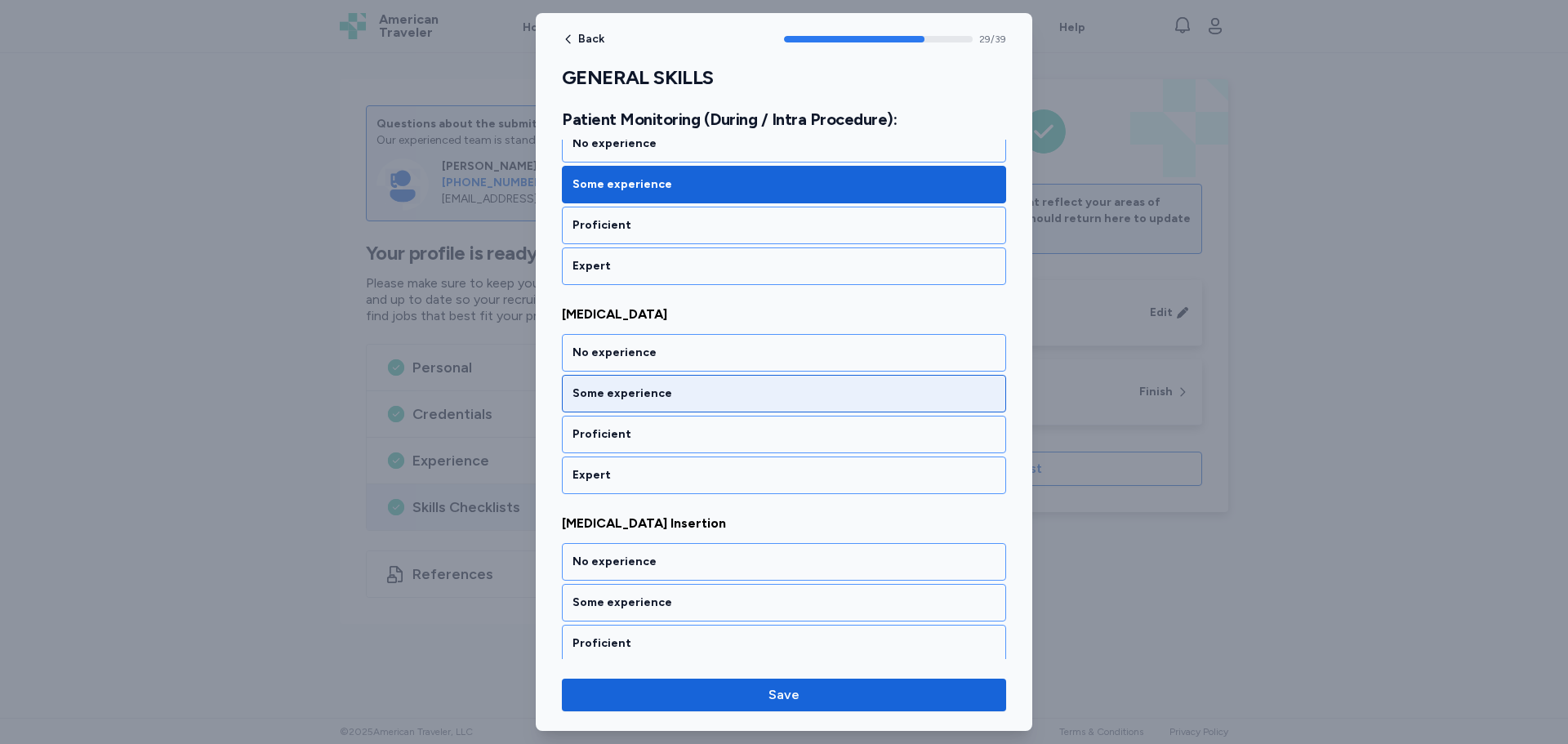
click at [683, 401] on div "Some experience" at bounding box center [784, 394] width 423 height 17
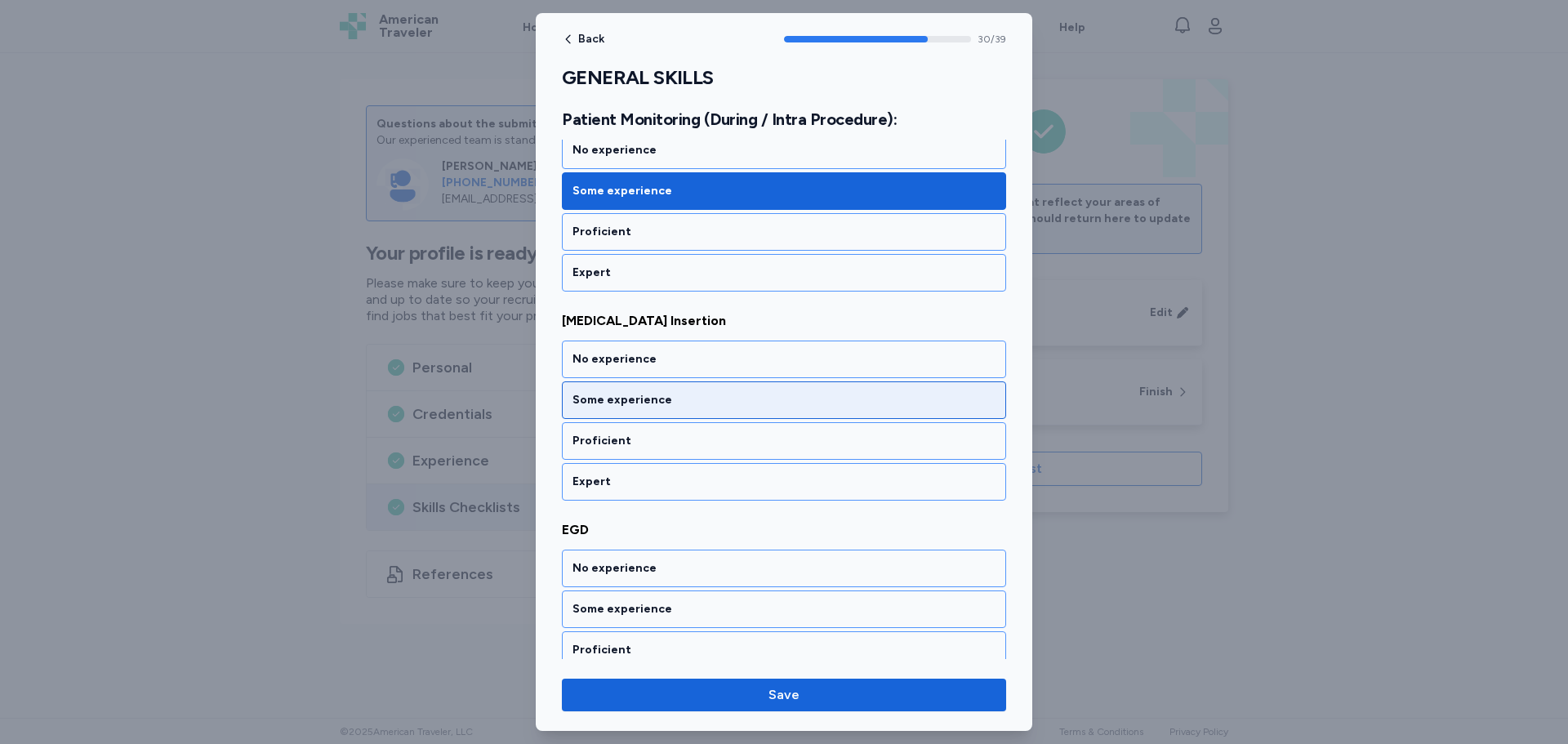
scroll to position [6388, 0]
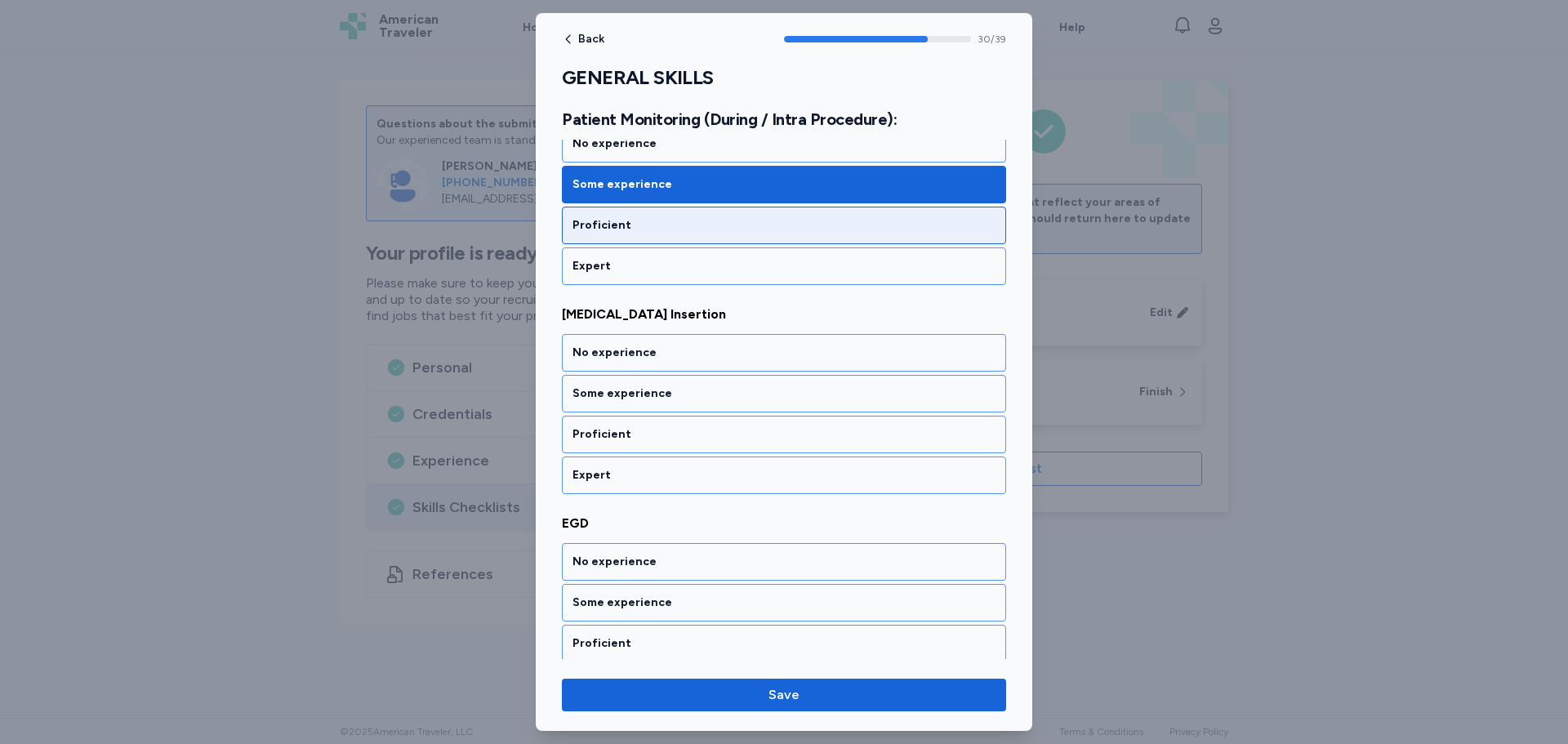
drag, startPoint x: 676, startPoint y: 212, endPoint x: 676, endPoint y: 222, distance: 10.0
click at [676, 216] on div "Proficient" at bounding box center [784, 225] width 444 height 38
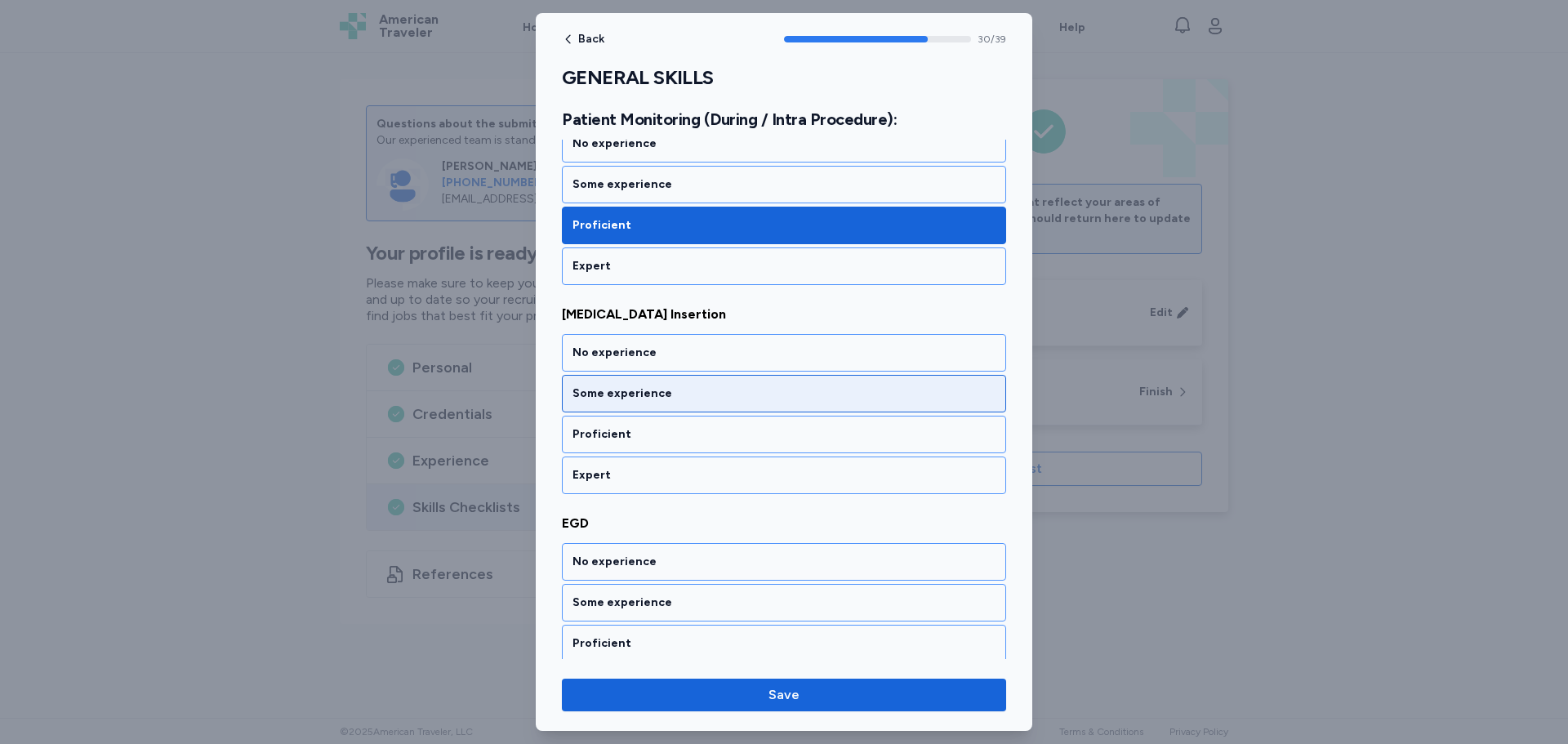
click at [677, 390] on div "Some experience" at bounding box center [784, 394] width 423 height 17
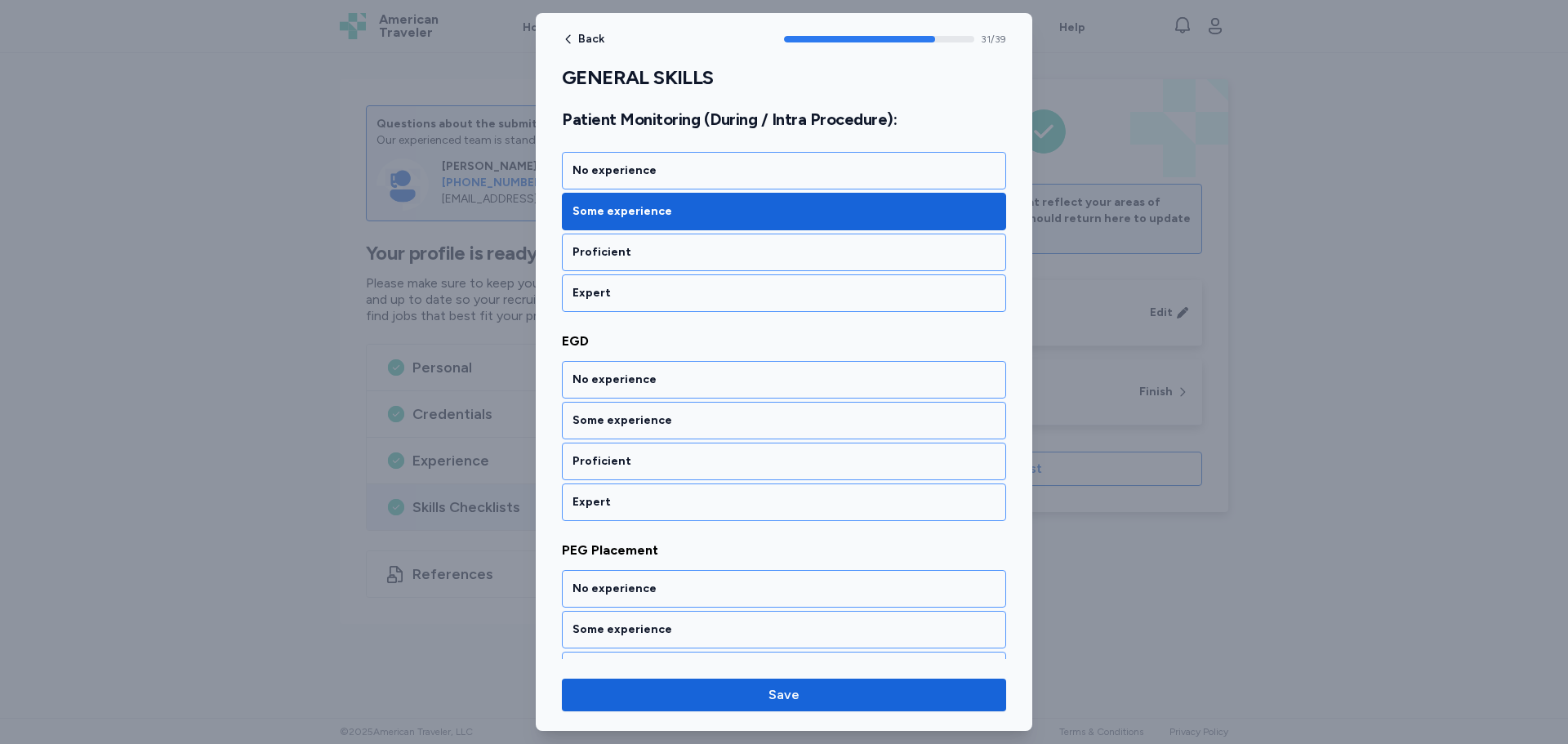
scroll to position [6598, 0]
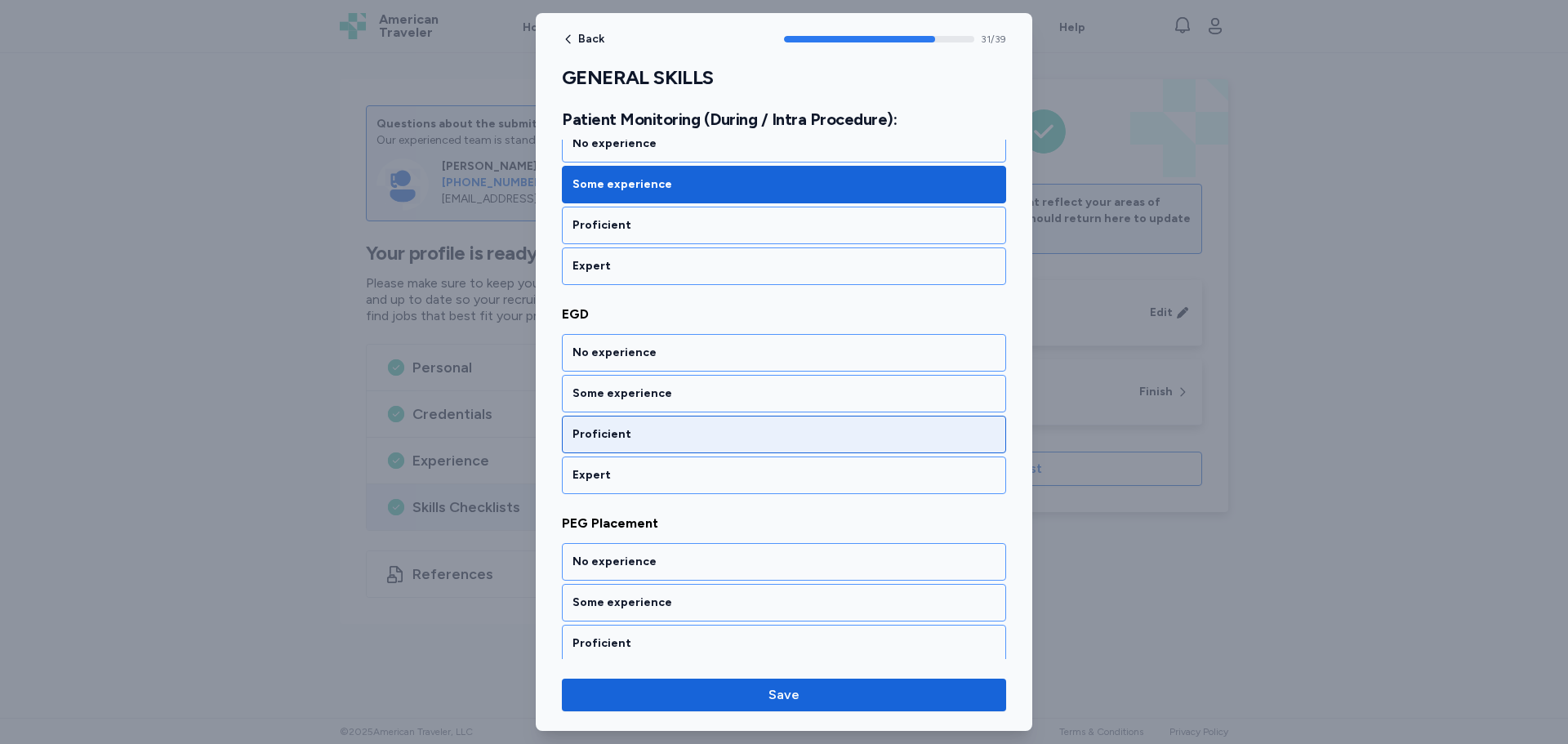
click at [658, 435] on div "Proficient" at bounding box center [784, 435] width 423 height 17
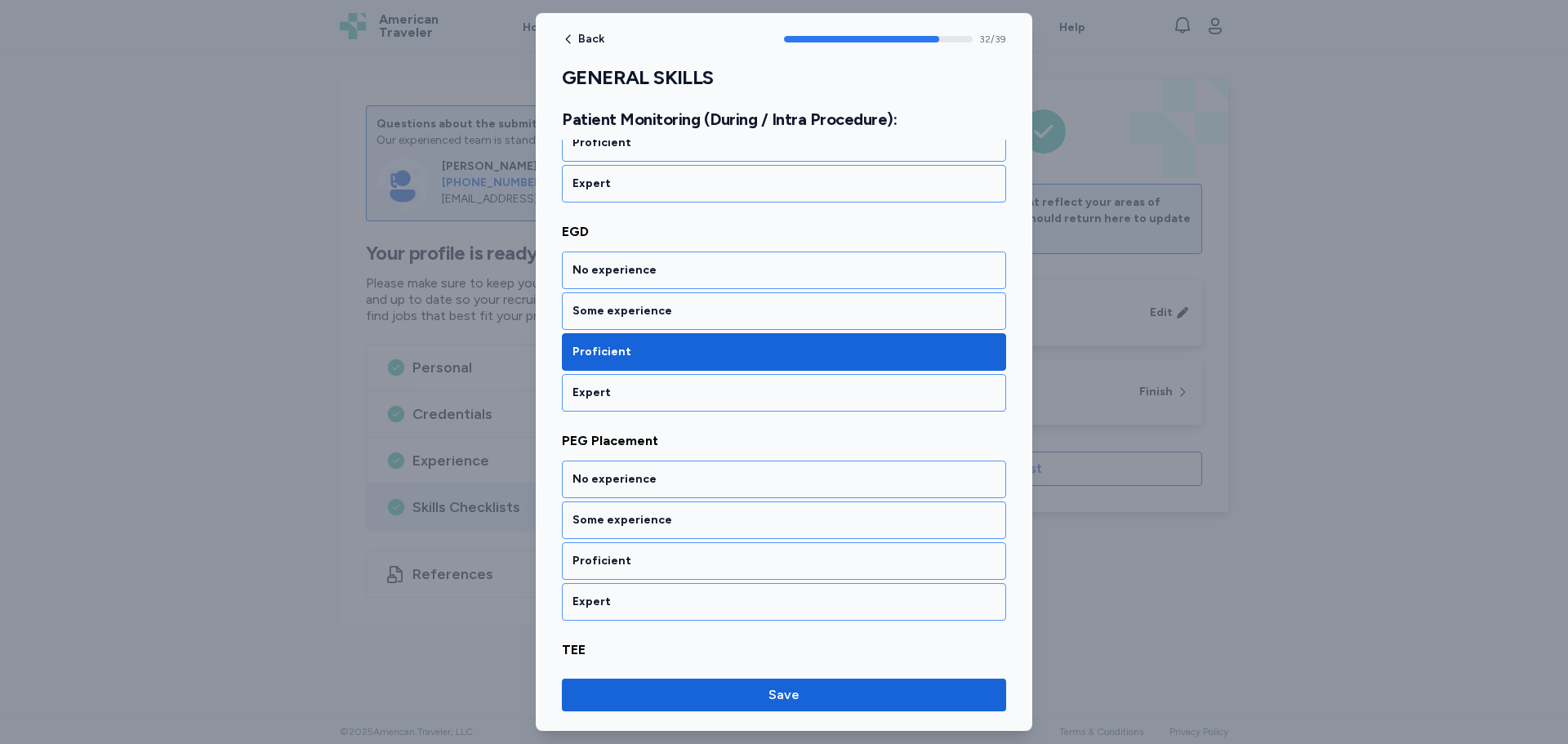
scroll to position [6806, 0]
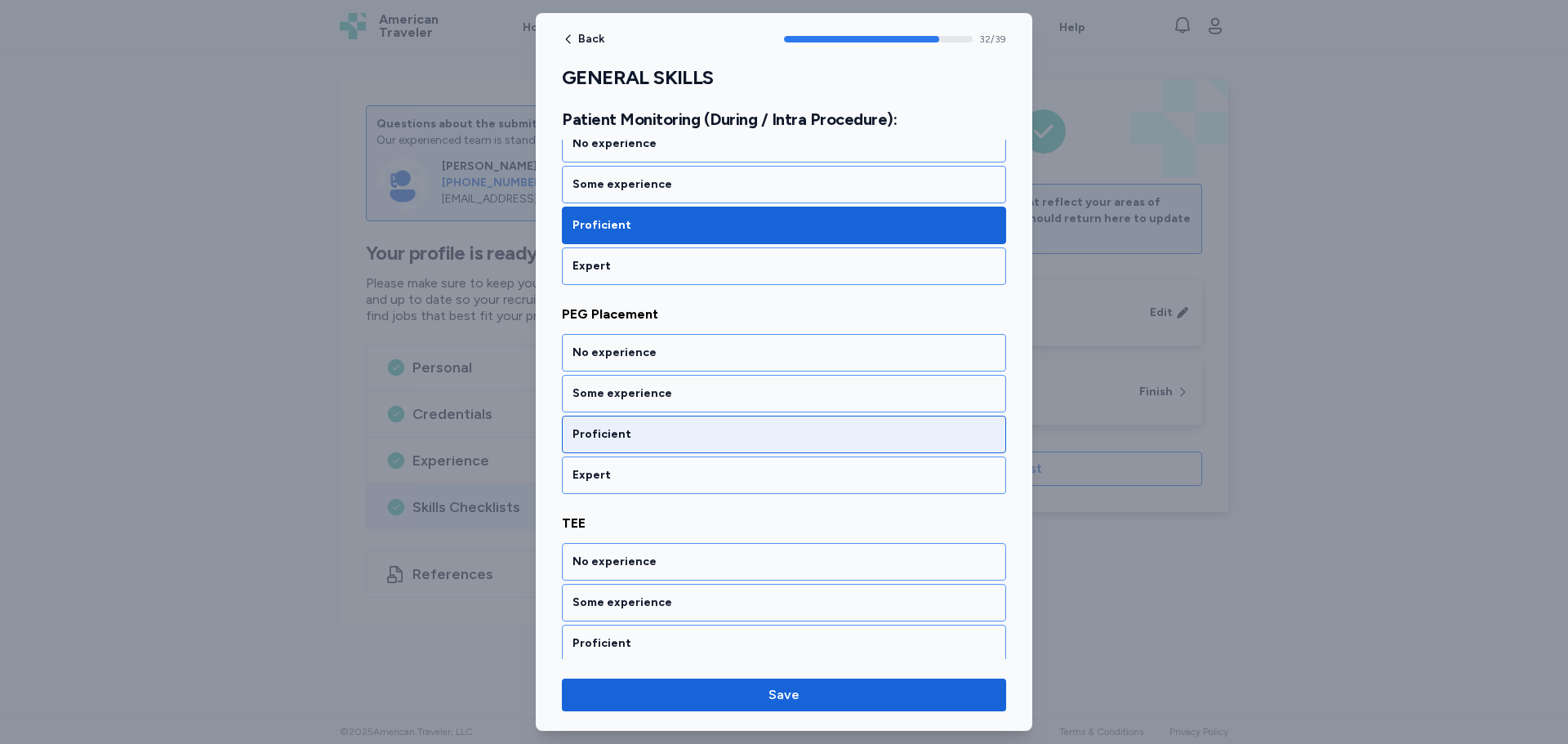
click at [656, 437] on div "Proficient" at bounding box center [784, 435] width 423 height 17
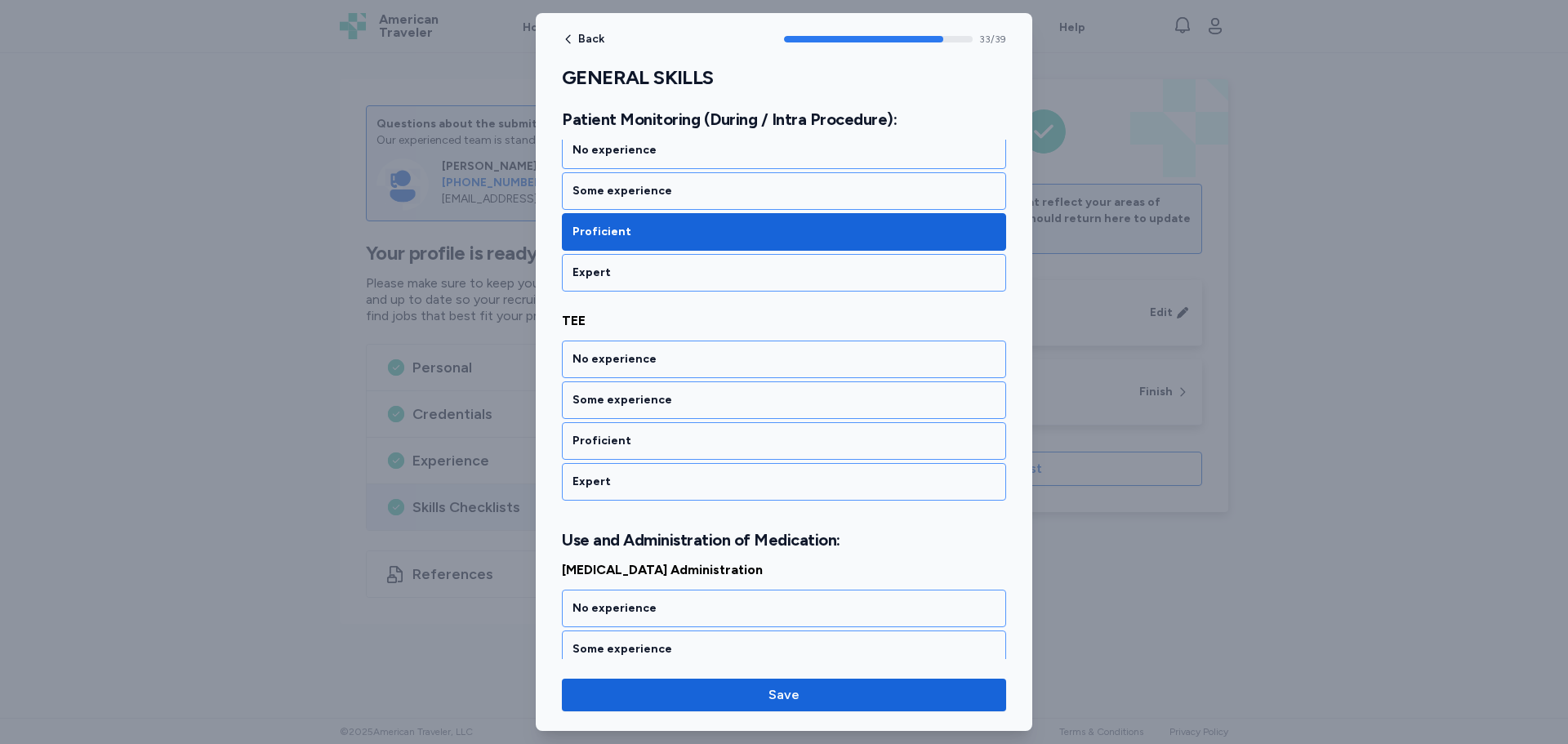
scroll to position [7016, 0]
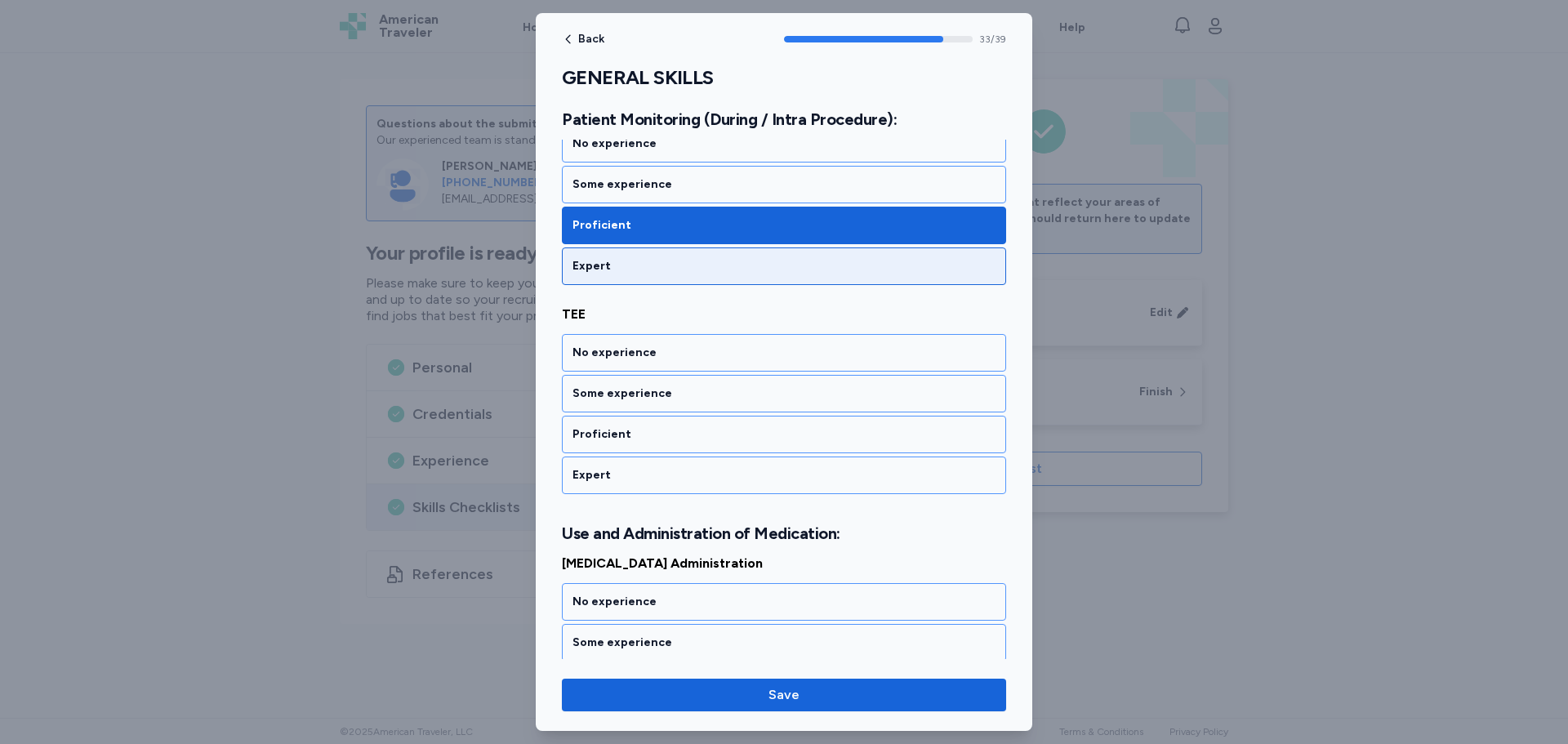
click at [691, 269] on div "Expert" at bounding box center [784, 267] width 423 height 17
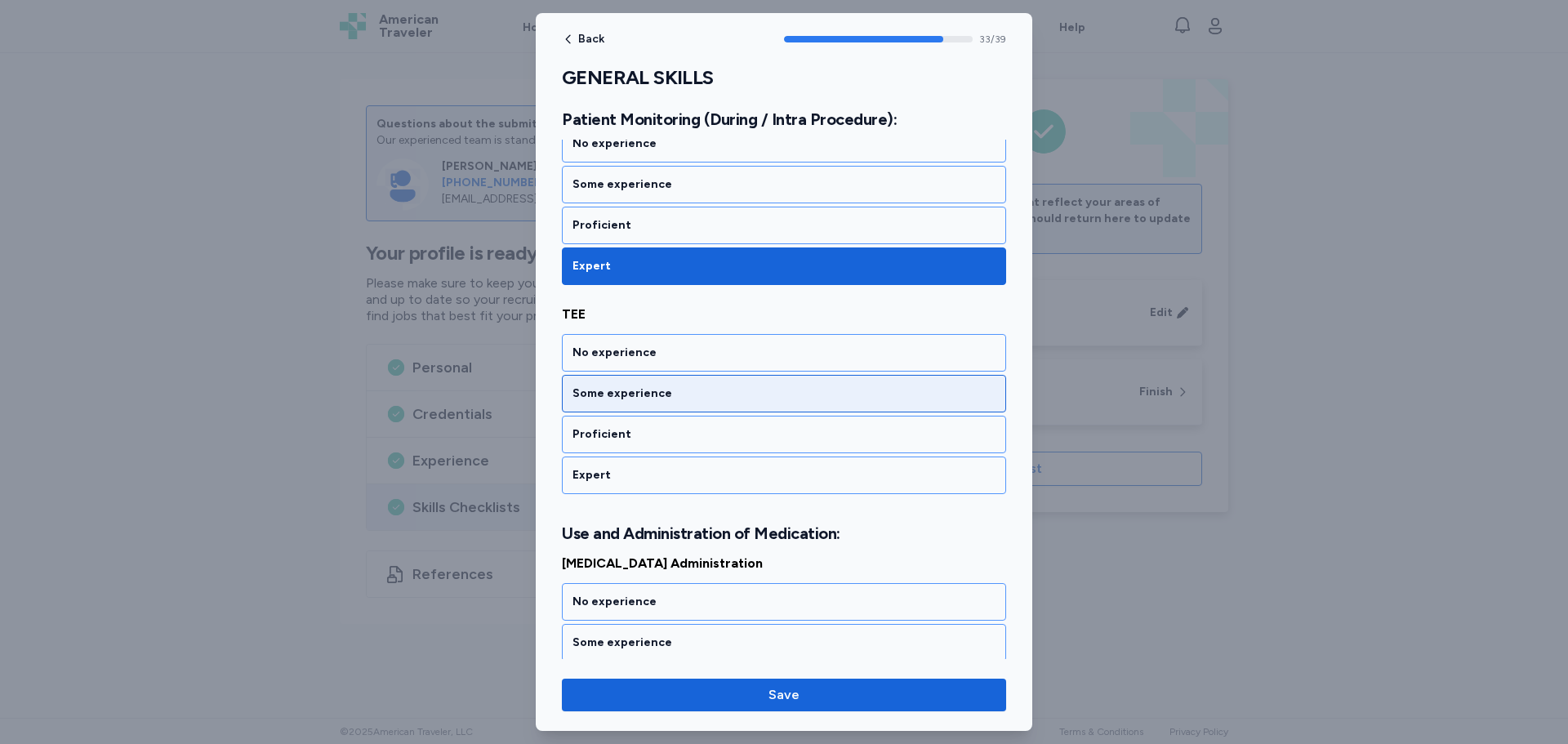
click at [664, 395] on div "Some experience" at bounding box center [784, 394] width 423 height 17
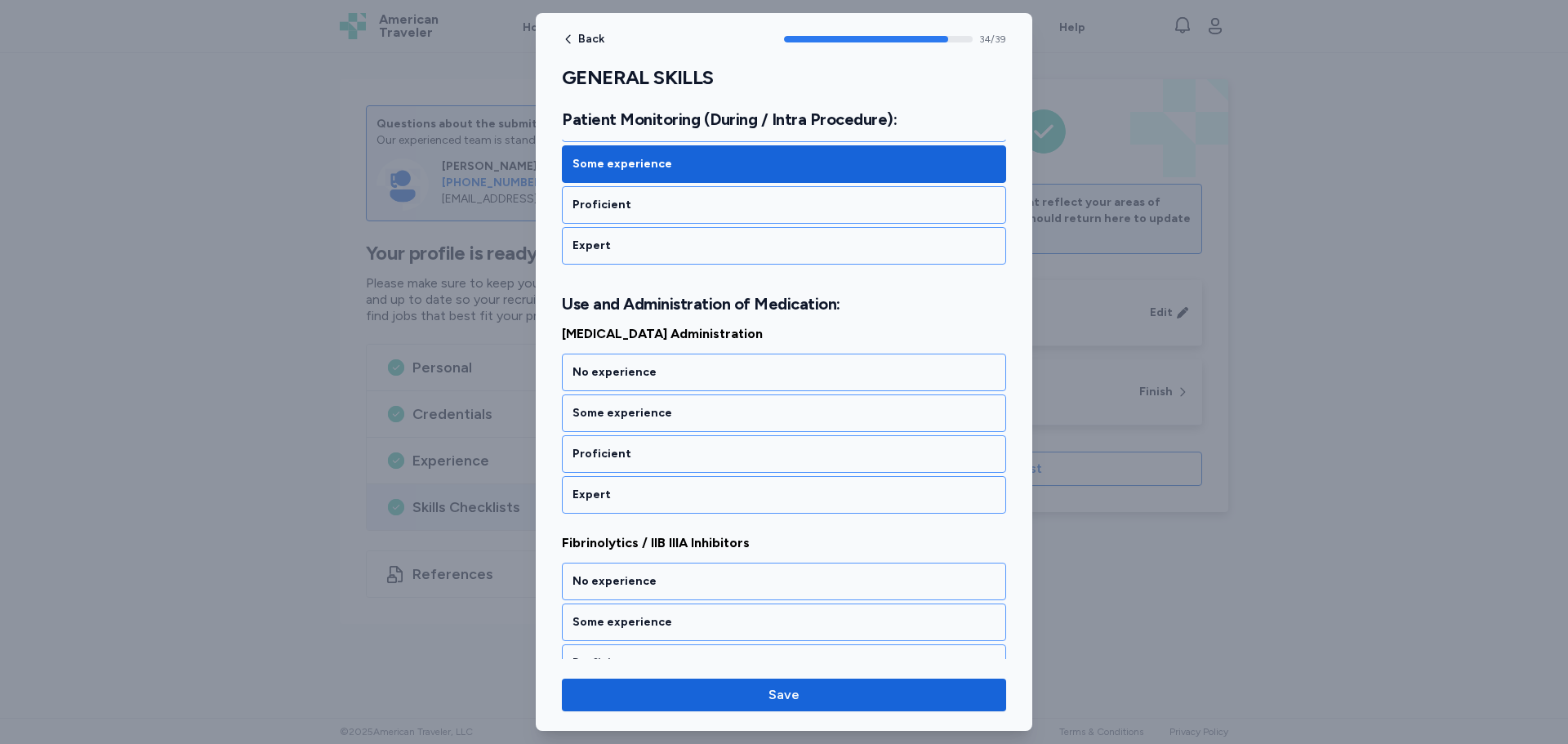
scroll to position [7264, 0]
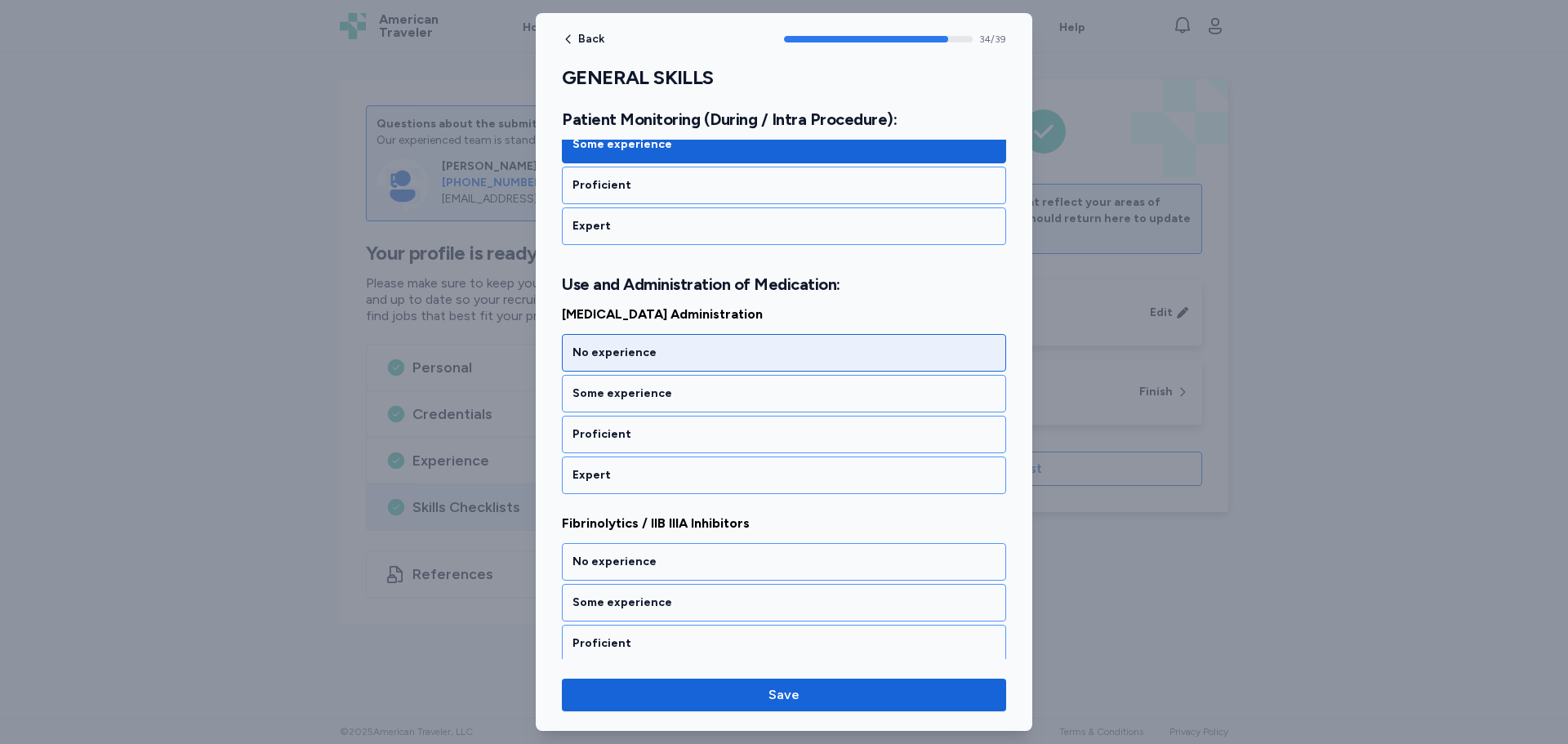
click at [675, 359] on div "No experience" at bounding box center [784, 353] width 423 height 17
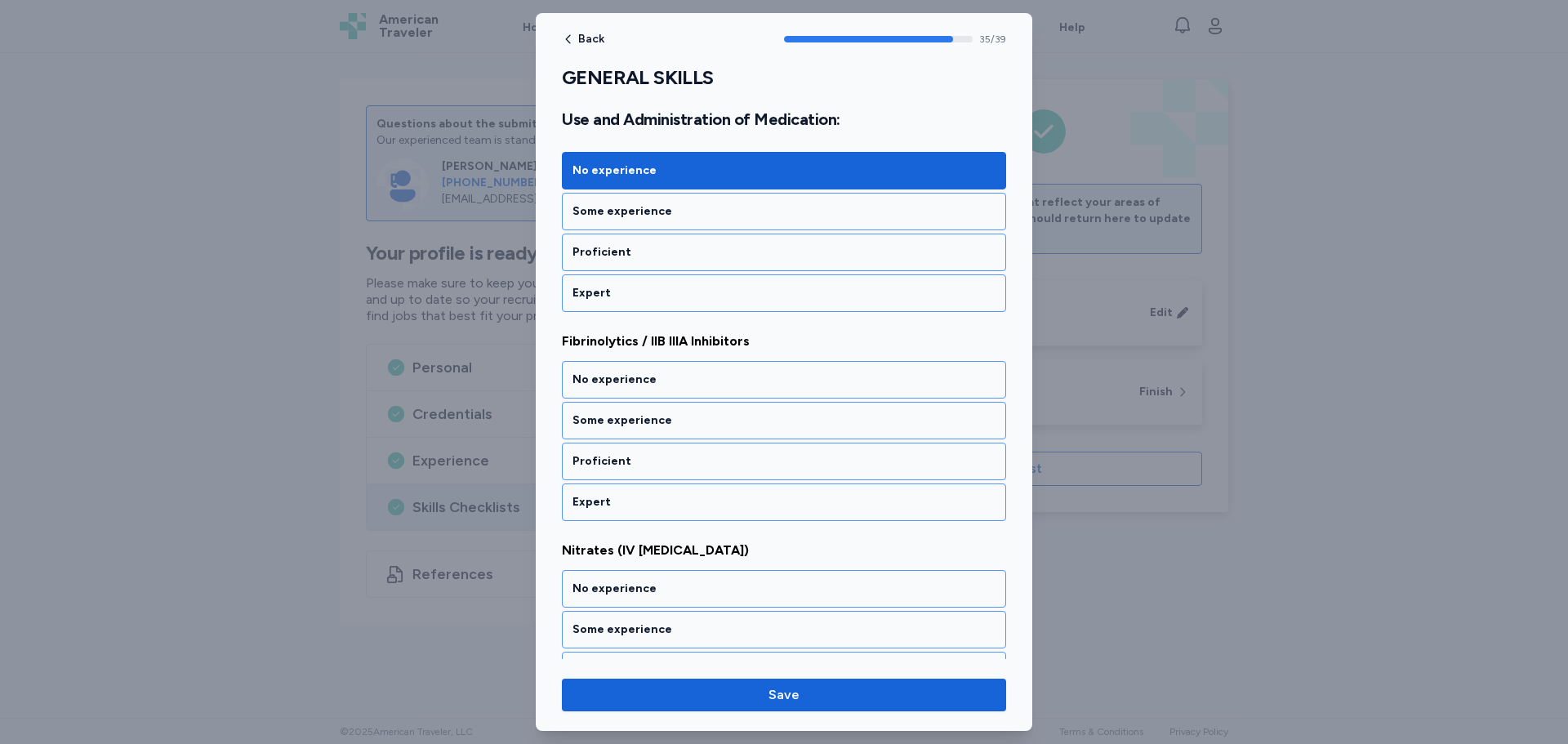
scroll to position [7474, 0]
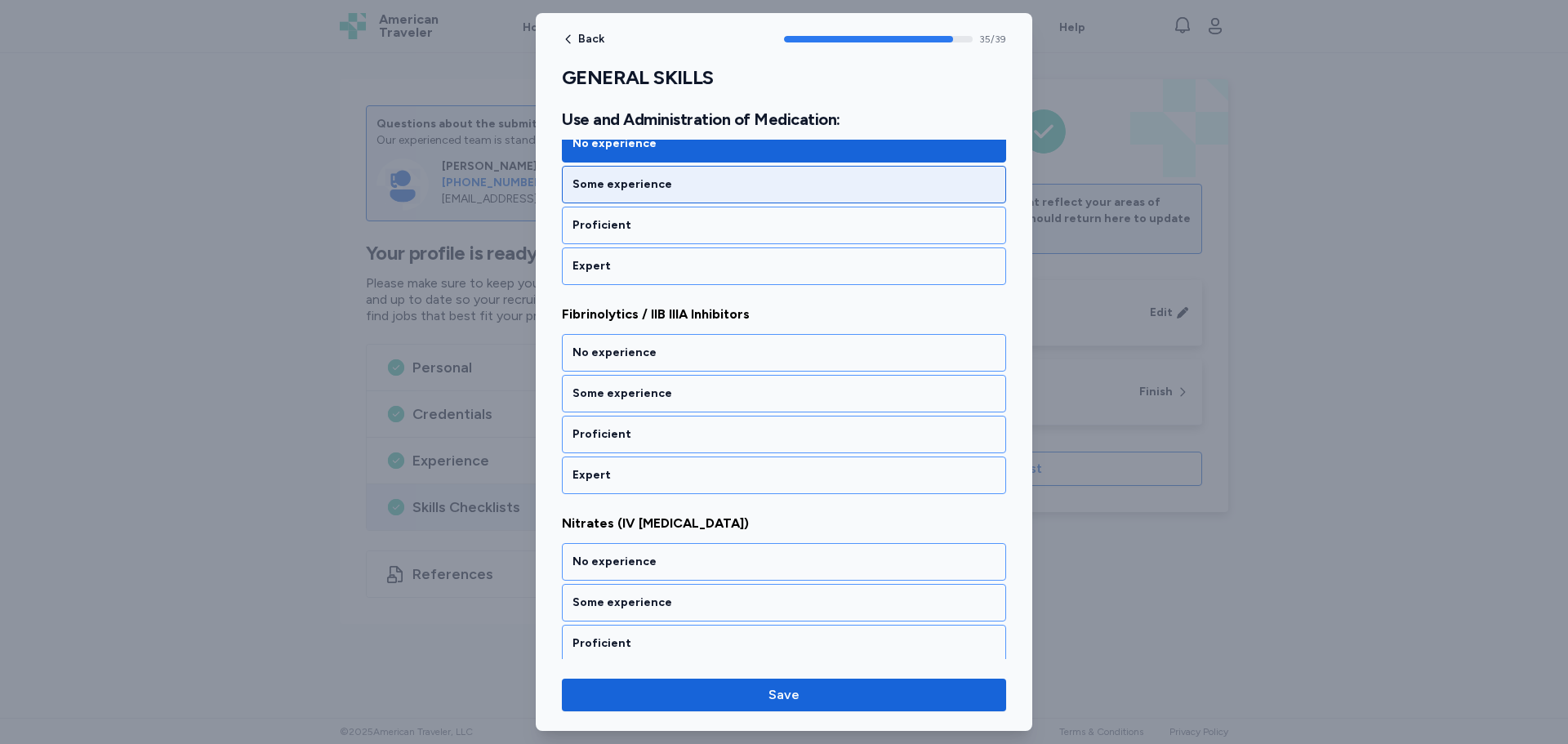
click at [723, 186] on div "Some experience" at bounding box center [784, 185] width 423 height 17
